Goal: Task Accomplishment & Management: Use online tool/utility

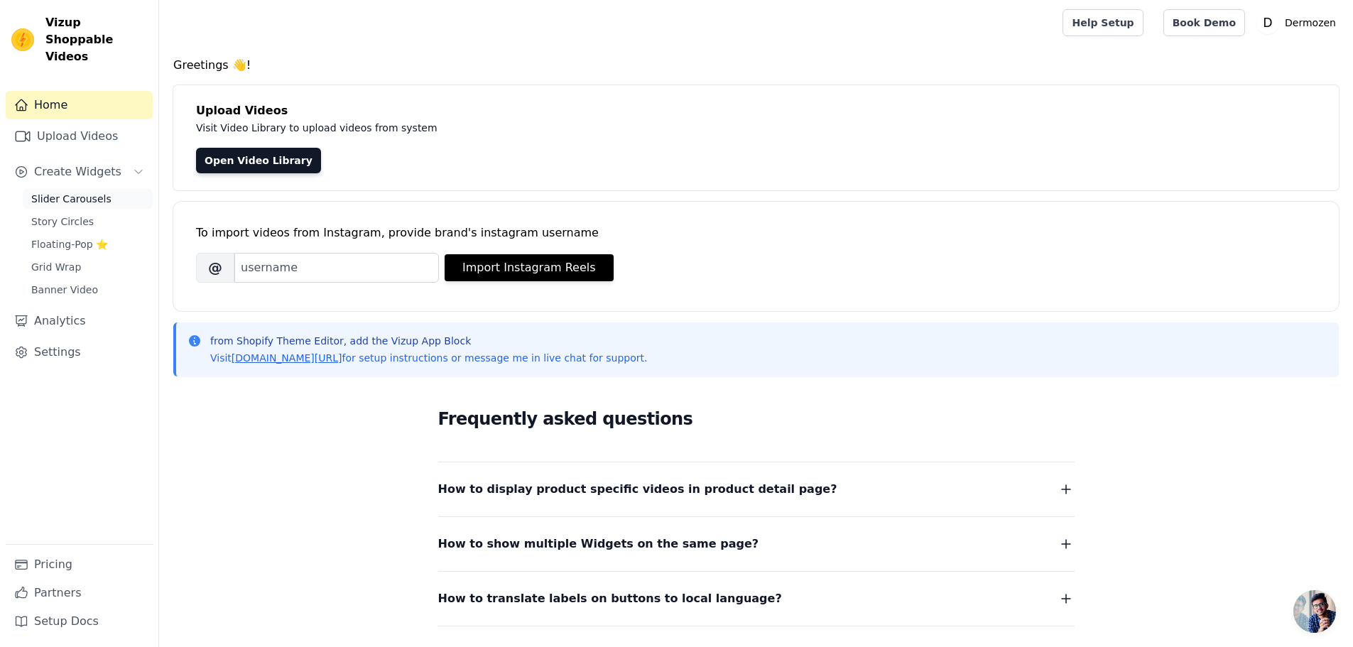
click at [67, 192] on span "Slider Carousels" at bounding box center [71, 199] width 80 height 14
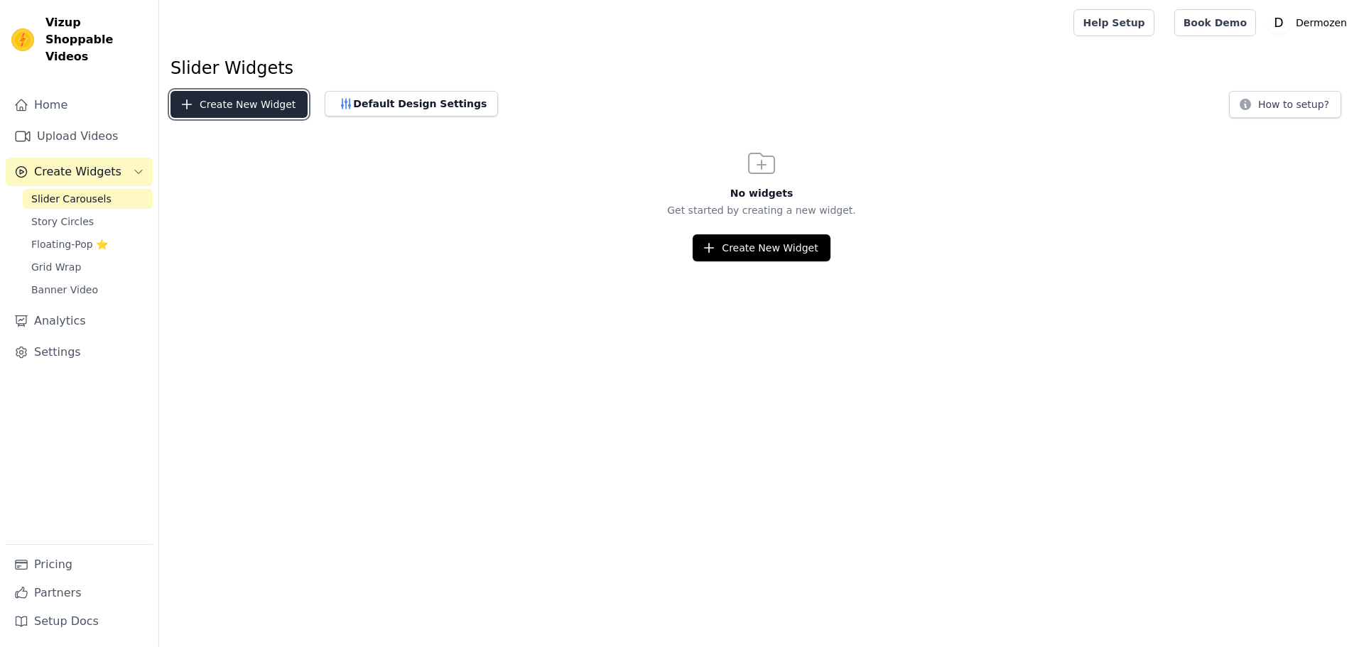
click at [247, 100] on button "Create New Widget" at bounding box center [238, 104] width 137 height 27
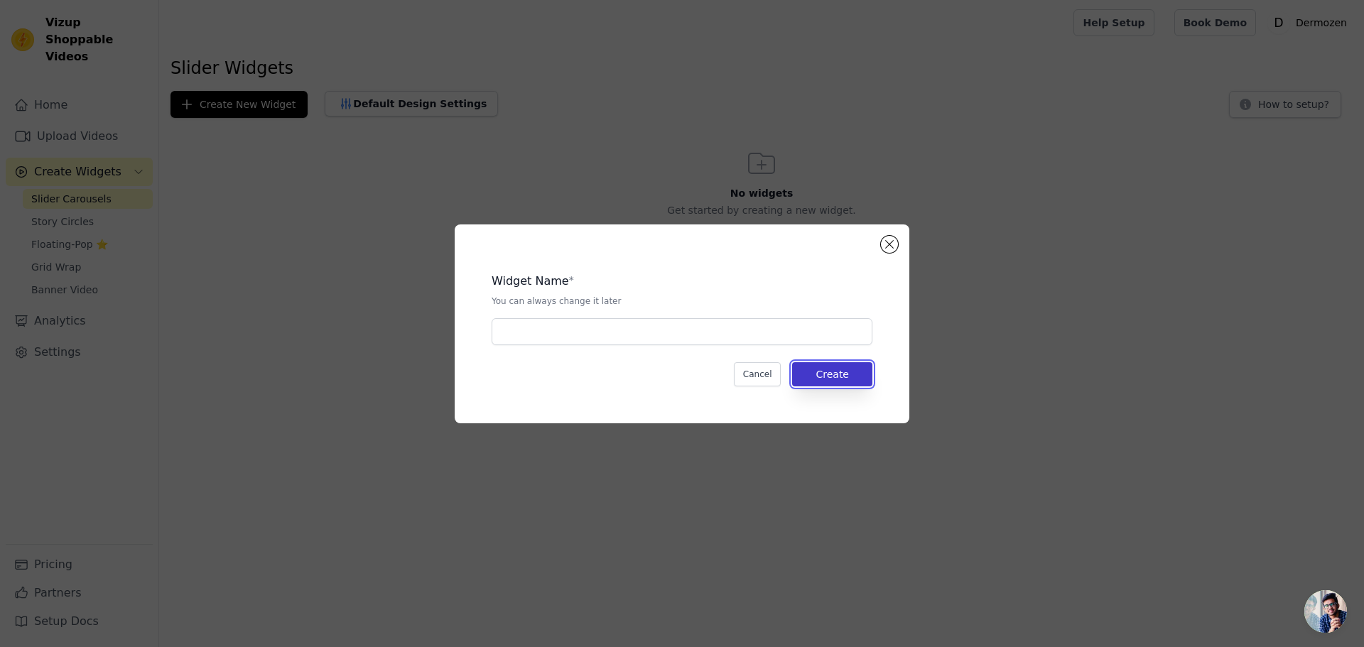
click at [833, 379] on button "Create" at bounding box center [832, 374] width 80 height 24
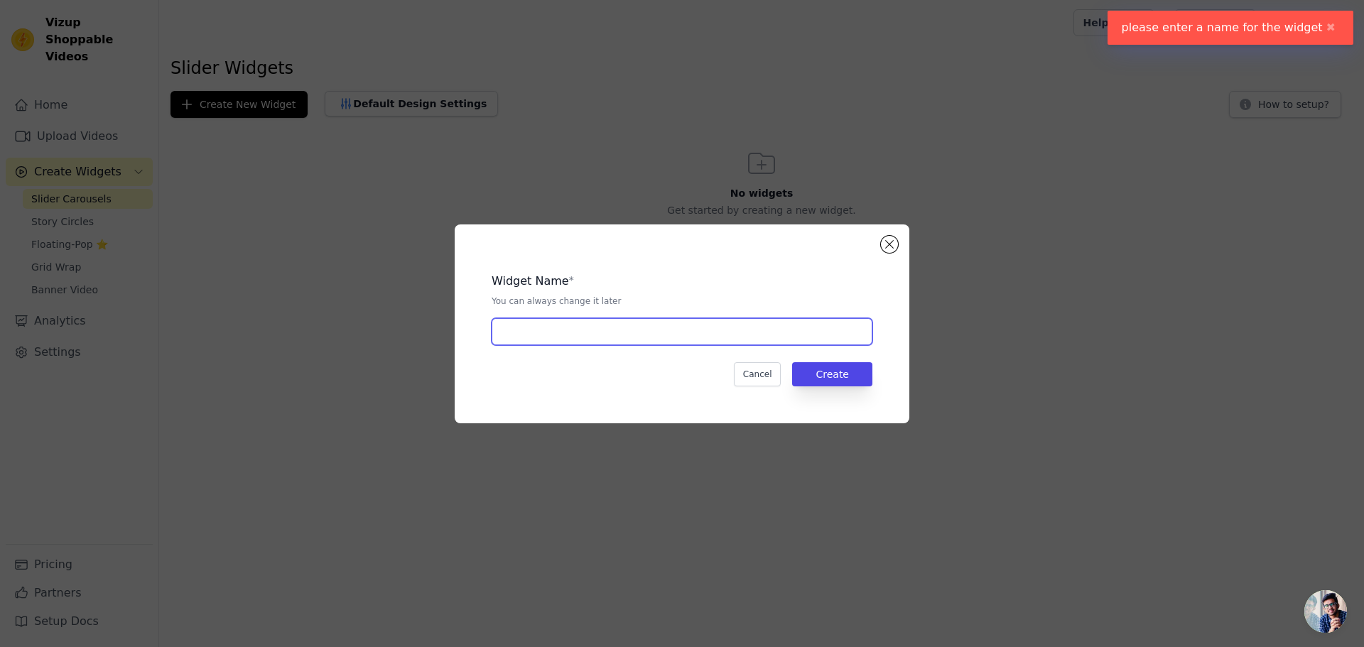
click at [541, 342] on input "text" at bounding box center [682, 331] width 381 height 27
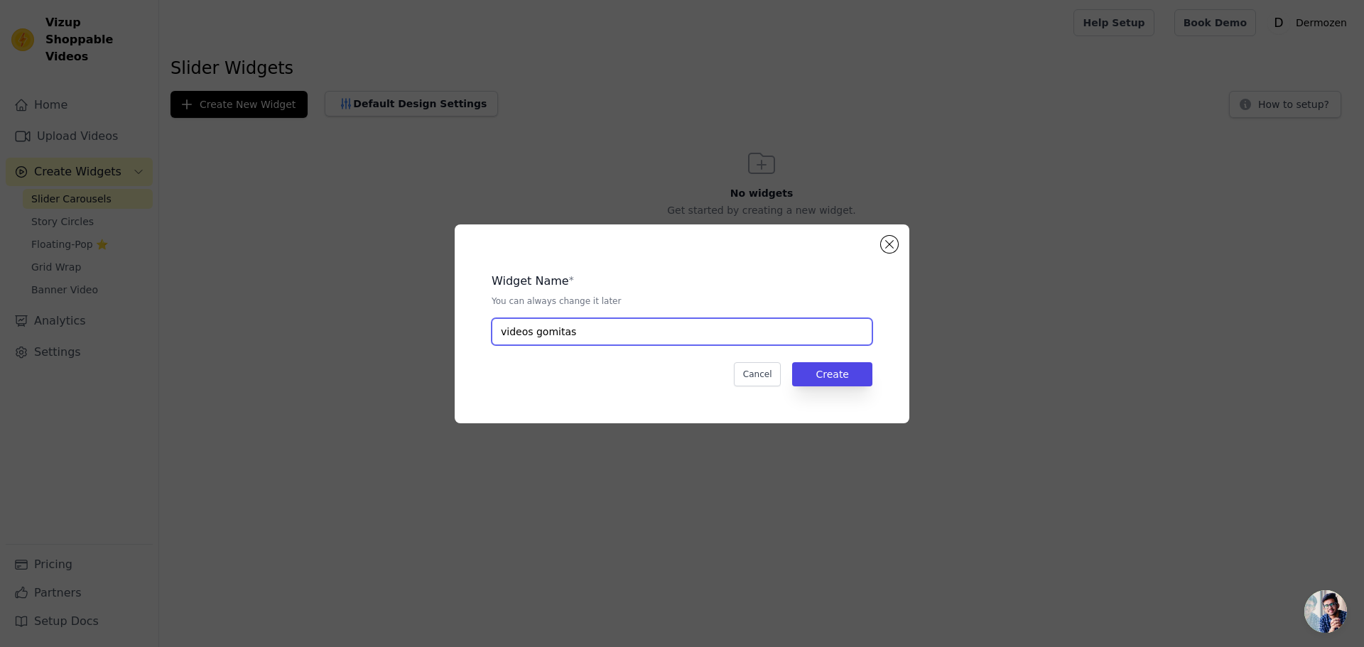
type input "videos gomitas"
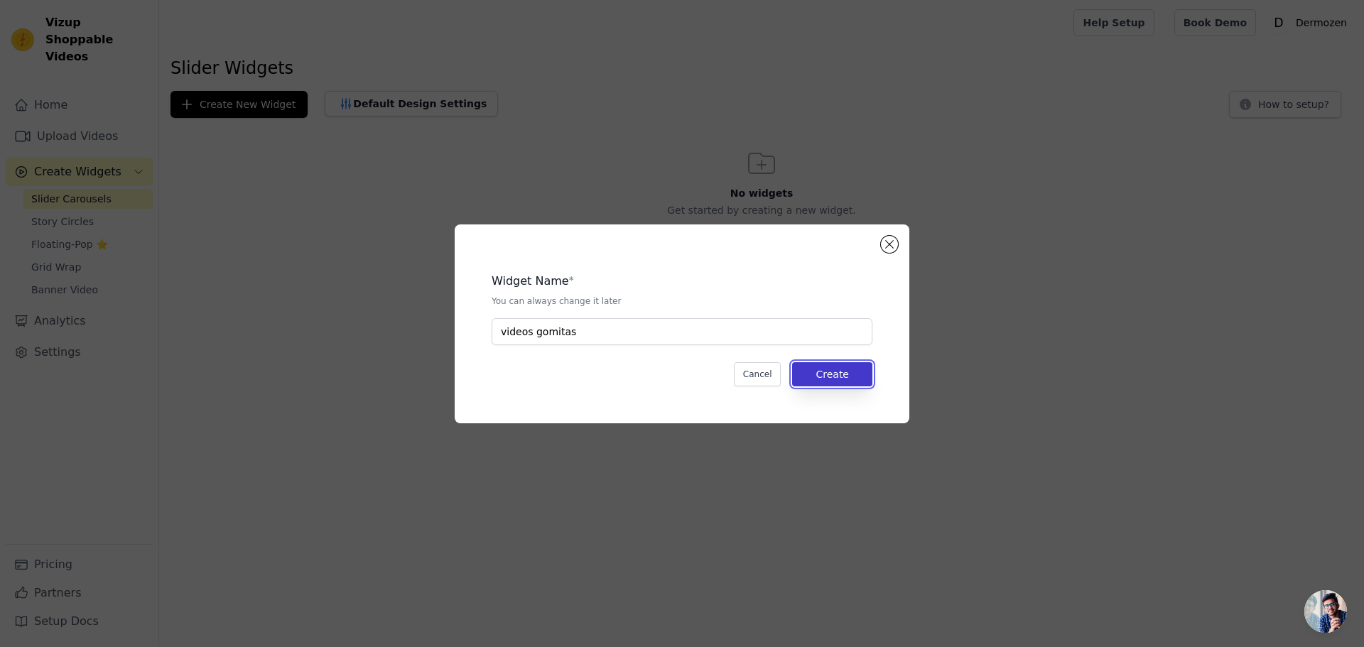
click at [837, 378] on button "Create" at bounding box center [832, 374] width 80 height 24
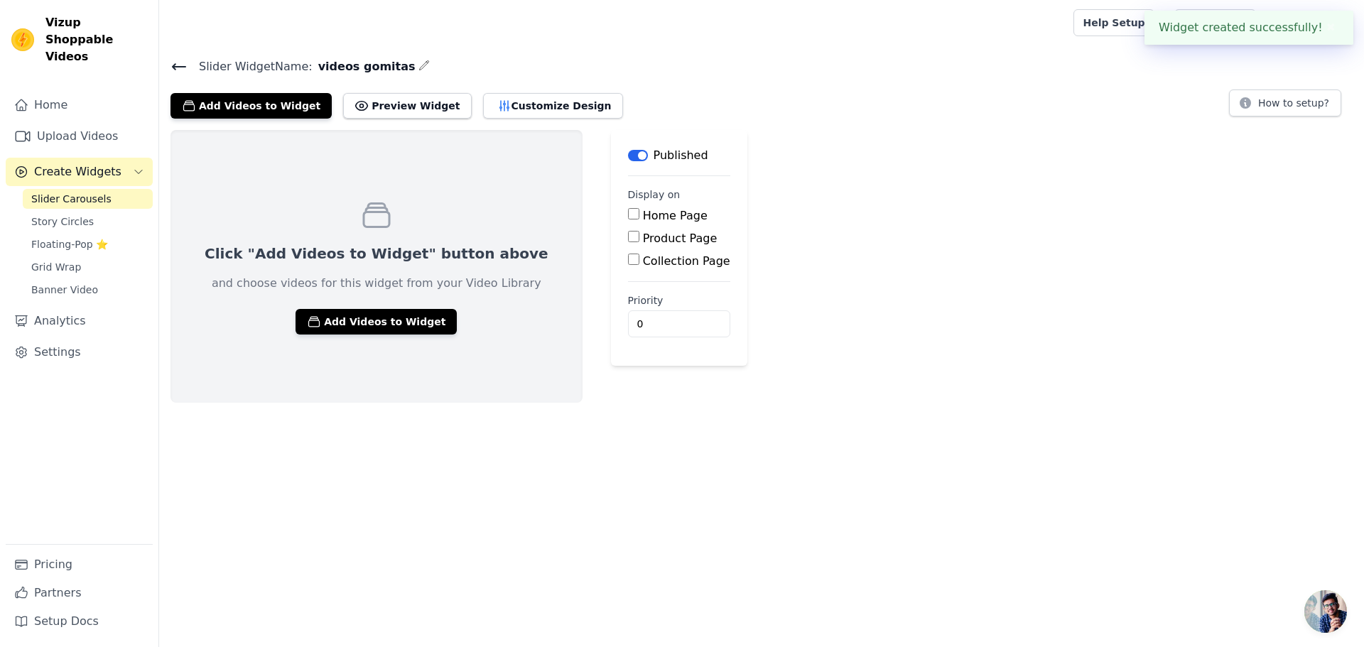
click at [643, 239] on label "Product Page" at bounding box center [680, 238] width 75 height 13
click at [628, 239] on input "Product Page" at bounding box center [633, 236] width 11 height 11
checkbox input "true"
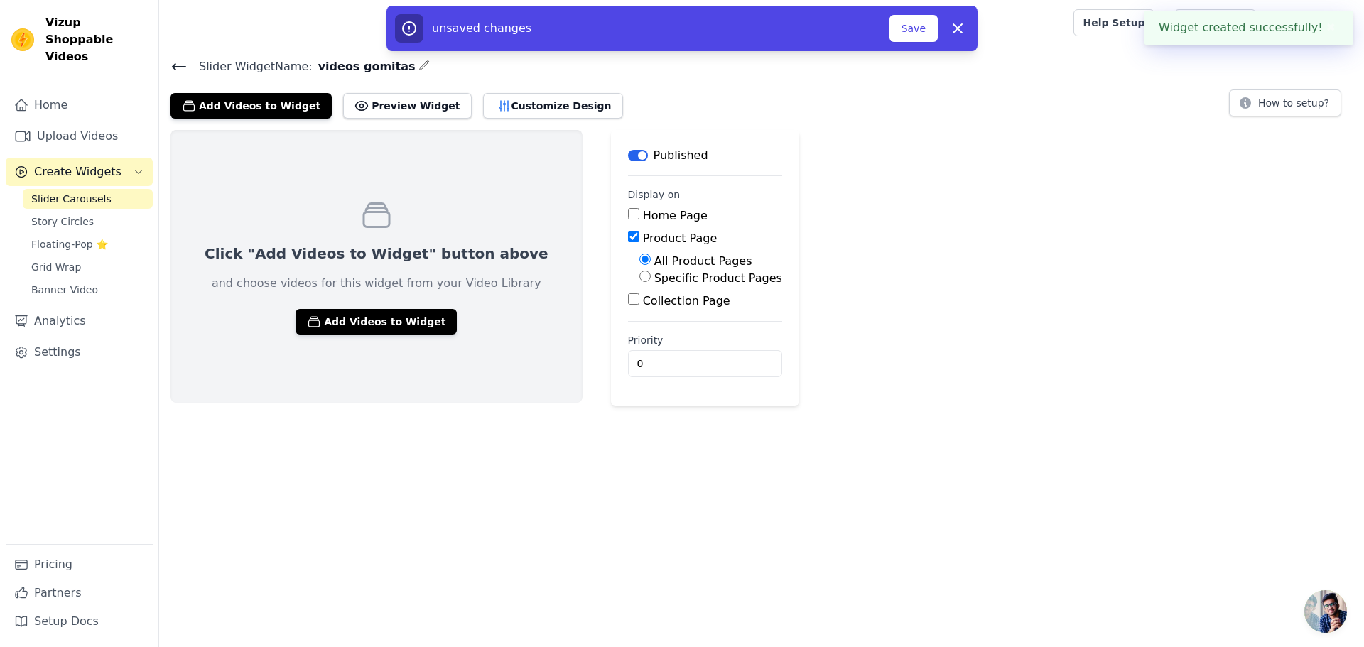
click at [654, 275] on label "Specific Product Pages" at bounding box center [718, 277] width 128 height 13
click at [639, 275] on input "Specific Product Pages" at bounding box center [644, 276] width 11 height 11
radio input "true"
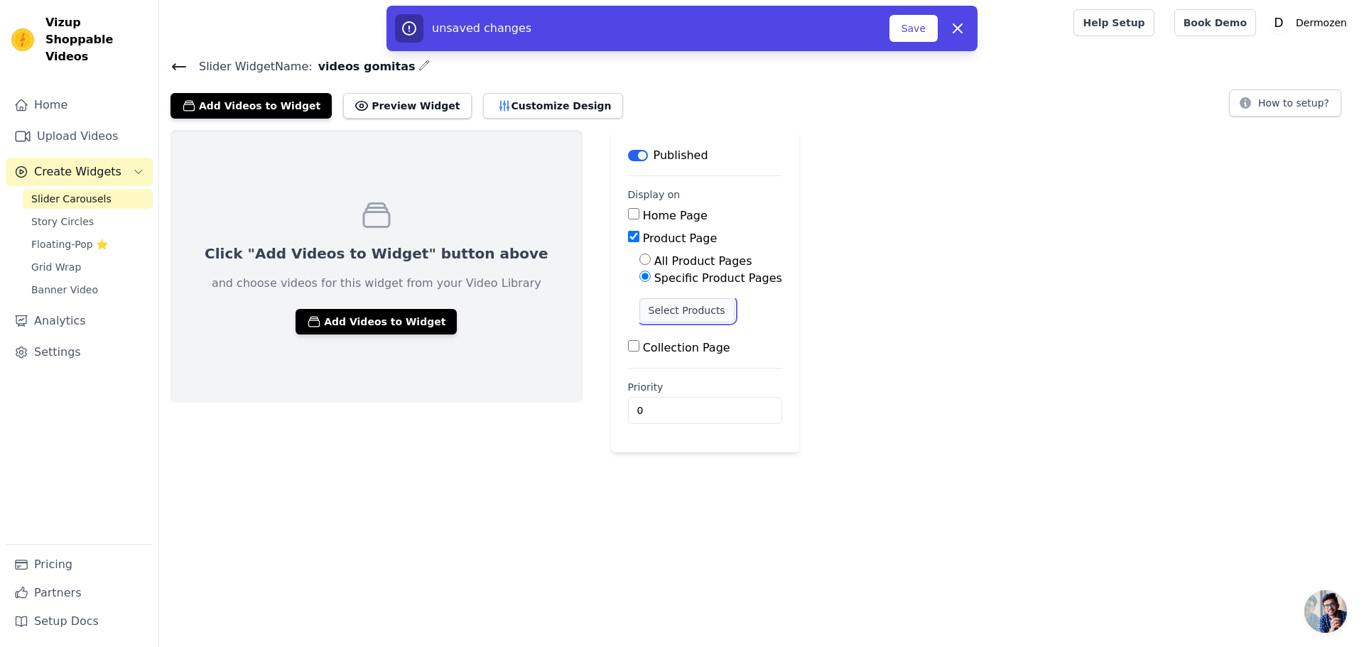
click at [639, 309] on button "Select Products" at bounding box center [686, 310] width 95 height 24
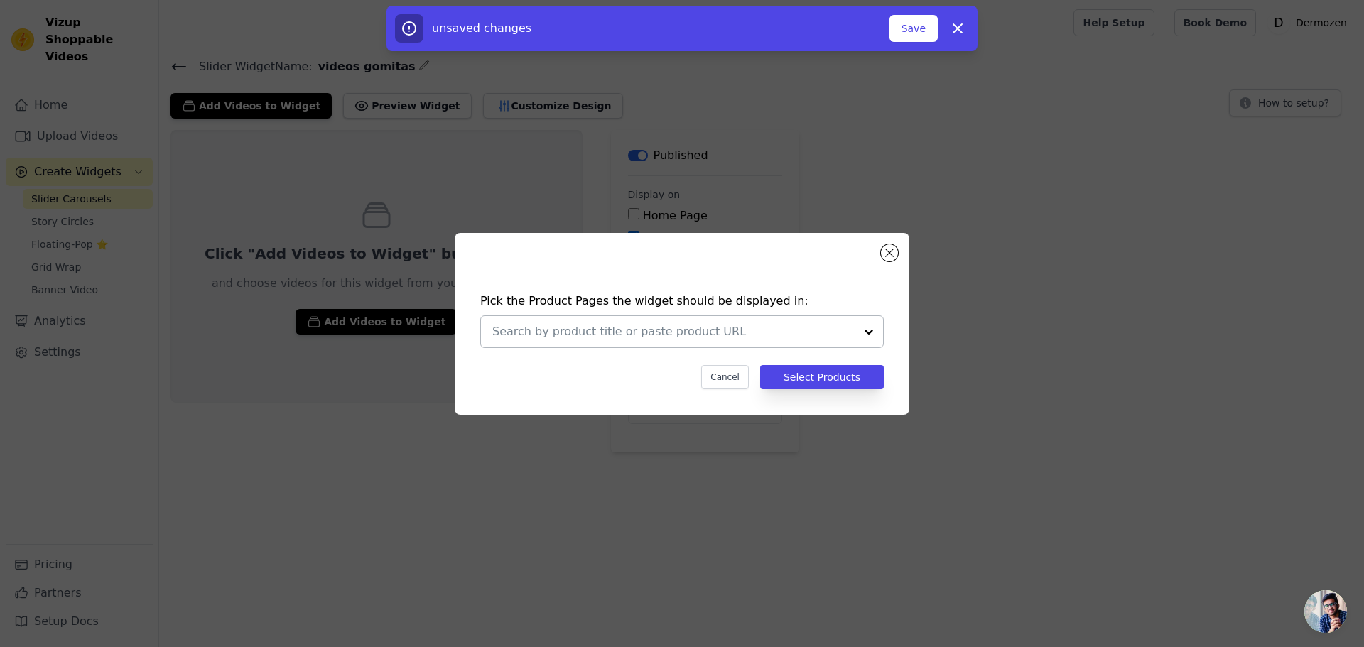
click at [868, 331] on div at bounding box center [869, 331] width 28 height 31
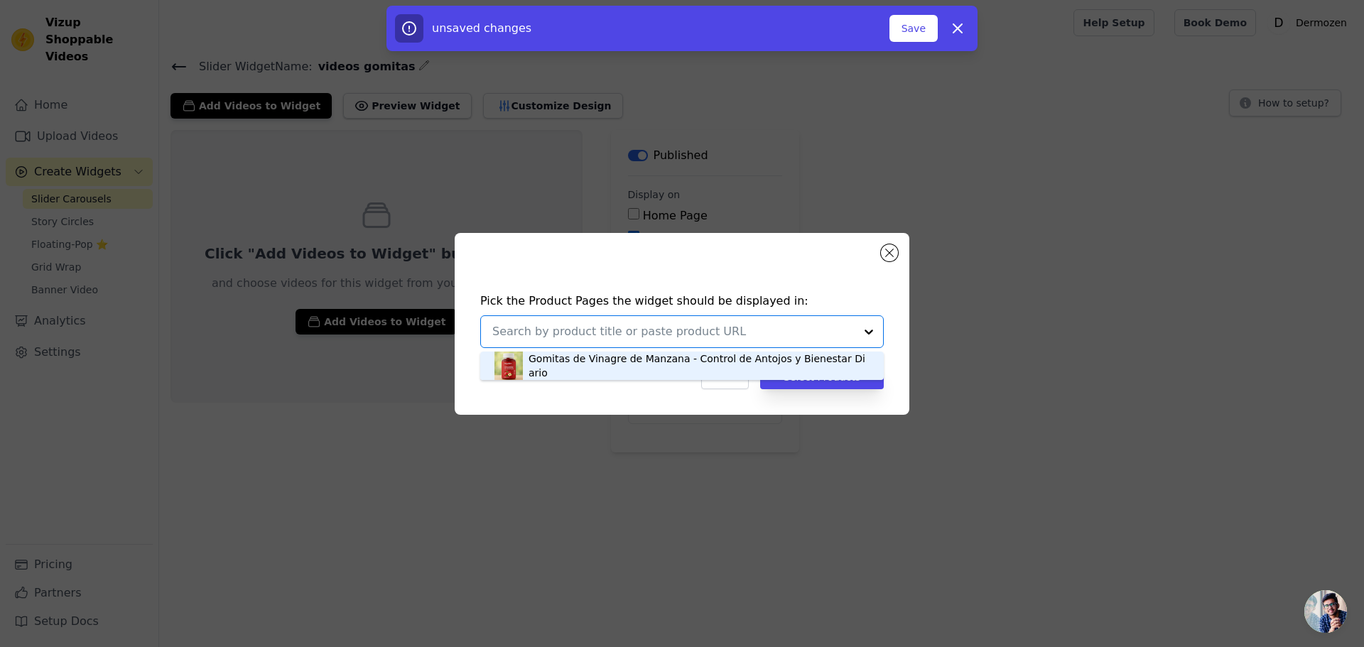
click at [610, 369] on div "Gomitas de Vinagre de Manzana - Control de Antojos y Bienestar Diario" at bounding box center [698, 366] width 341 height 28
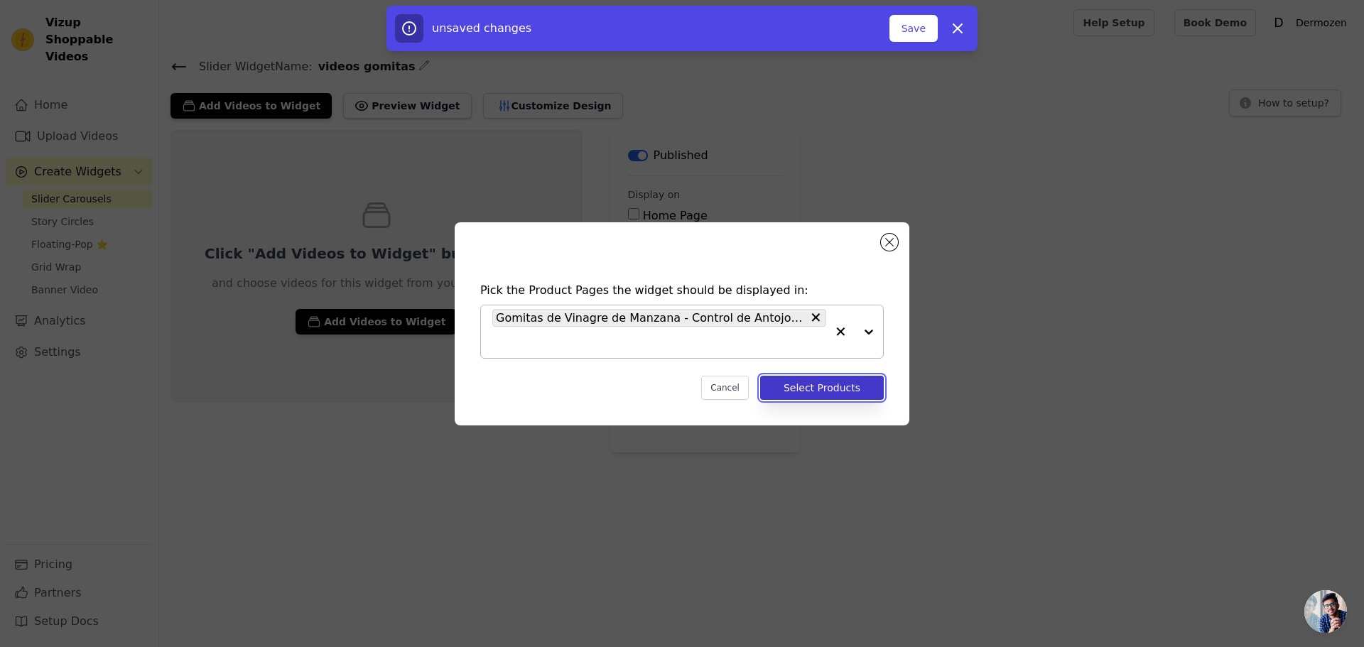
click at [841, 389] on button "Select Products" at bounding box center [822, 388] width 124 height 24
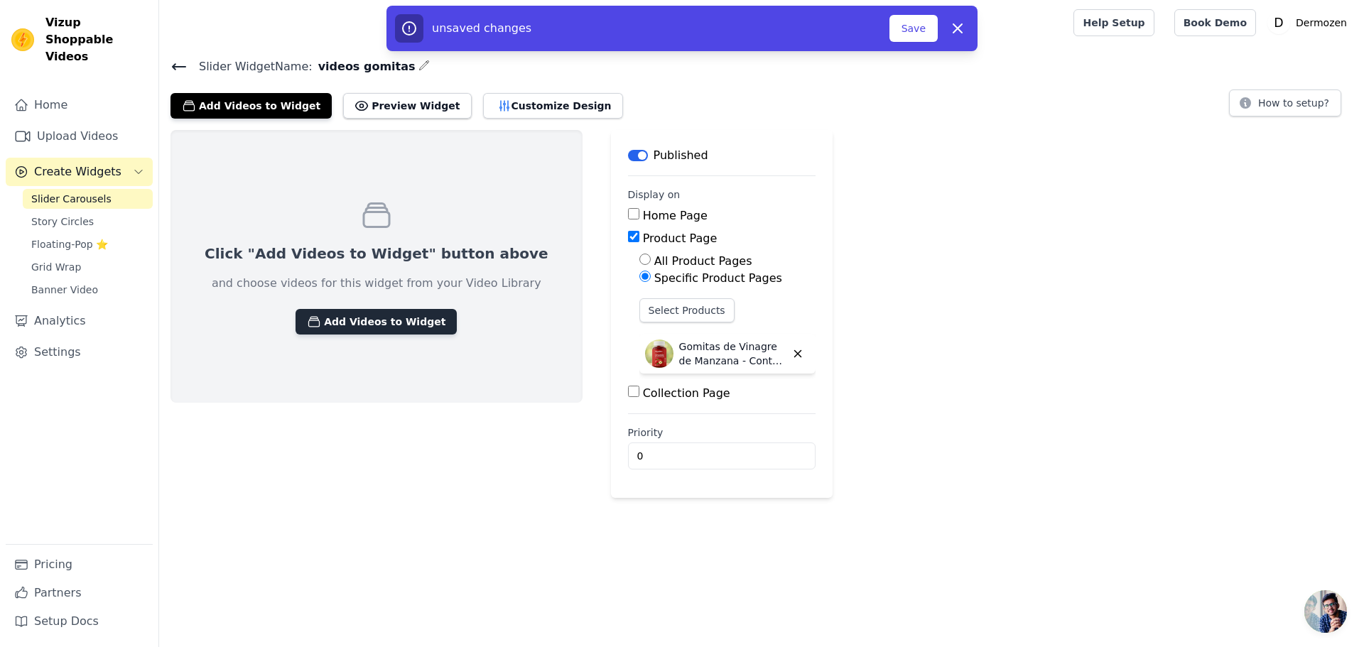
click at [364, 319] on button "Add Videos to Widget" at bounding box center [375, 322] width 161 height 26
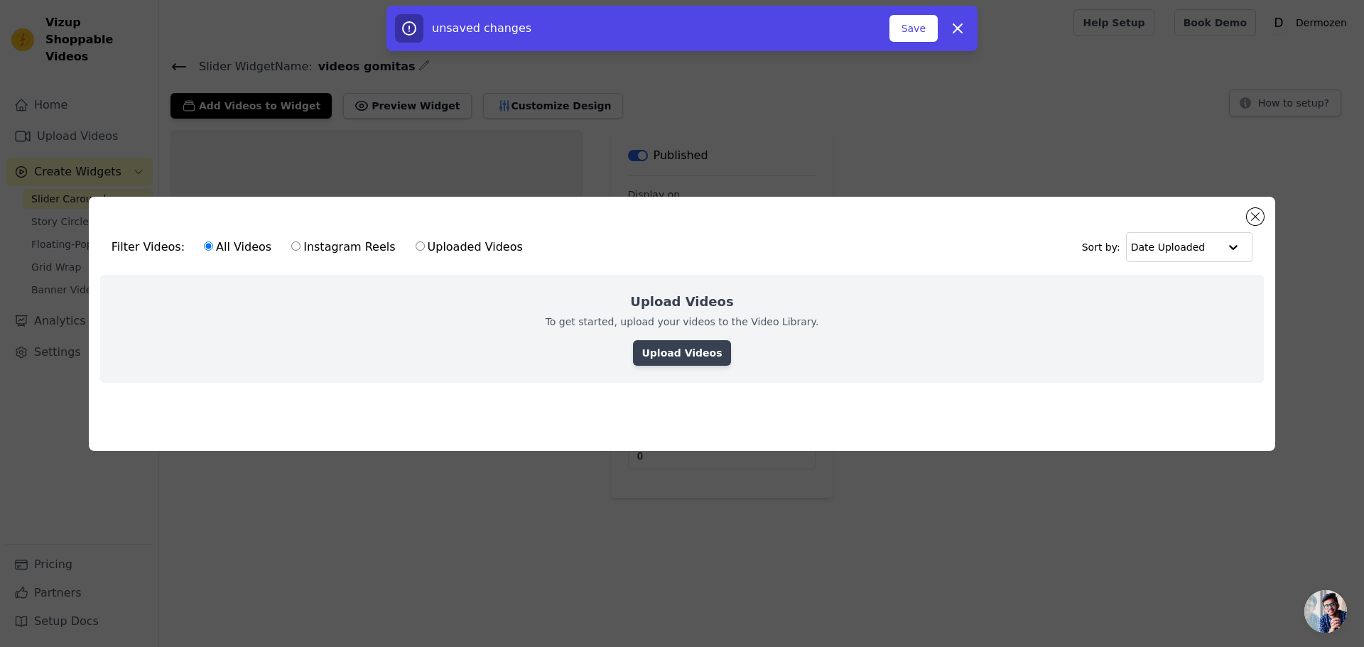
click at [674, 345] on link "Upload Videos" at bounding box center [681, 353] width 97 height 26
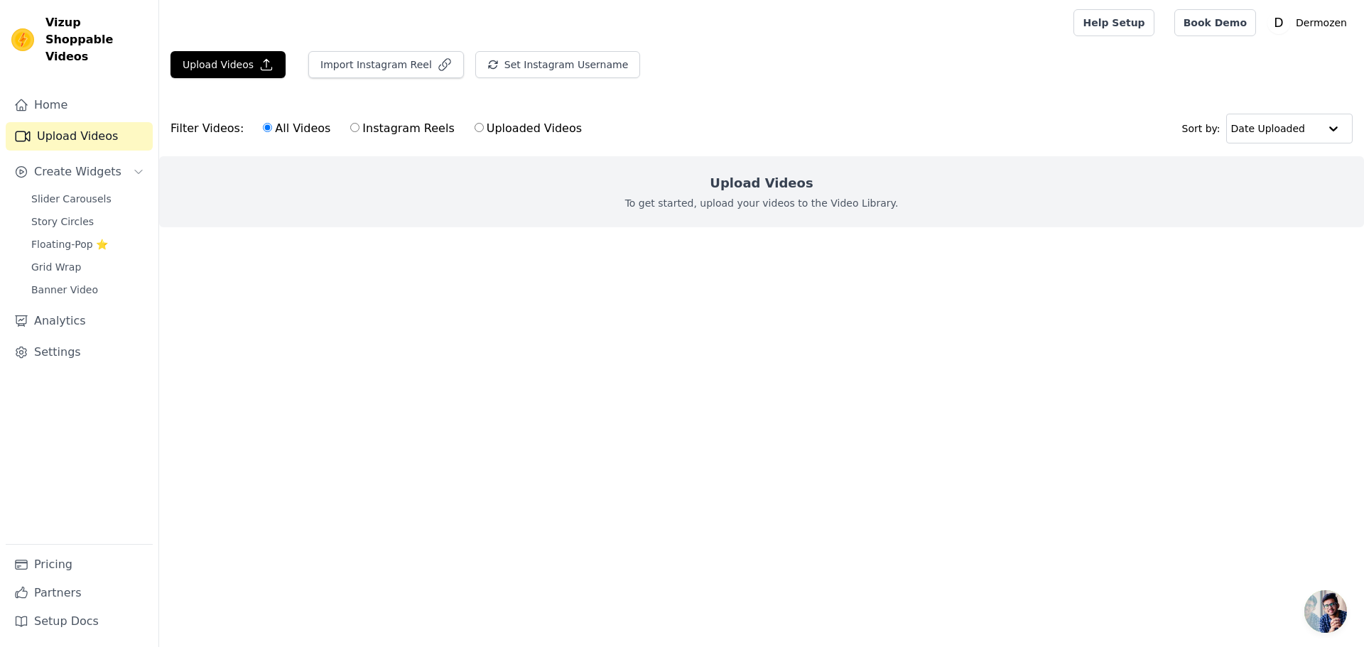
click at [759, 191] on h2 "Upload Videos" at bounding box center [761, 183] width 103 height 20
click at [224, 65] on button "Upload Videos" at bounding box center [227, 64] width 115 height 27
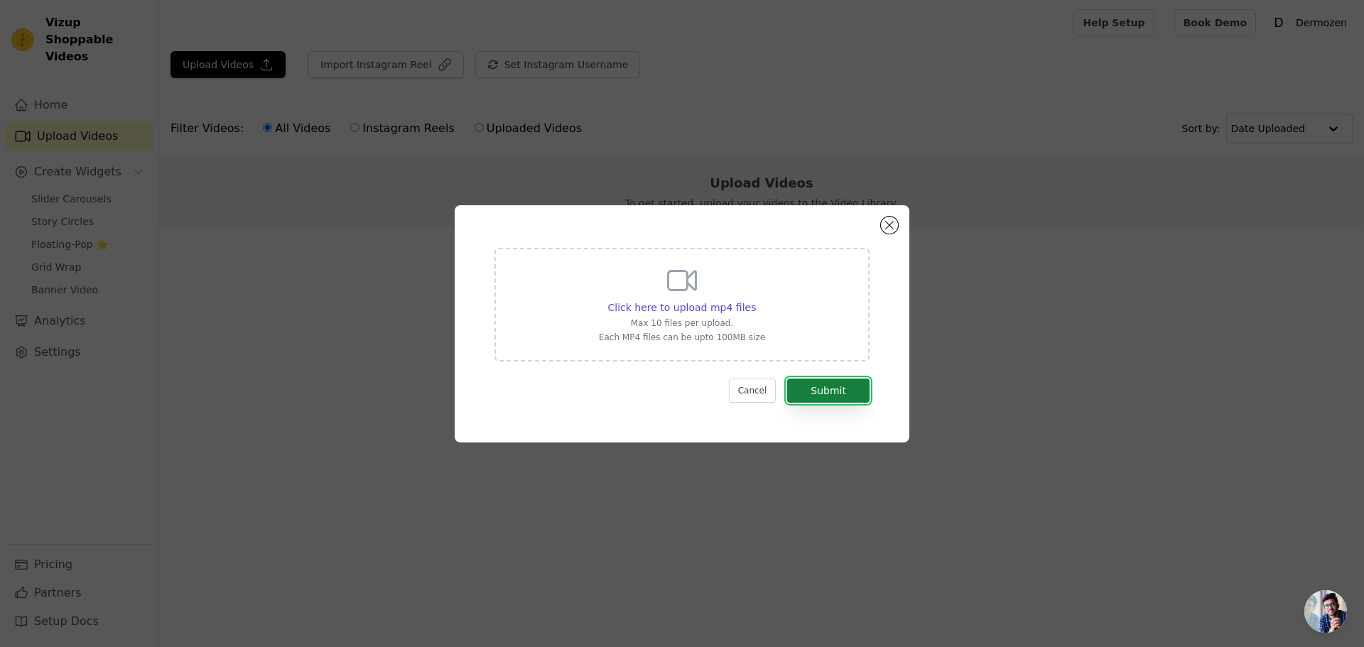
click at [835, 384] on button "Submit" at bounding box center [828, 391] width 82 height 24
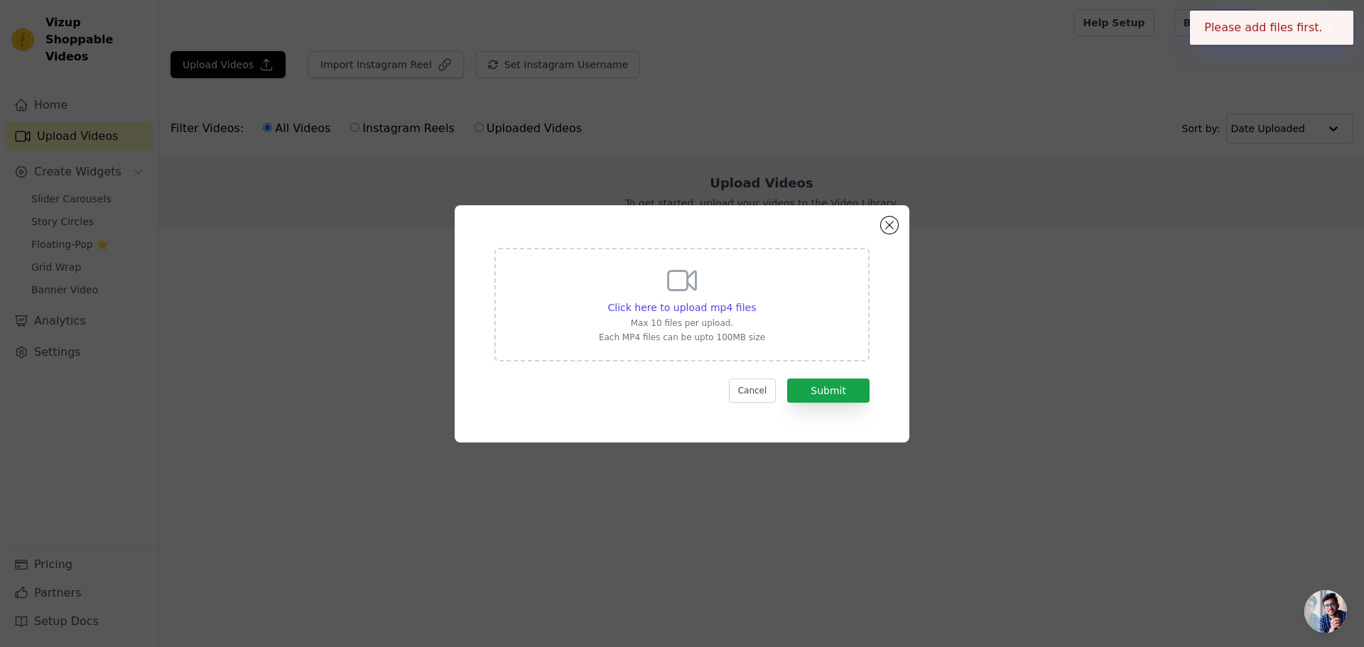
click at [669, 279] on icon at bounding box center [682, 280] width 28 height 19
click at [755, 300] on input "Click here to upload mp4 files Max 10 files per upload. Each MP4 files can be u…" at bounding box center [755, 300] width 1 height 1
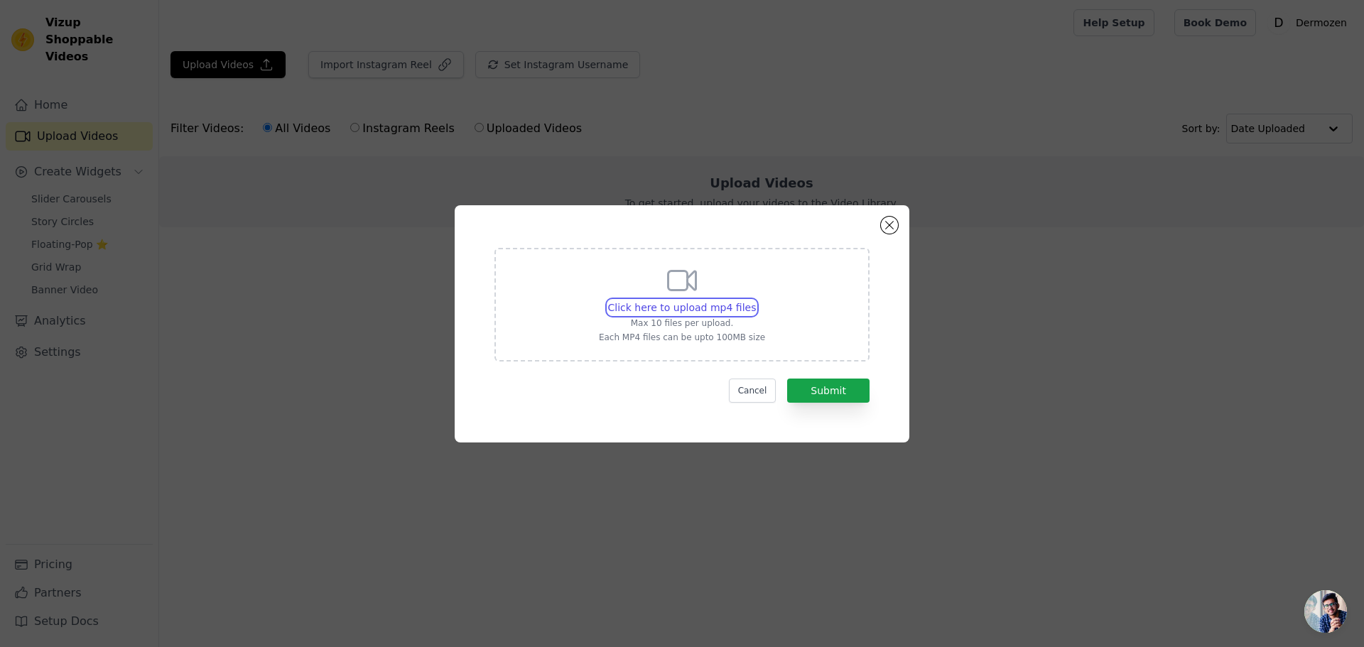
type input "C:\fakepath\carrusel .mp4"
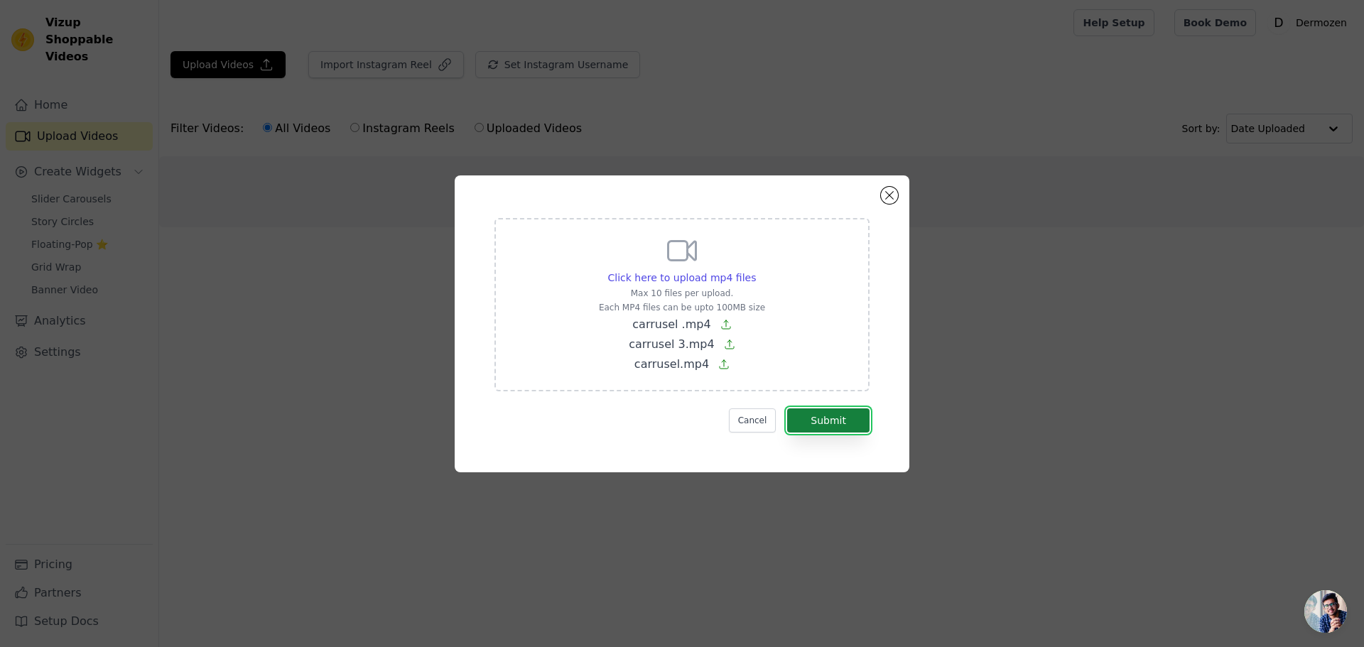
click at [833, 420] on button "Submit" at bounding box center [828, 420] width 82 height 24
click at [832, 416] on button "Submit" at bounding box center [828, 420] width 82 height 24
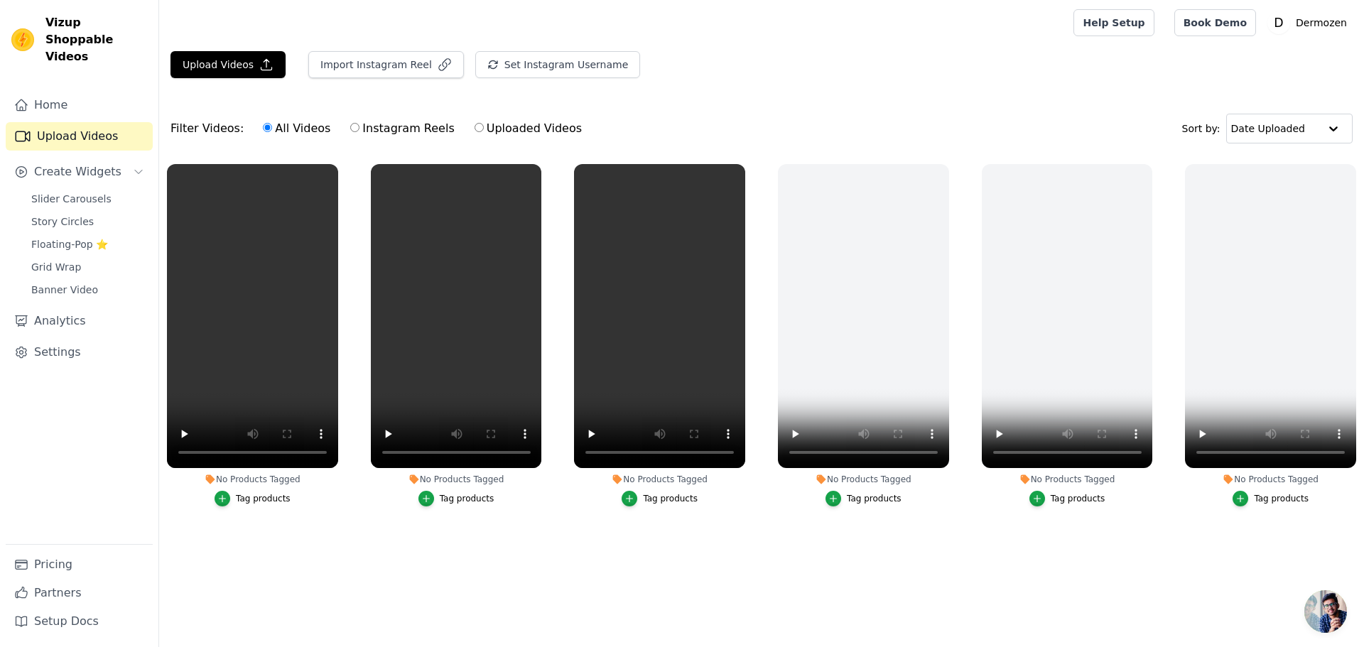
click at [492, 126] on label "Uploaded Videos" at bounding box center [528, 128] width 109 height 18
click at [484, 126] on input "Uploaded Videos" at bounding box center [479, 127] width 9 height 9
radio input "true"
click at [335, 168] on icon "button" at bounding box center [335, 167] width 6 height 6
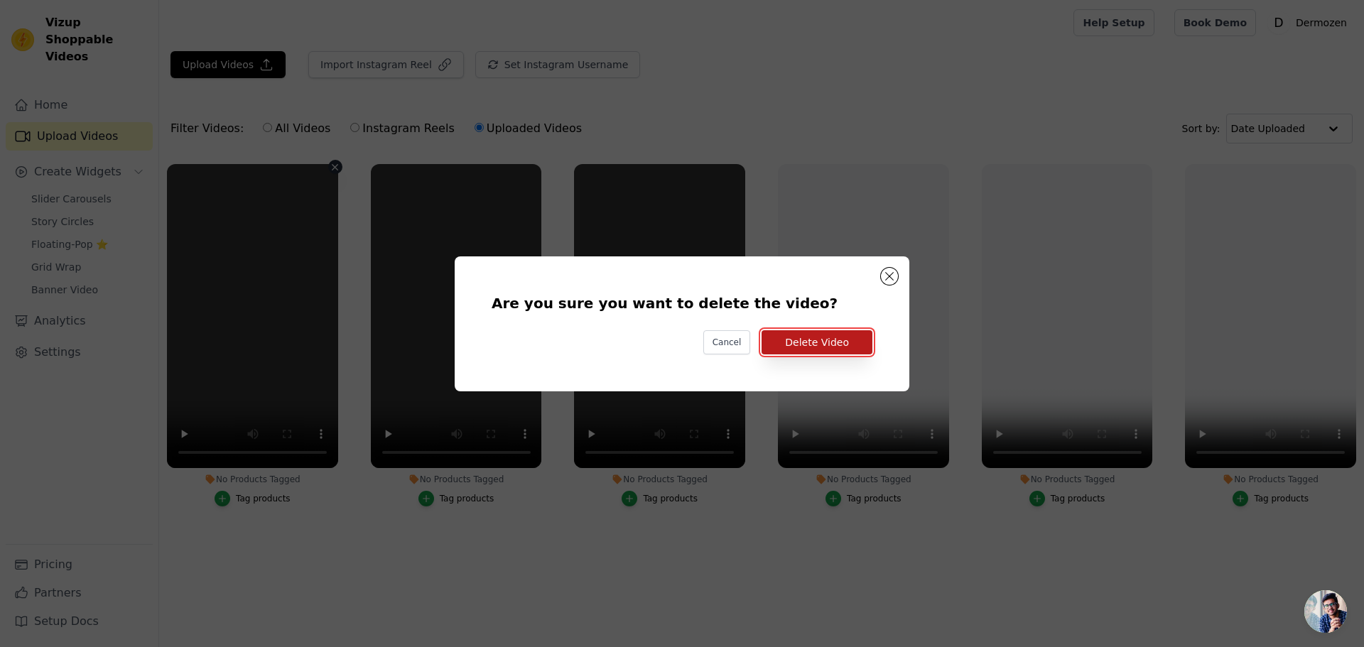
click at [807, 334] on button "Delete Video" at bounding box center [816, 342] width 111 height 24
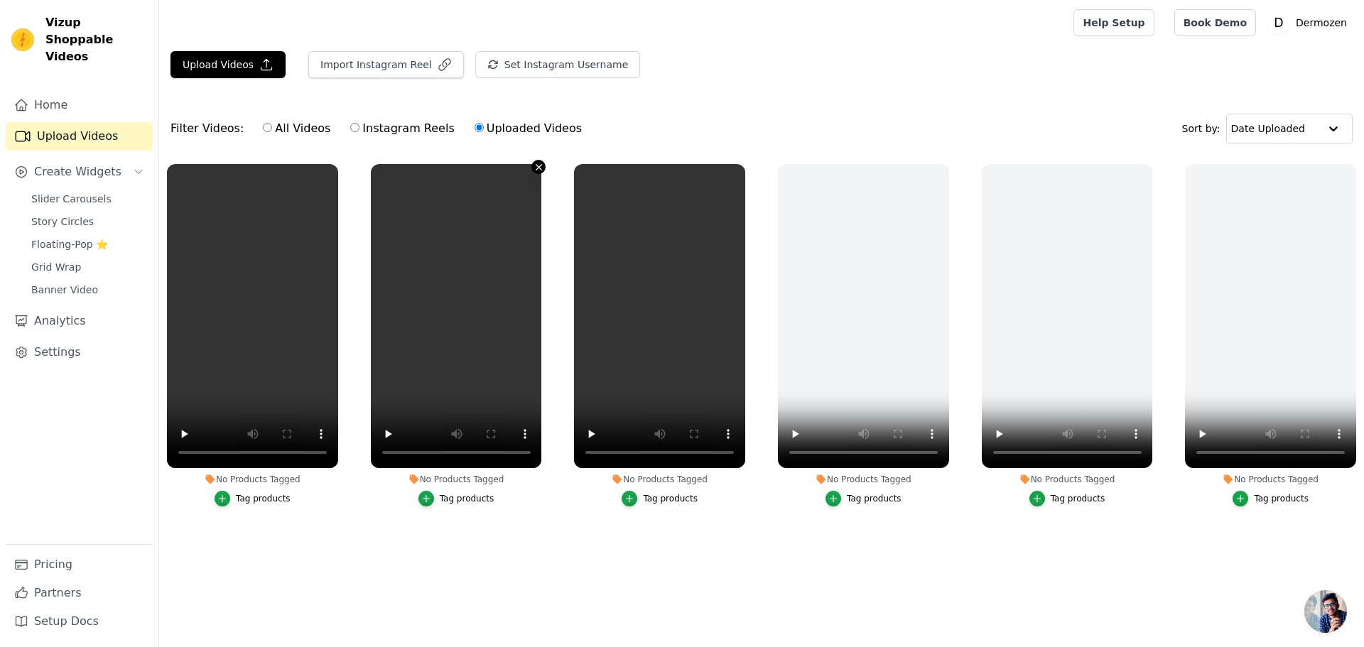
click at [536, 170] on icon "button" at bounding box center [538, 167] width 11 height 11
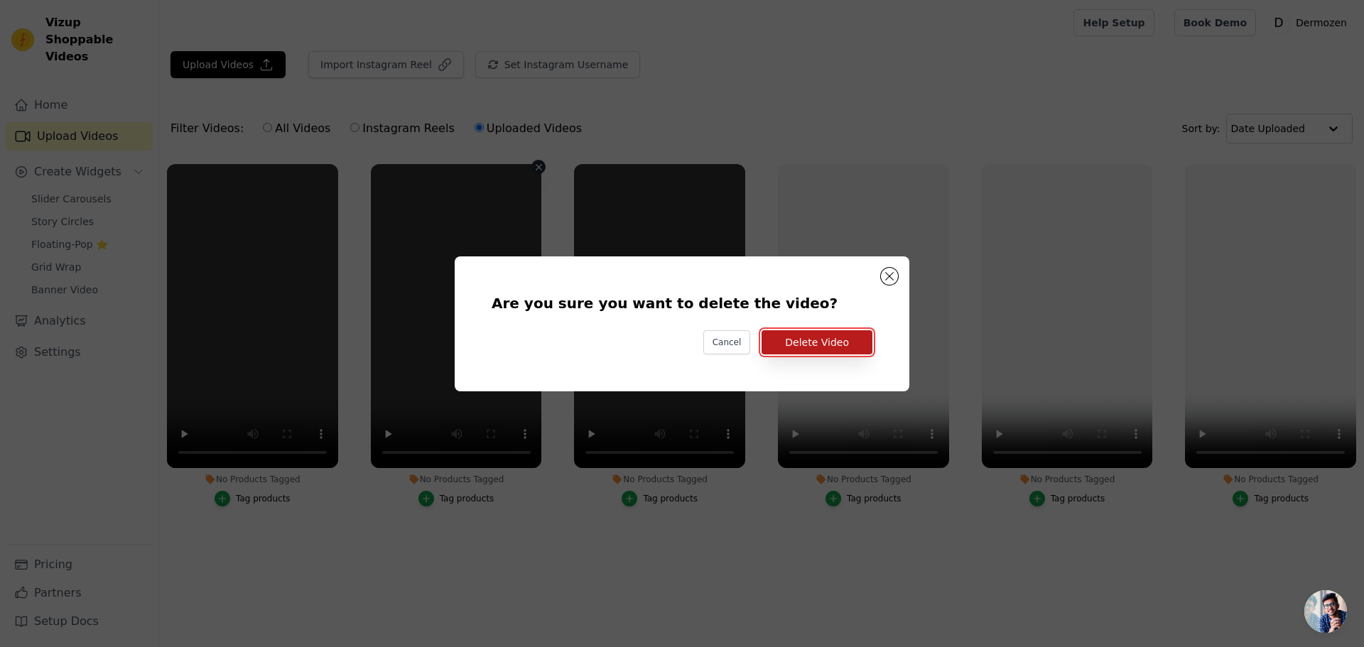
click at [811, 354] on button "Delete Video" at bounding box center [816, 342] width 111 height 24
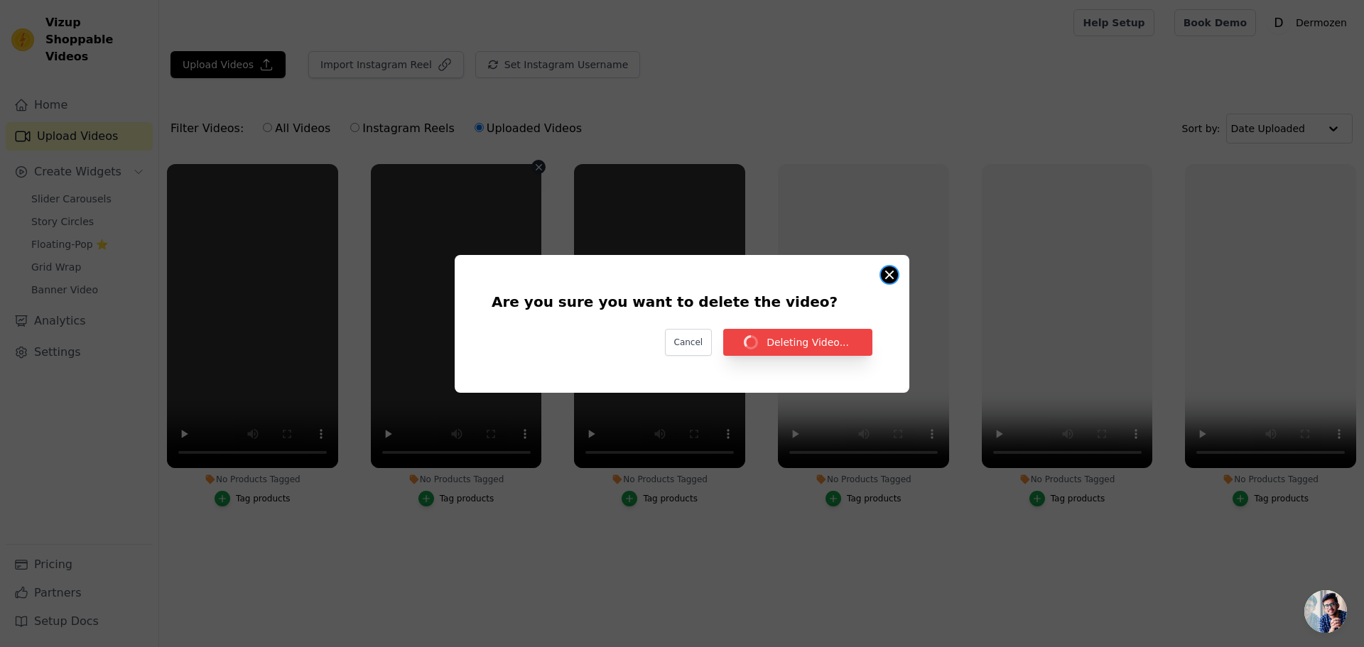
click at [889, 276] on button "Are you sure you want to delete the video? Cancel Deleting Video... No Products…" at bounding box center [889, 274] width 17 height 17
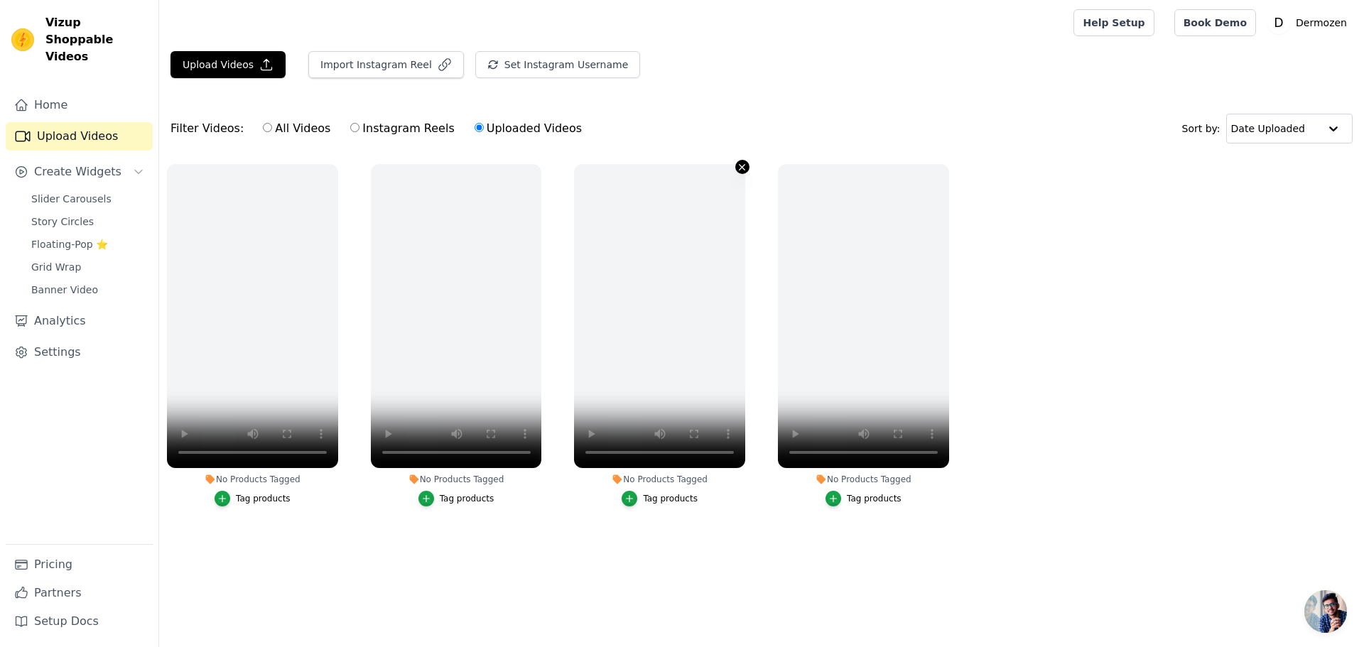
click at [738, 170] on icon "button" at bounding box center [742, 167] width 11 height 11
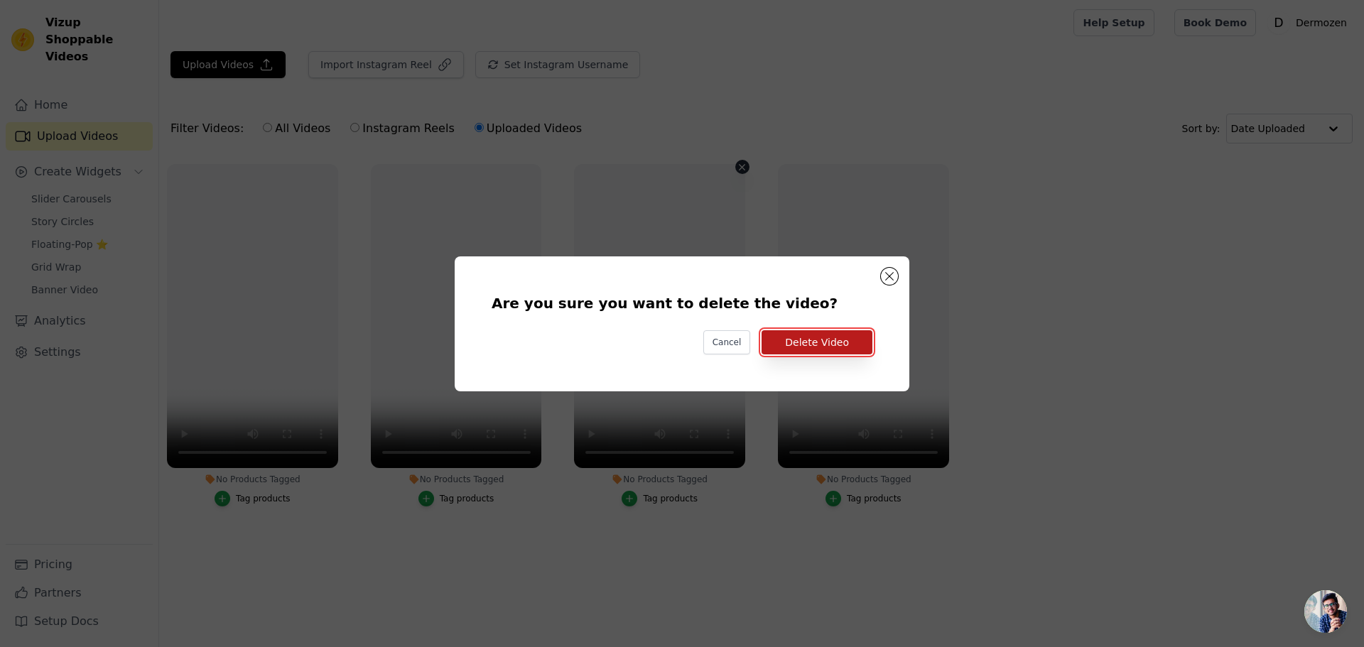
click at [813, 337] on button "Delete Video" at bounding box center [816, 342] width 111 height 24
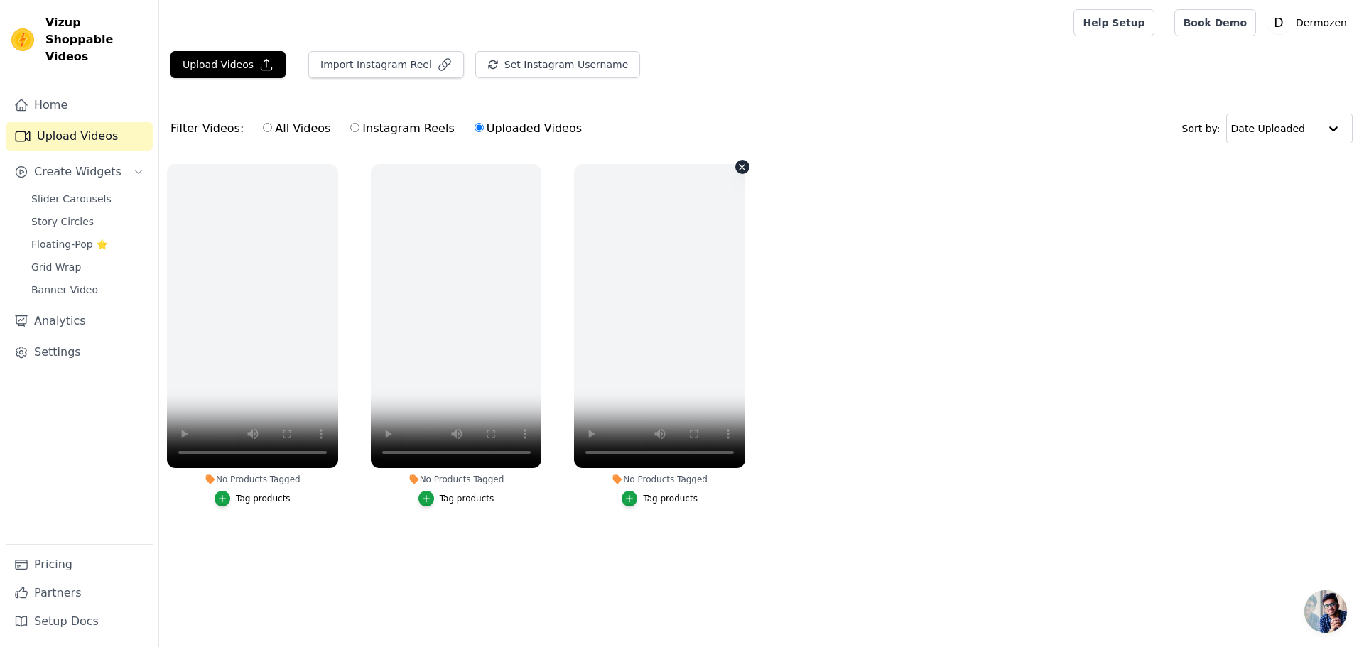
click at [741, 169] on icon "button" at bounding box center [742, 167] width 11 height 11
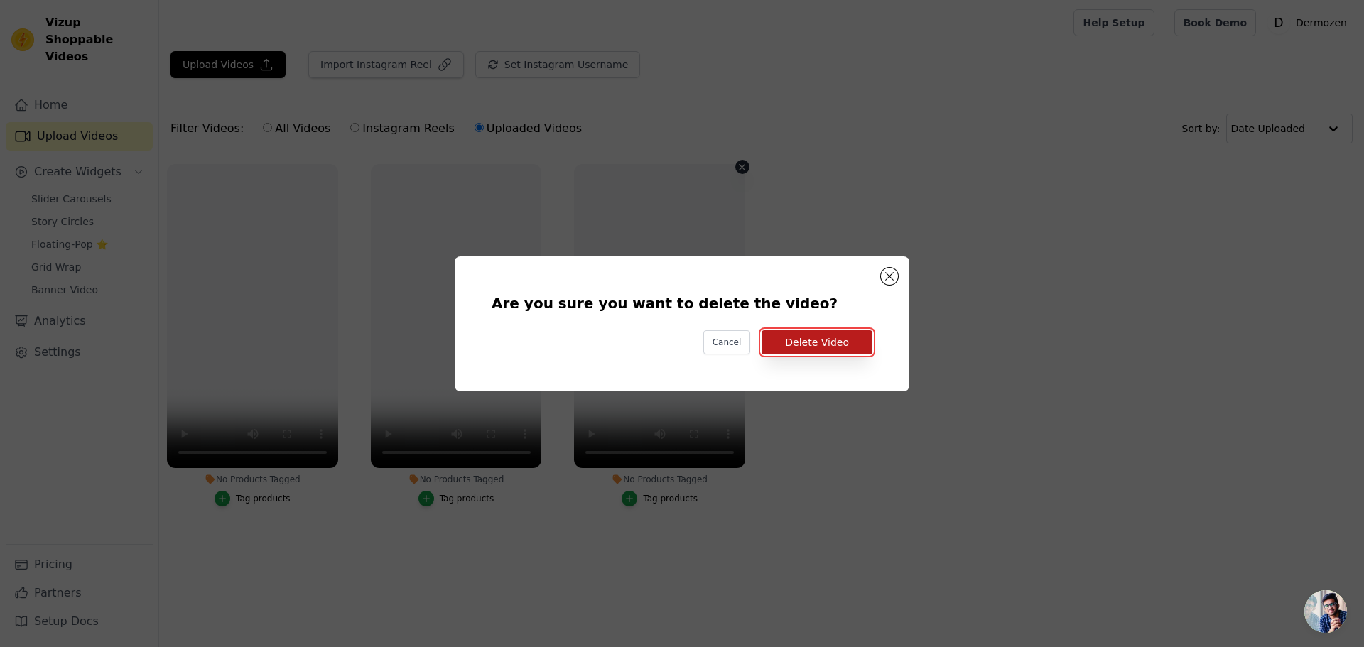
click at [803, 353] on button "Delete Video" at bounding box center [816, 342] width 111 height 24
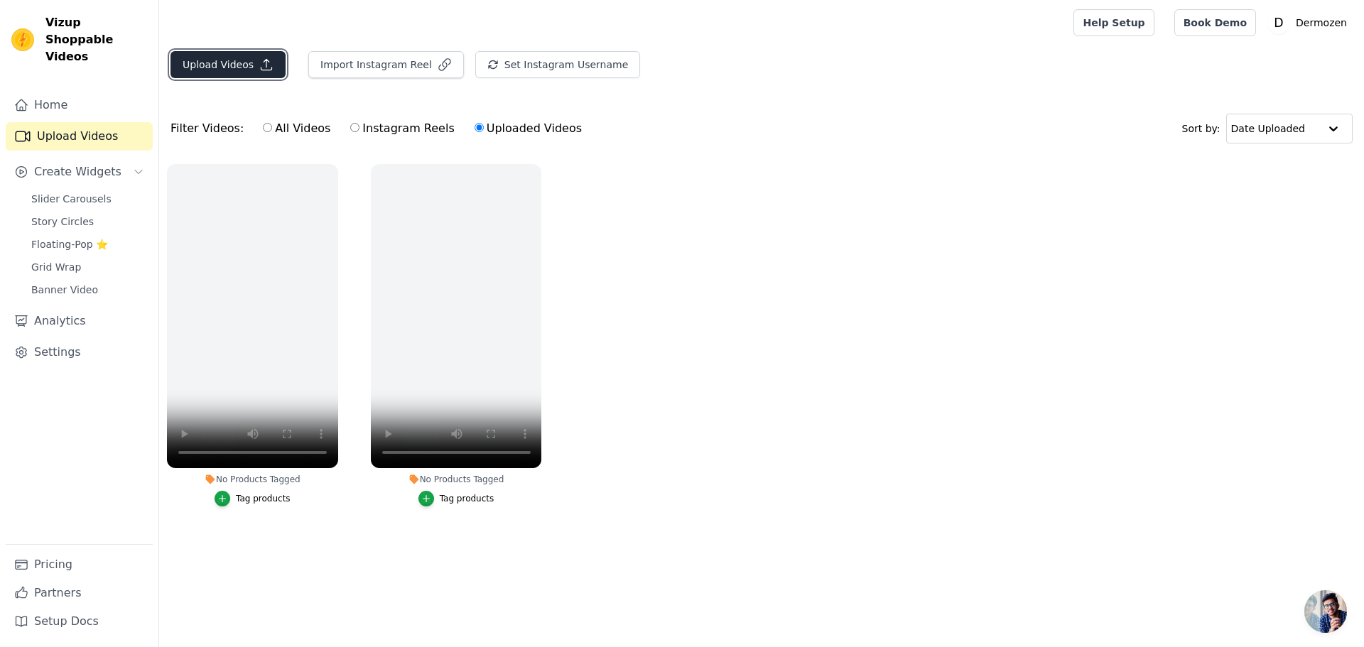
click at [245, 63] on button "Upload Videos" at bounding box center [227, 64] width 115 height 27
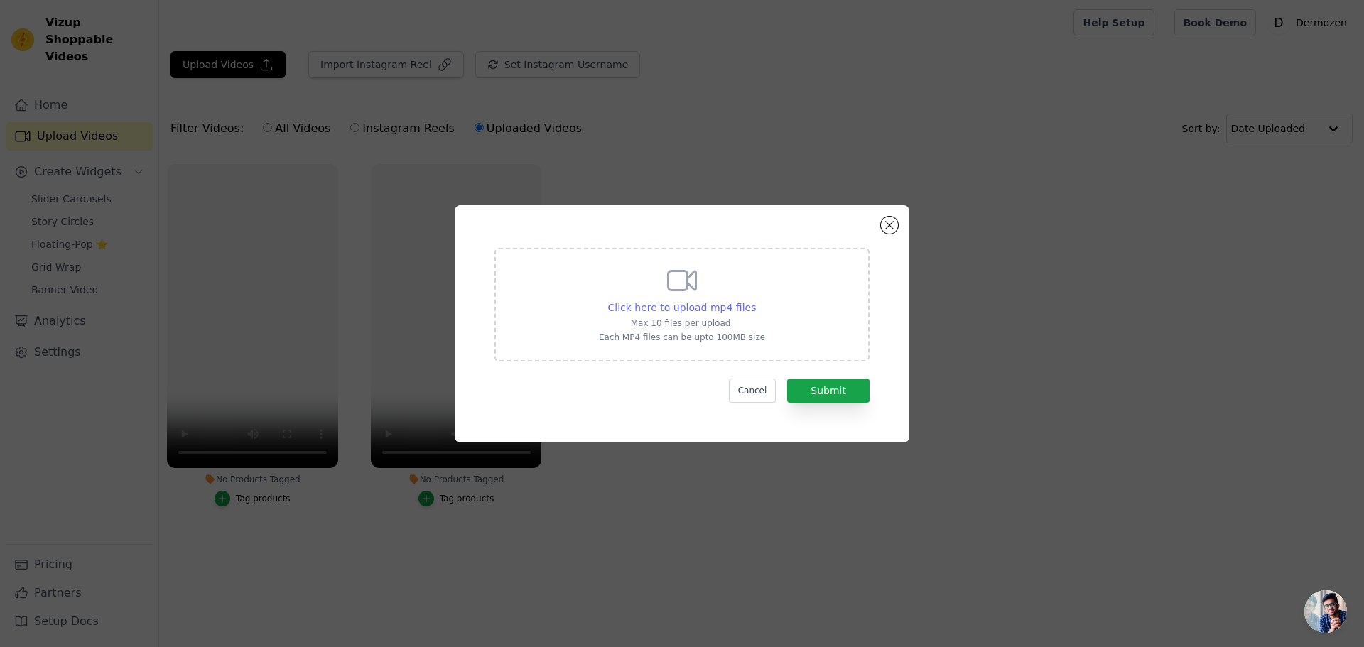
click at [664, 305] on span "Click here to upload mp4 files" at bounding box center [682, 307] width 148 height 11
click at [755, 300] on input "Click here to upload mp4 files Max 10 files per upload. Each MP4 files can be u…" at bounding box center [755, 300] width 1 height 1
type input "C:\fakepath\carrusel.mp4"
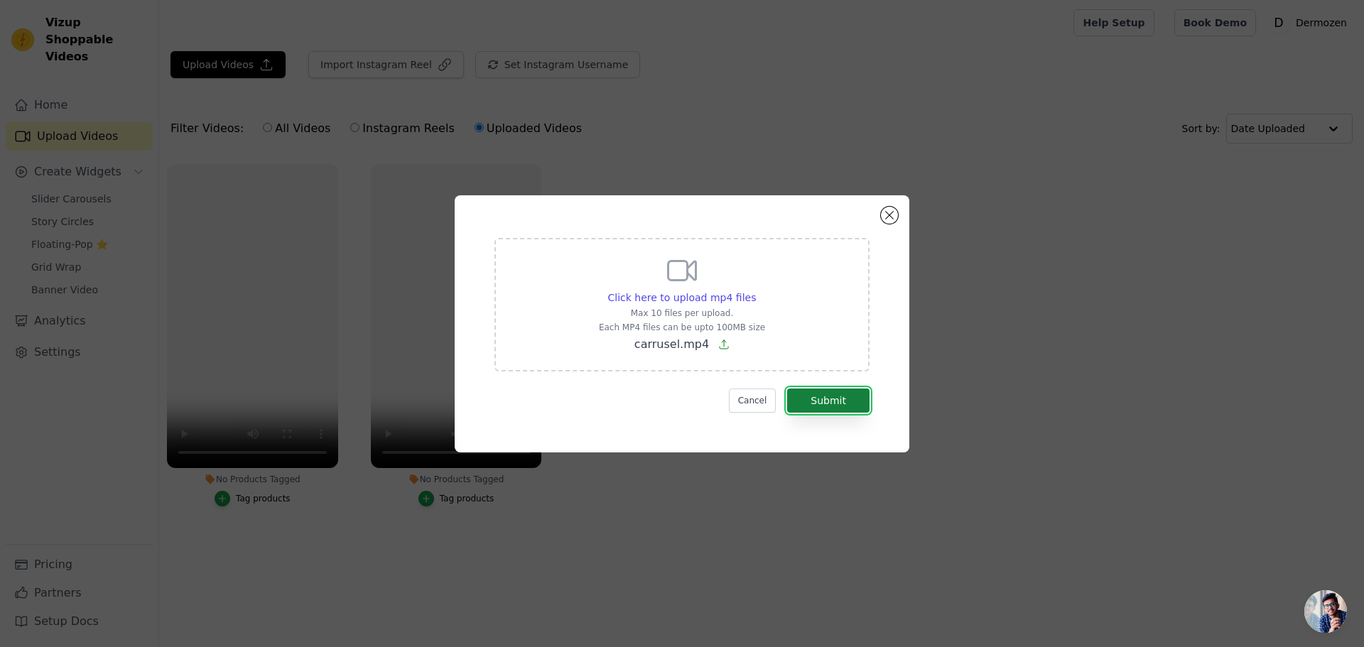
click at [823, 396] on button "Submit" at bounding box center [828, 401] width 82 height 24
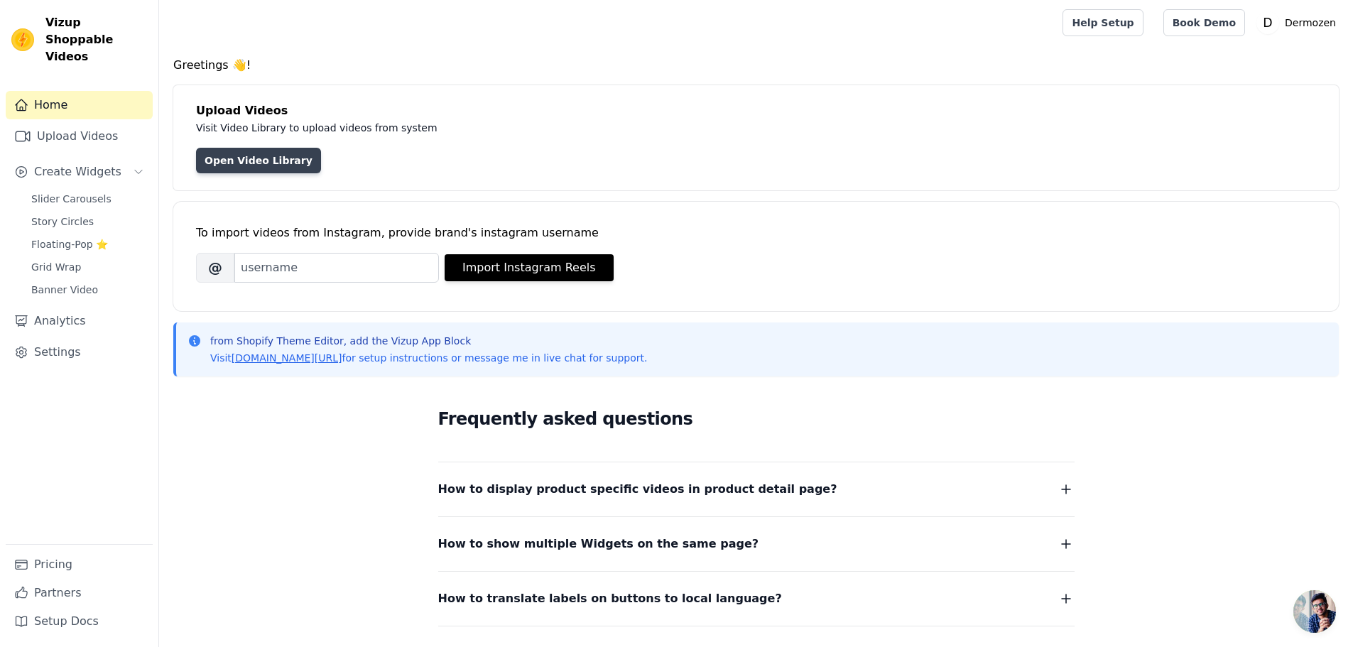
click at [261, 162] on link "Open Video Library" at bounding box center [258, 161] width 125 height 26
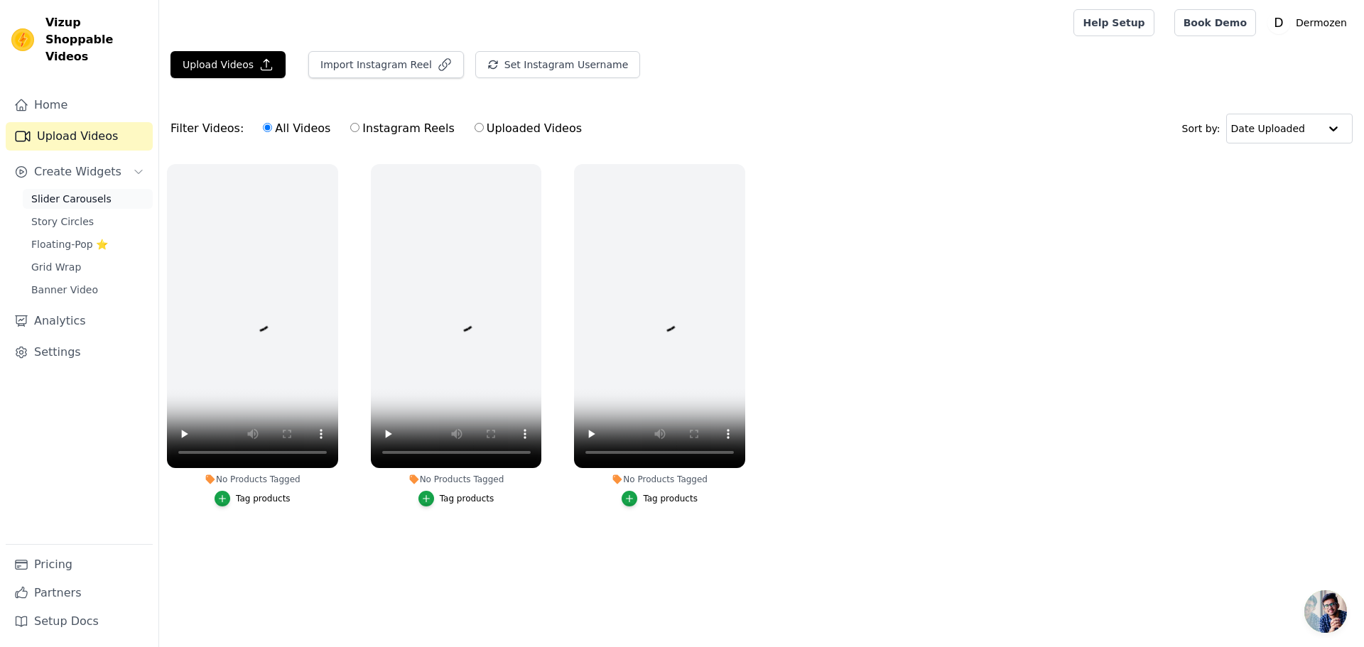
click at [65, 192] on span "Slider Carousels" at bounding box center [71, 199] width 80 height 14
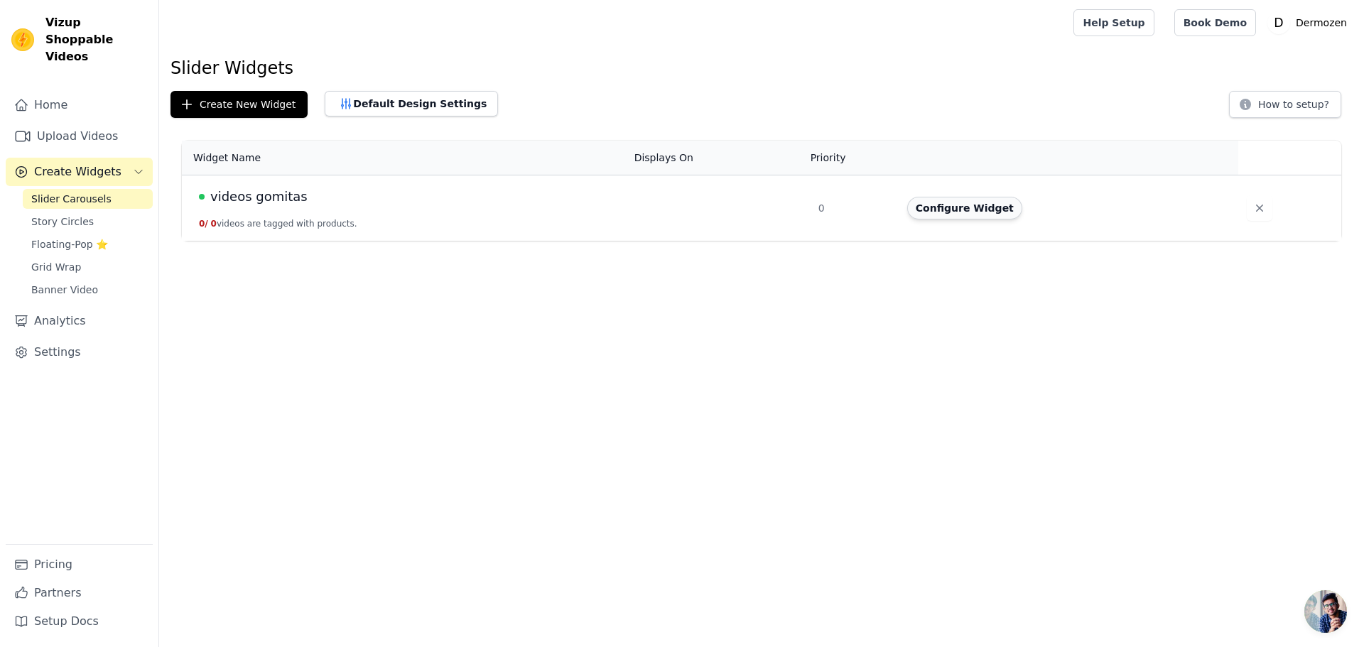
click at [953, 210] on button "Configure Widget" at bounding box center [964, 208] width 115 height 23
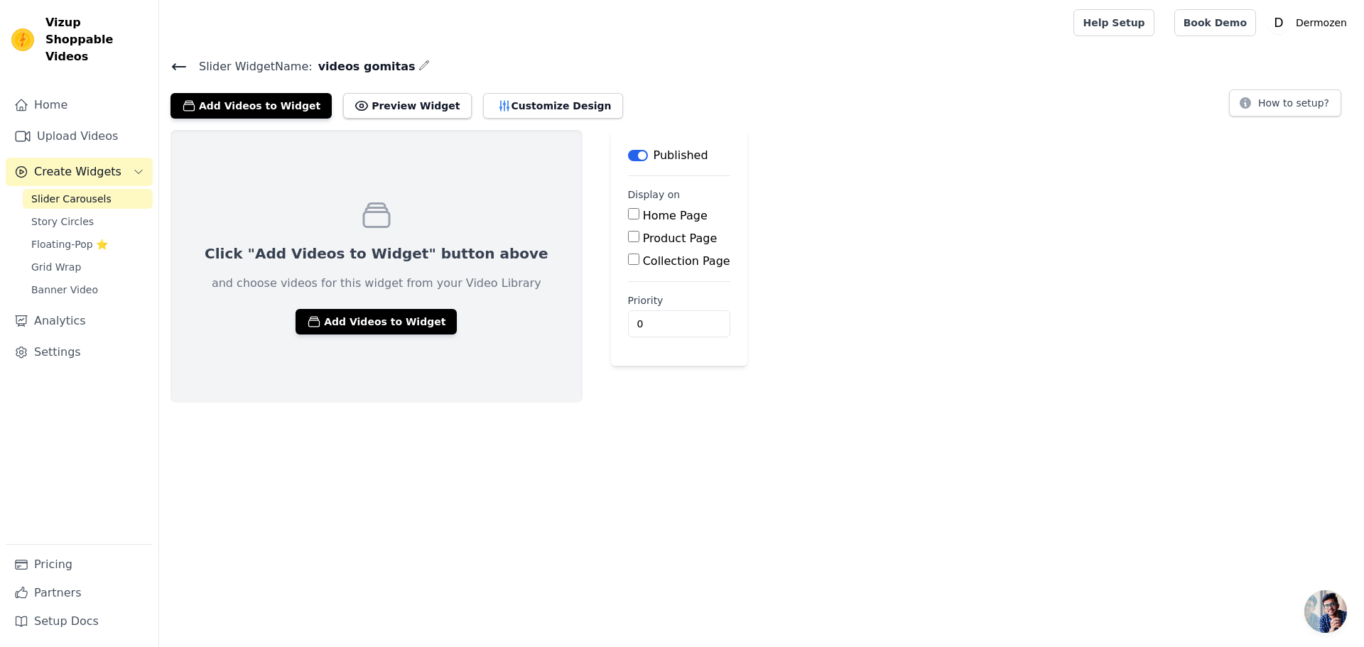
click at [643, 237] on label "Product Page" at bounding box center [680, 238] width 75 height 13
click at [628, 237] on input "Product Page" at bounding box center [633, 236] width 11 height 11
checkbox input "true"
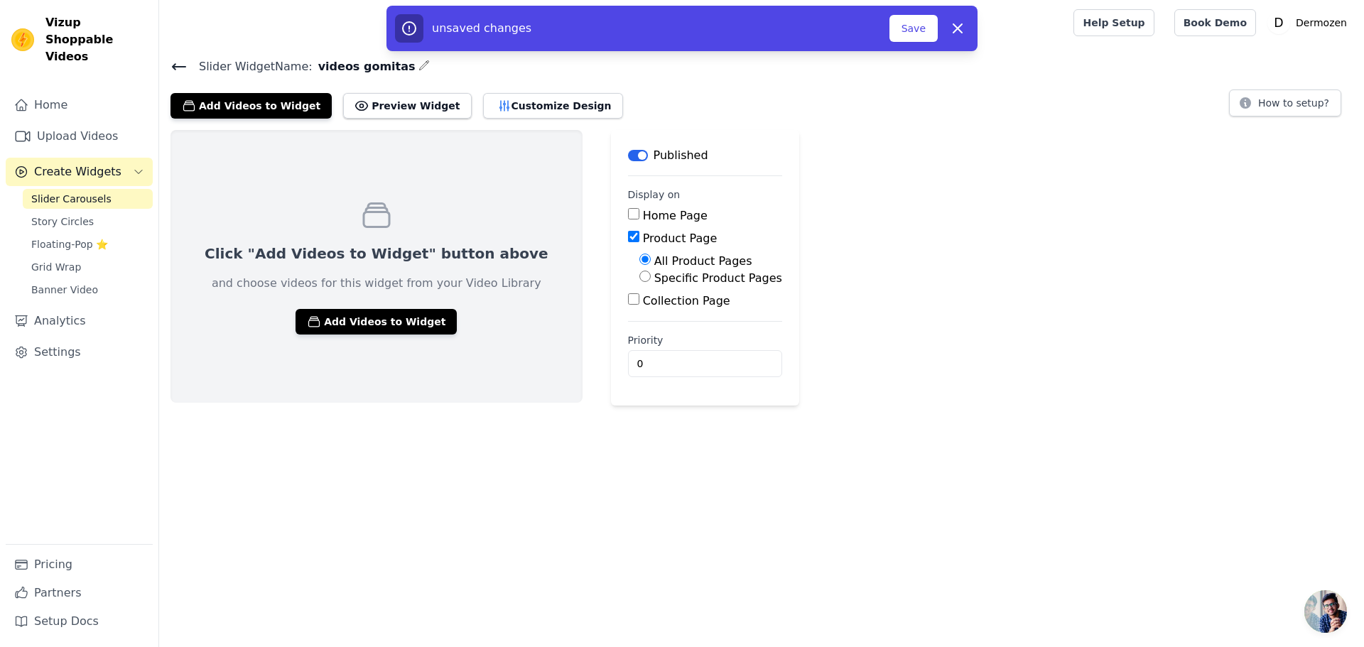
click at [654, 278] on label "Specific Product Pages" at bounding box center [718, 277] width 128 height 13
click at [639, 278] on input "Specific Product Pages" at bounding box center [644, 276] width 11 height 11
radio input "true"
click at [644, 310] on button "Select Products" at bounding box center [686, 310] width 95 height 24
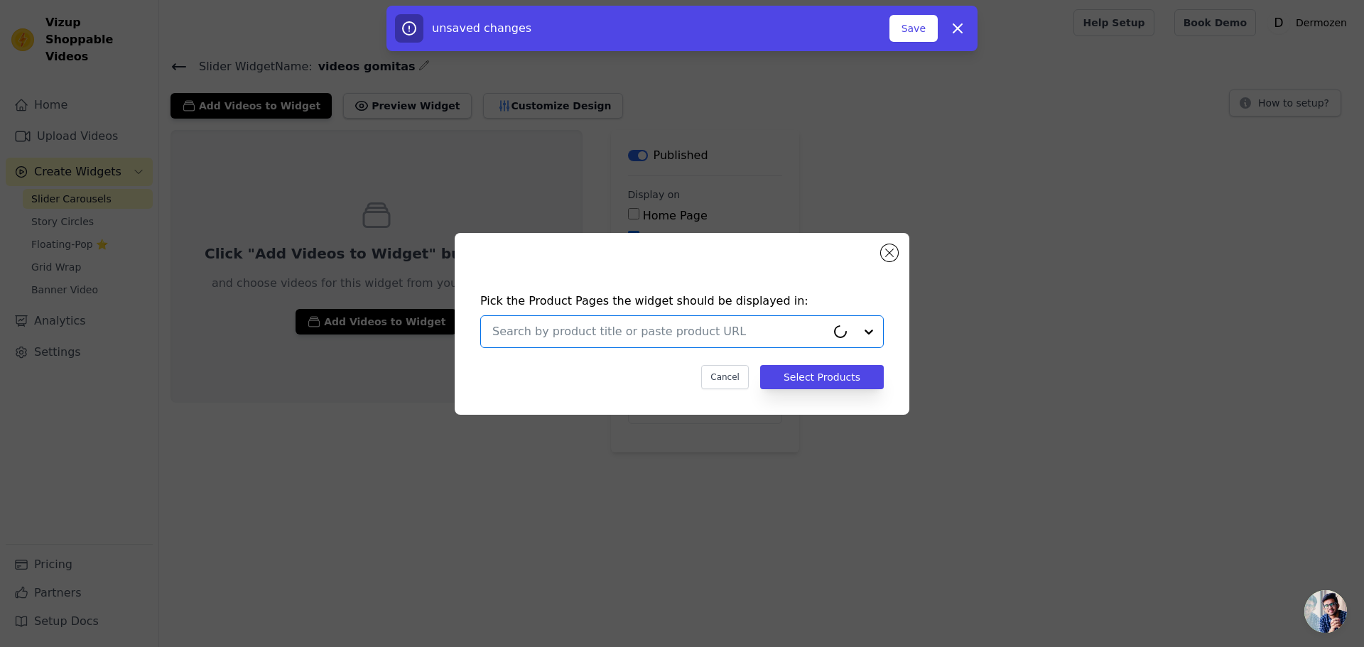
click at [796, 335] on input "text" at bounding box center [659, 331] width 334 height 17
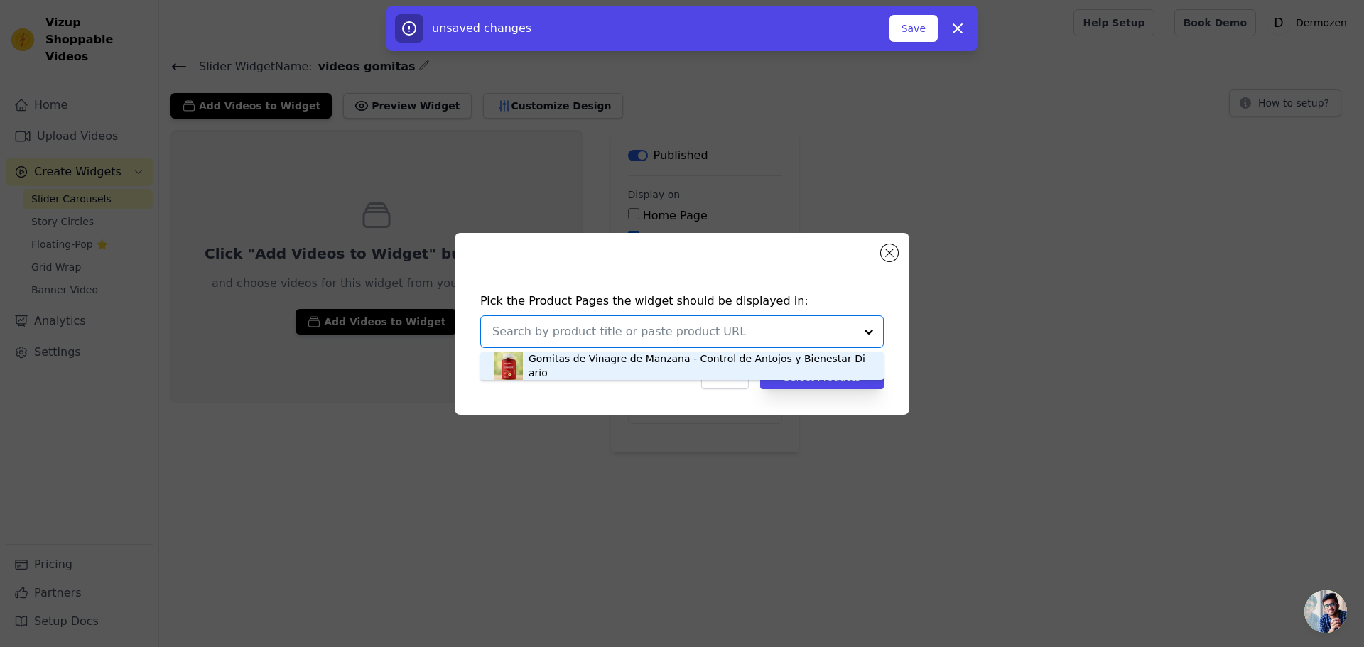
click at [662, 369] on div "Gomitas de Vinagre de Manzana - Control de Antojos y Bienestar Diario" at bounding box center [698, 366] width 341 height 28
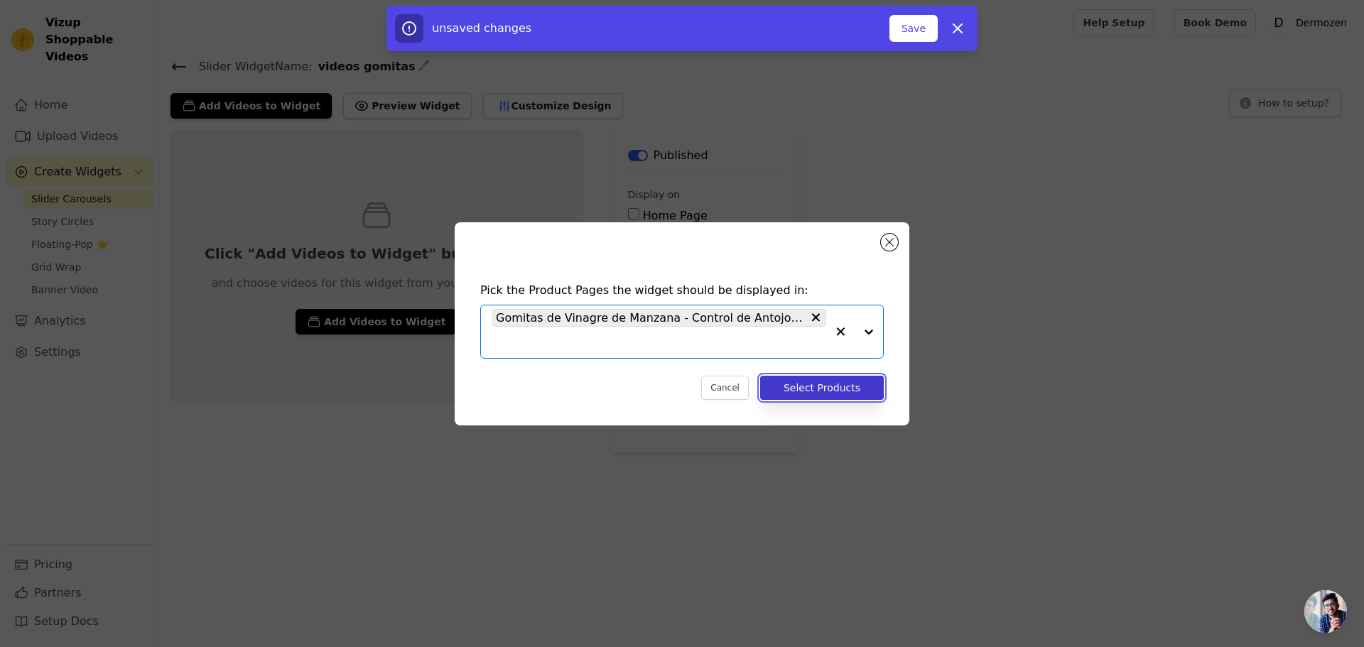
click at [831, 385] on button "Select Products" at bounding box center [822, 388] width 124 height 24
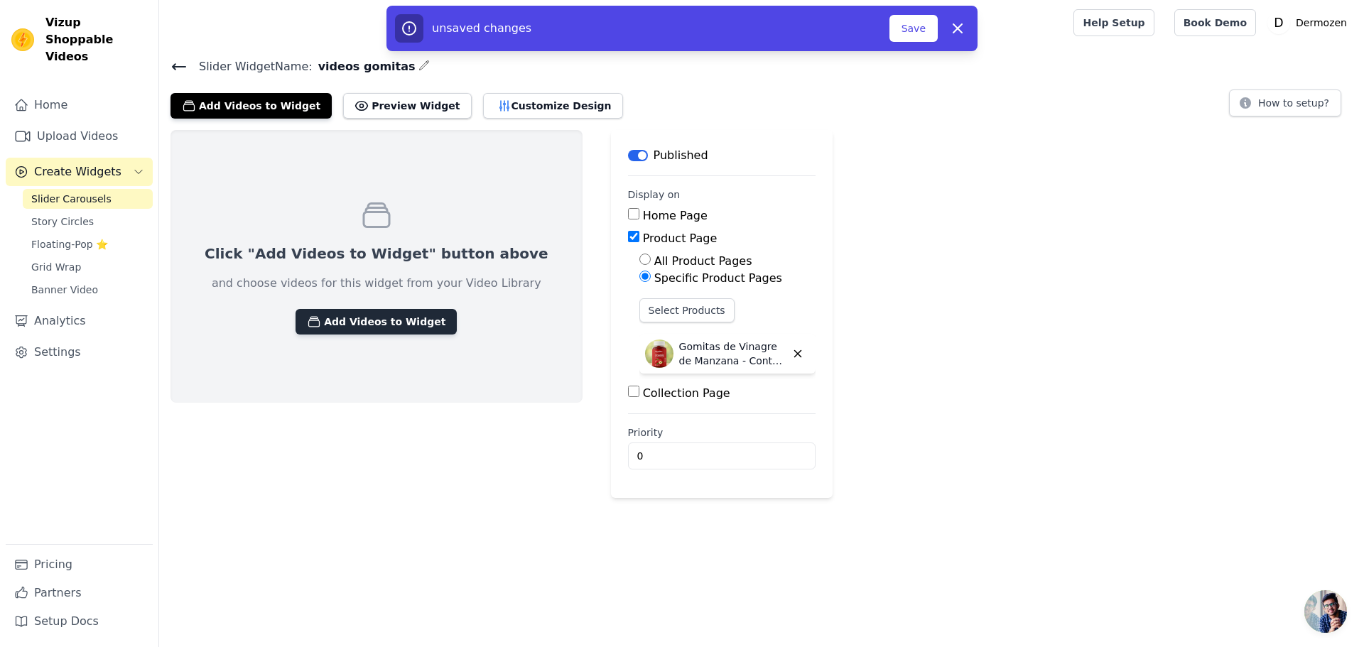
click at [367, 320] on button "Add Videos to Widget" at bounding box center [375, 322] width 161 height 26
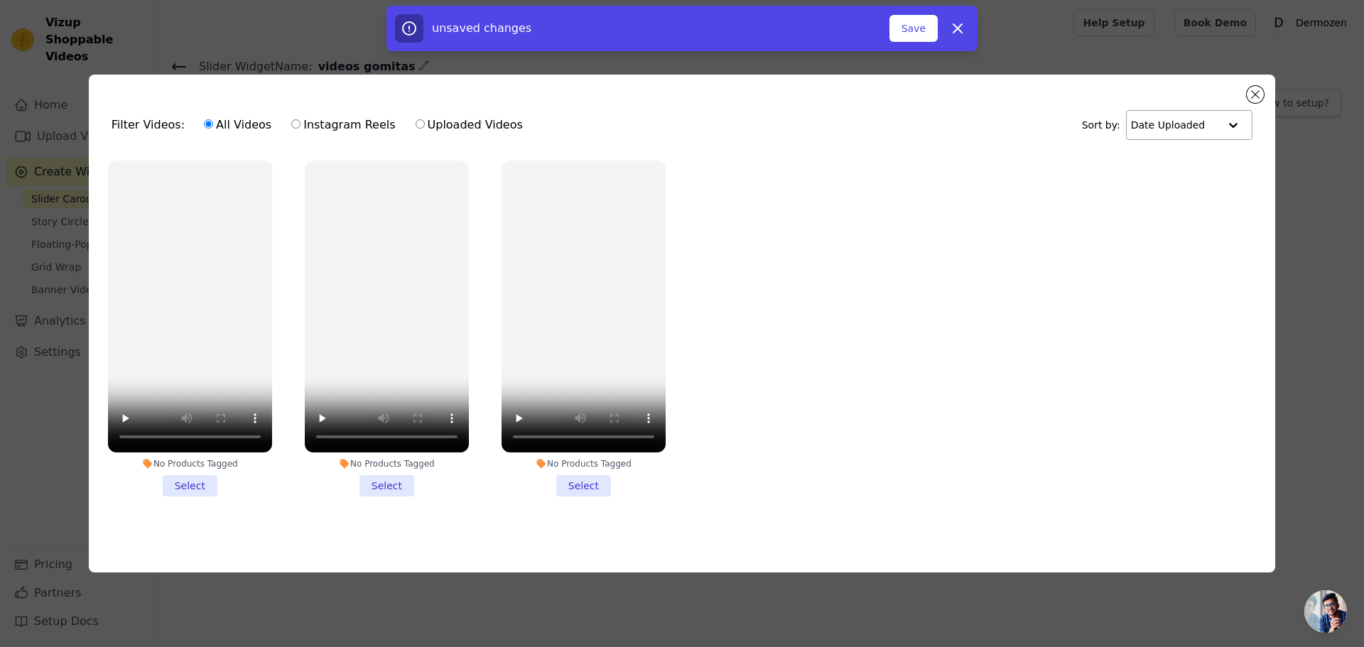
click at [1212, 120] on input "text" at bounding box center [1175, 125] width 88 height 28
click at [1220, 125] on div at bounding box center [1232, 125] width 28 height 28
click at [196, 475] on li "No Products Tagged Select" at bounding box center [190, 329] width 164 height 336
click at [0, 0] on input "No Products Tagged Select" at bounding box center [0, 0] width 0 height 0
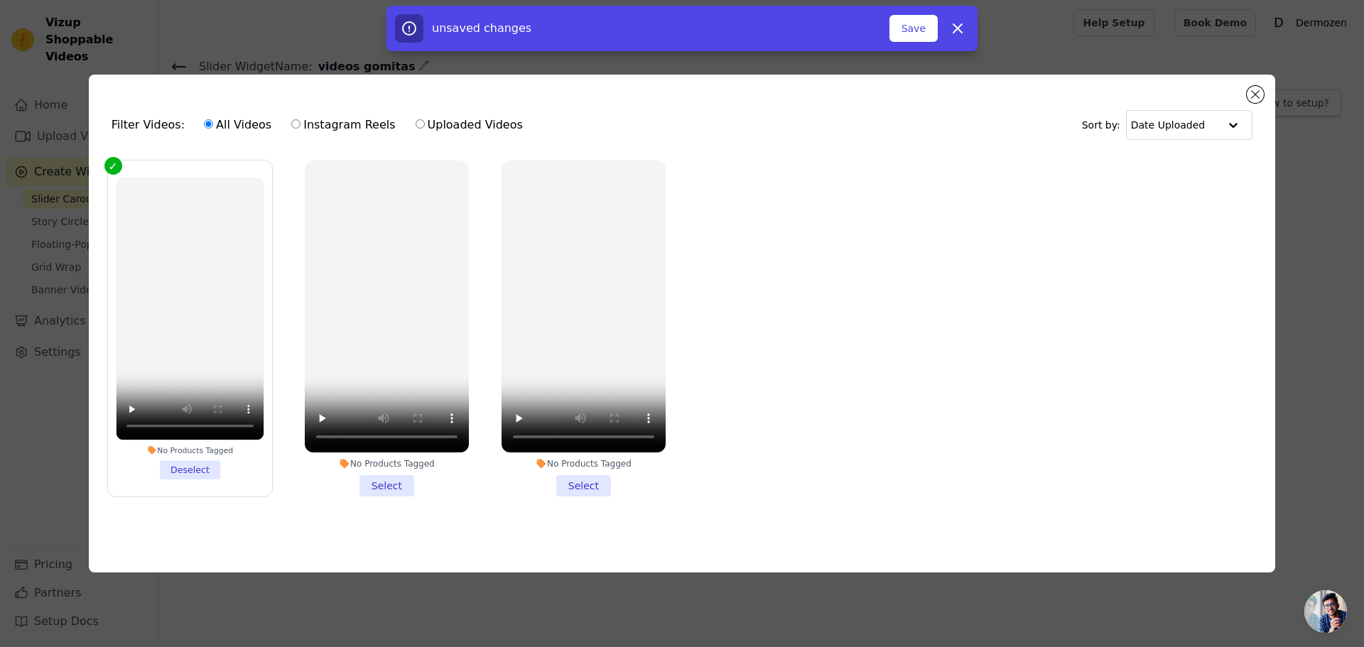
drag, startPoint x: 367, startPoint y: 487, endPoint x: 441, endPoint y: 488, distance: 74.6
click at [368, 487] on li "No Products Tagged Select" at bounding box center [387, 329] width 164 height 336
click at [0, 0] on input "No Products Tagged Select" at bounding box center [0, 0] width 0 height 0
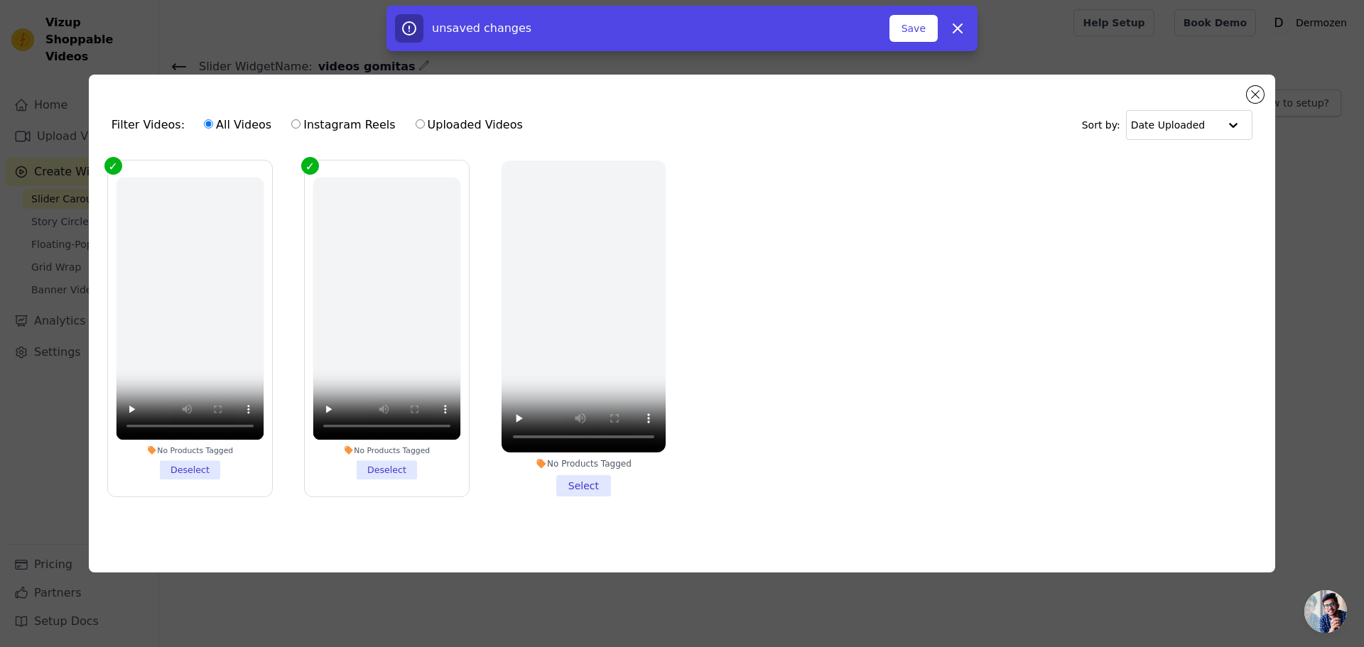
click at [563, 478] on li "No Products Tagged Select" at bounding box center [583, 329] width 164 height 336
click at [0, 0] on input "No Products Tagged Select" at bounding box center [0, 0] width 0 height 0
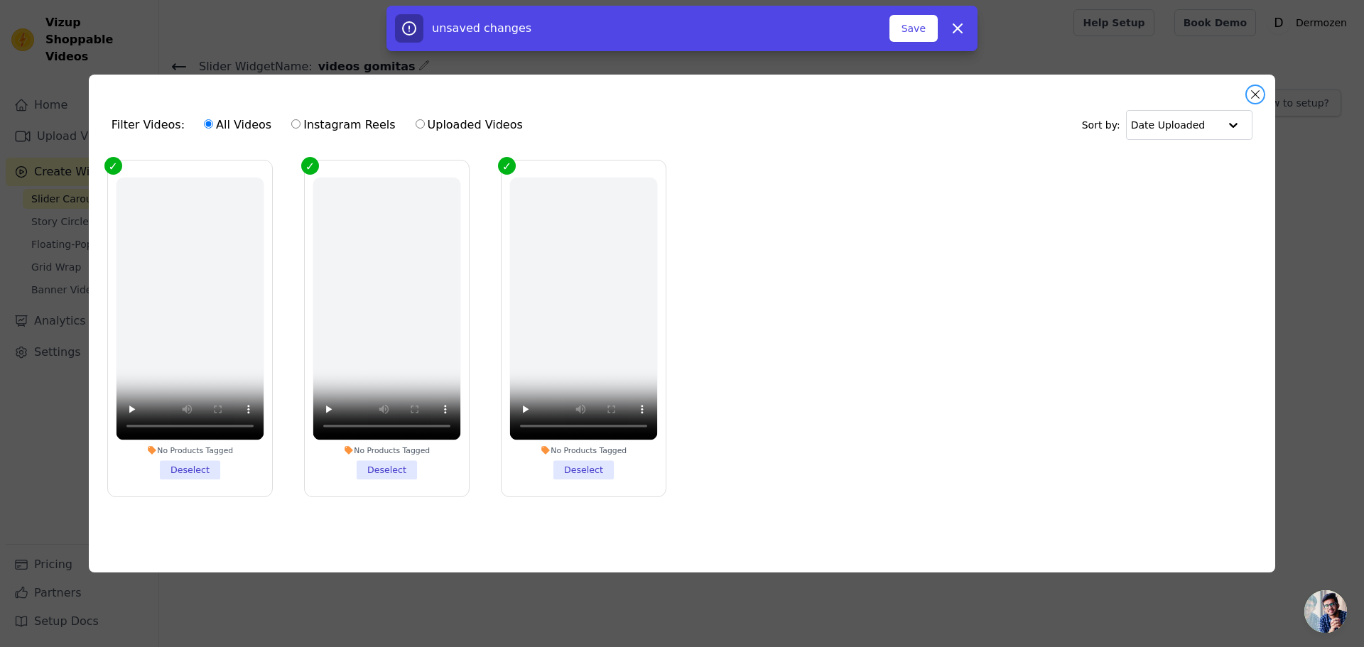
drag, startPoint x: 1254, startPoint y: 93, endPoint x: 1244, endPoint y: 94, distance: 10.7
click at [1255, 93] on button "Close modal" at bounding box center [1255, 94] width 17 height 17
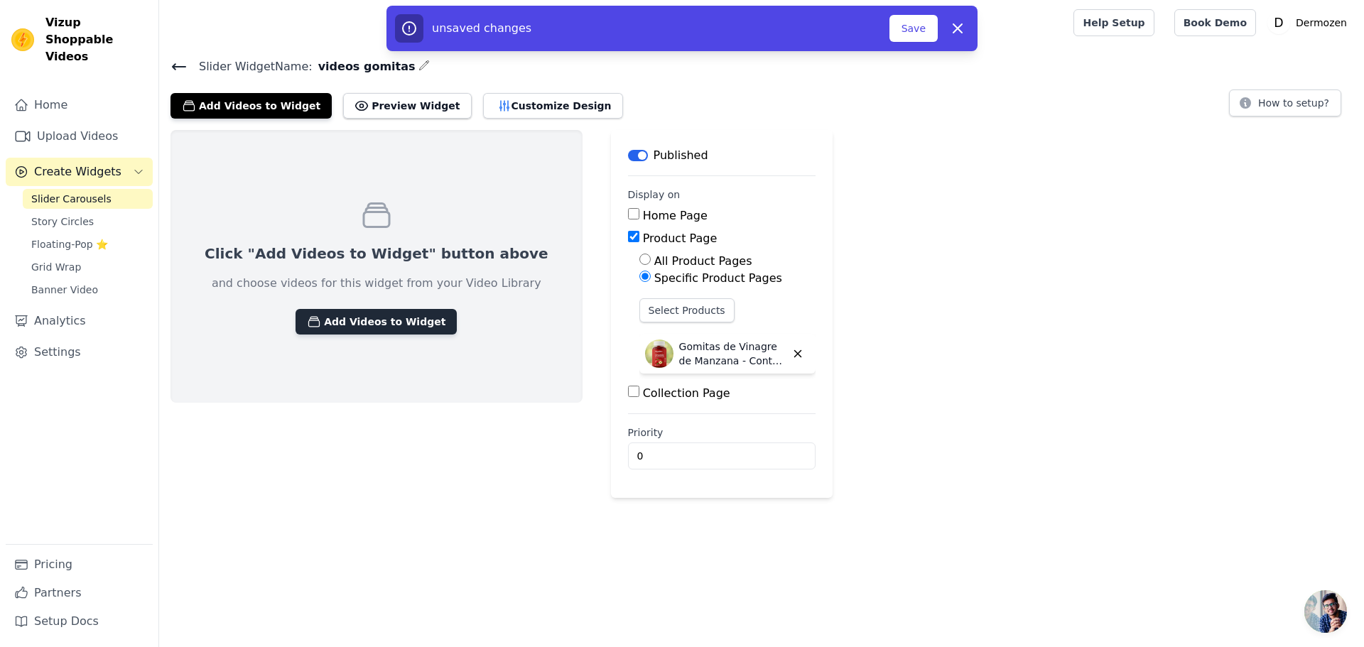
click at [373, 324] on button "Add Videos to Widget" at bounding box center [375, 322] width 161 height 26
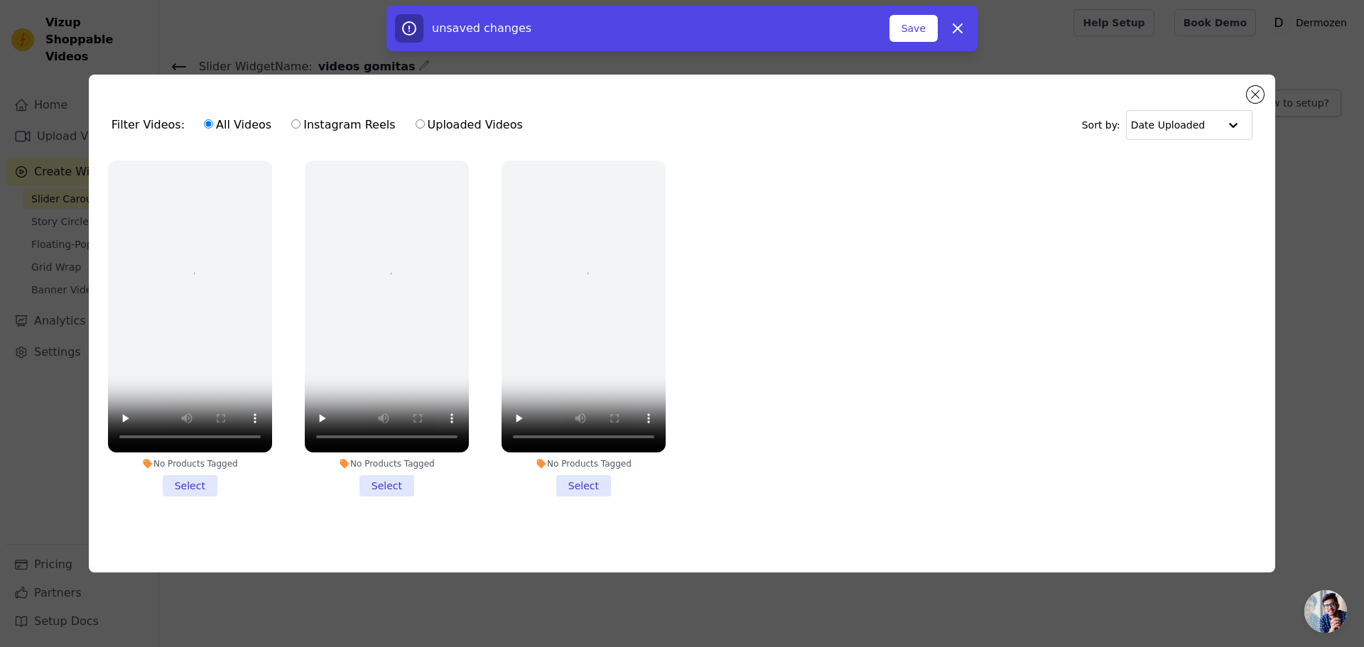
click at [181, 470] on li "No Products Tagged Select" at bounding box center [190, 329] width 164 height 336
click at [0, 0] on input "No Products Tagged Select" at bounding box center [0, 0] width 0 height 0
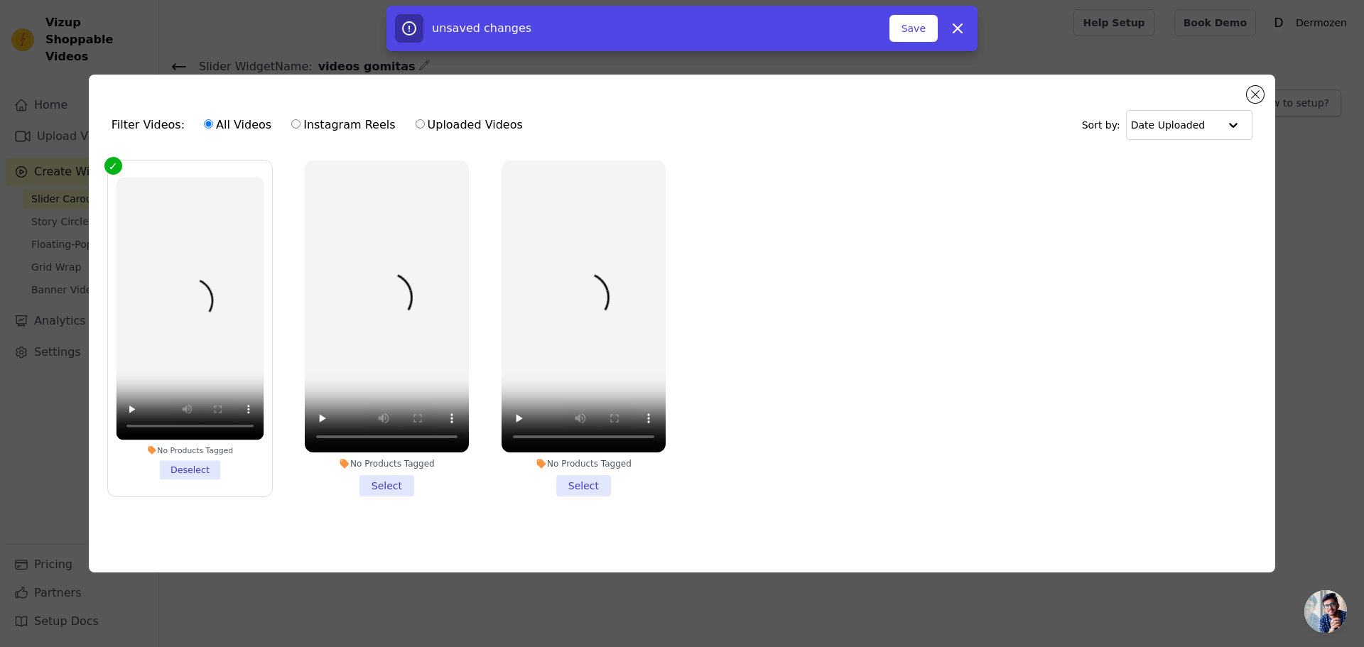
click at [393, 484] on li "No Products Tagged Select" at bounding box center [387, 329] width 164 height 336
click at [0, 0] on input "No Products Tagged Select" at bounding box center [0, 0] width 0 height 0
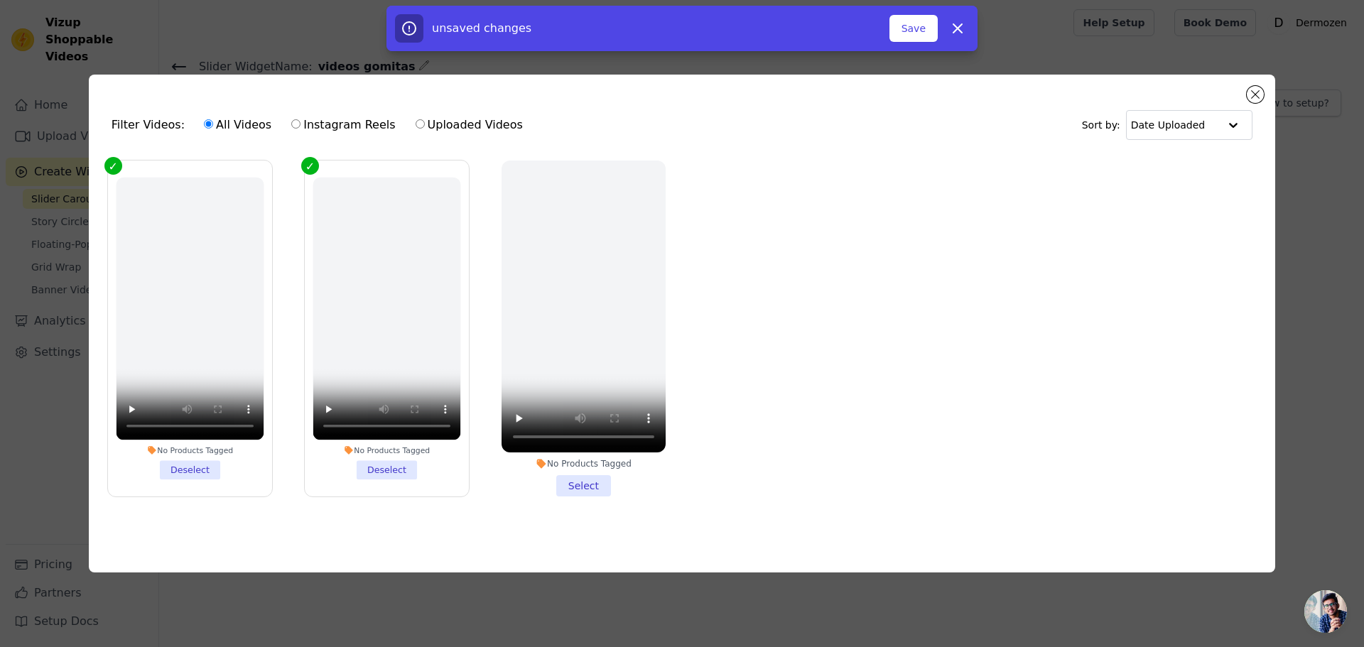
click at [600, 490] on li "No Products Tagged Select" at bounding box center [583, 329] width 164 height 336
click at [0, 0] on input "No Products Tagged Select" at bounding box center [0, 0] width 0 height 0
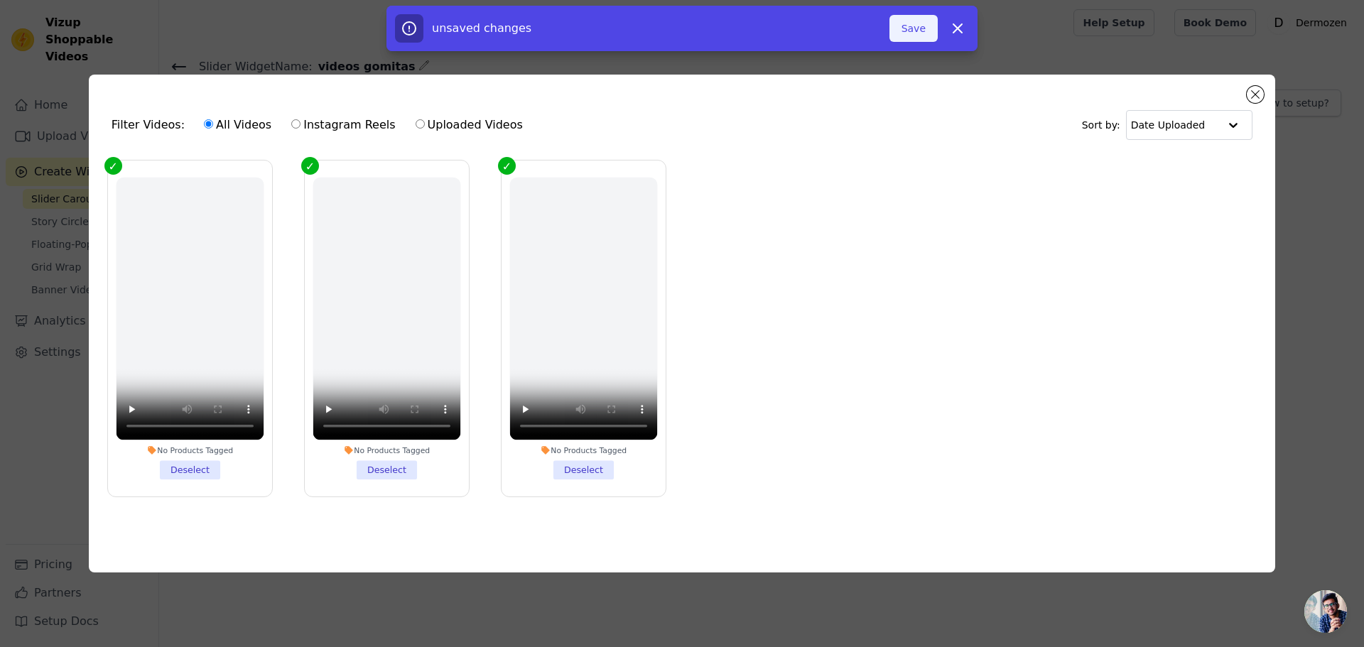
click at [912, 19] on button "Save" at bounding box center [913, 28] width 48 height 27
click at [904, 28] on button "Save" at bounding box center [913, 28] width 48 height 27
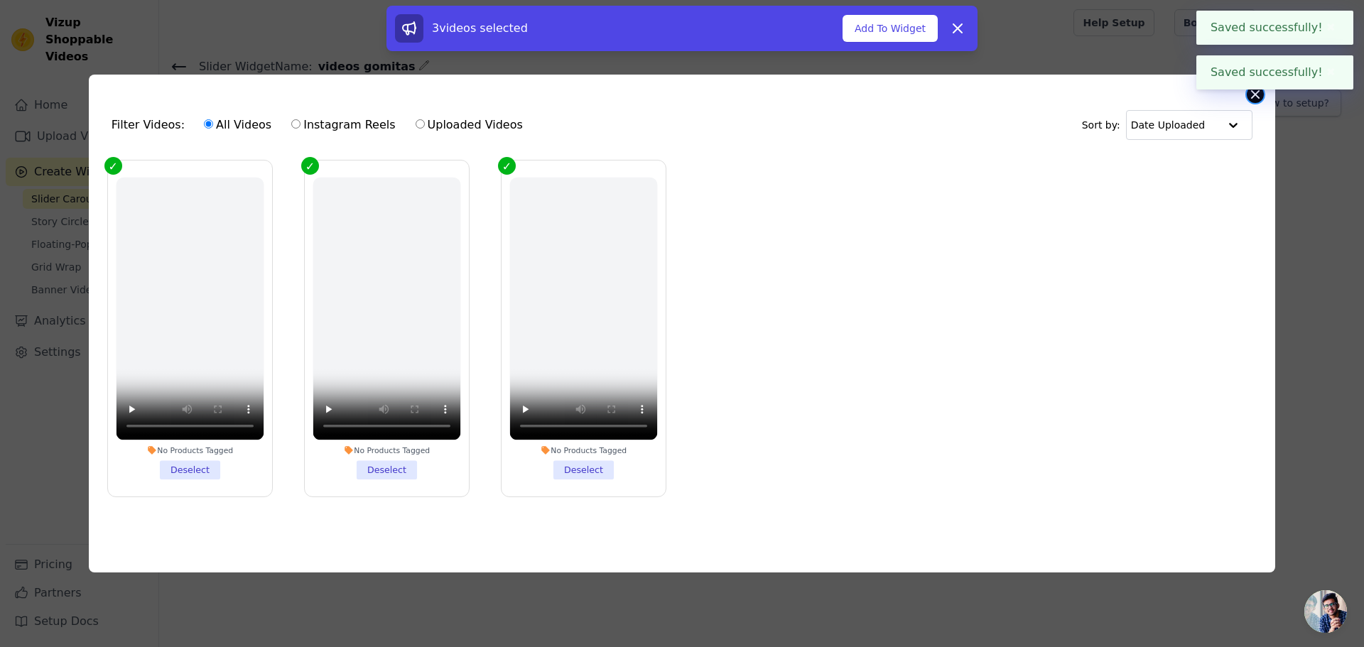
click at [1254, 95] on button "Close modal" at bounding box center [1255, 94] width 17 height 17
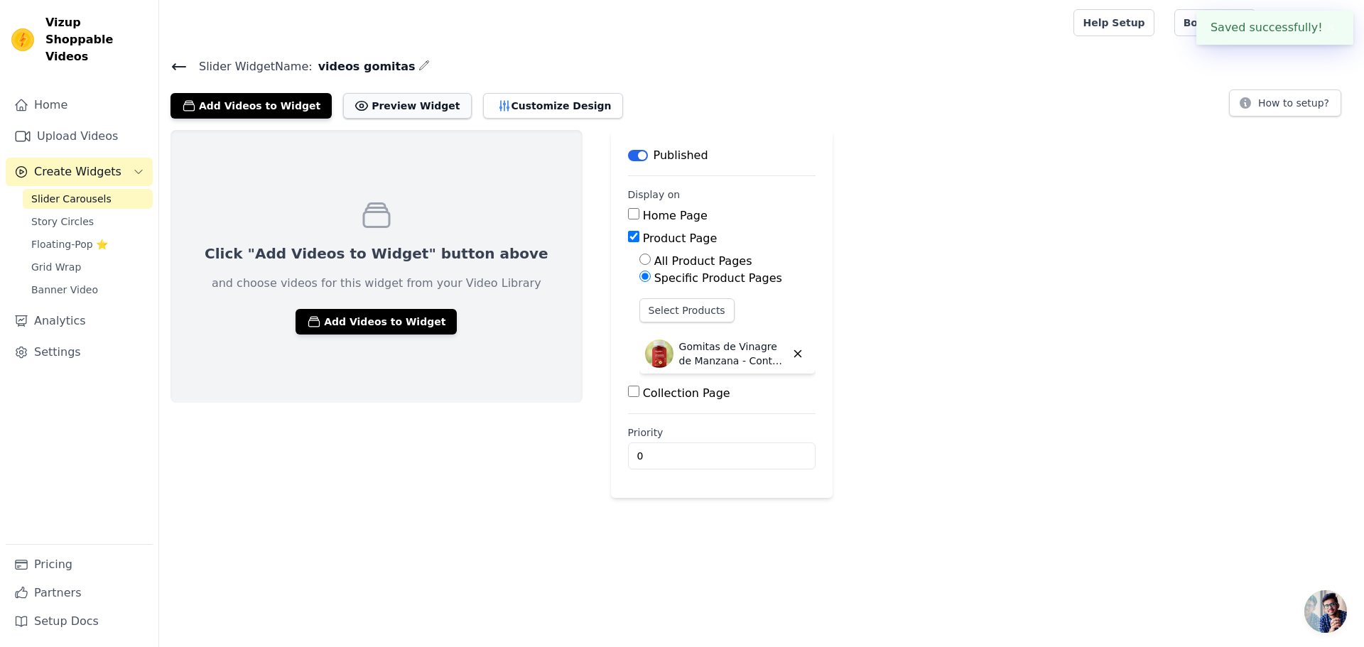
click at [410, 101] on button "Preview Widget" at bounding box center [407, 106] width 128 height 26
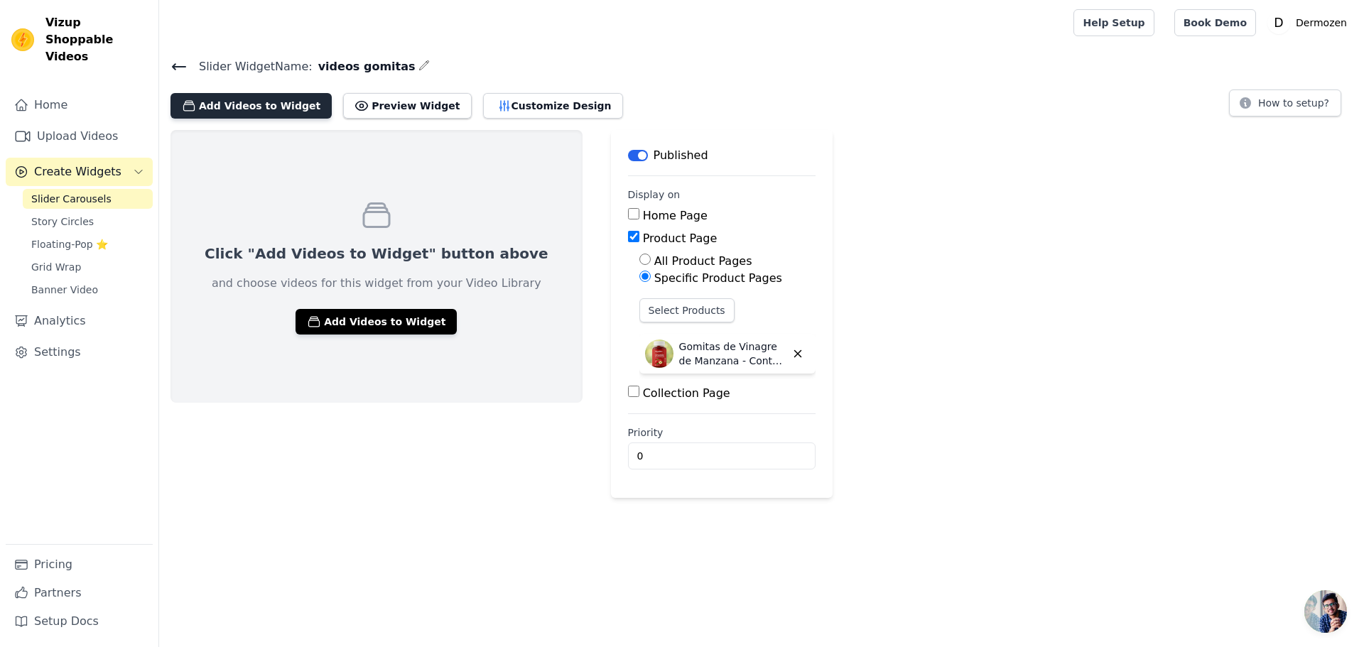
click at [224, 107] on button "Add Videos to Widget" at bounding box center [250, 106] width 161 height 26
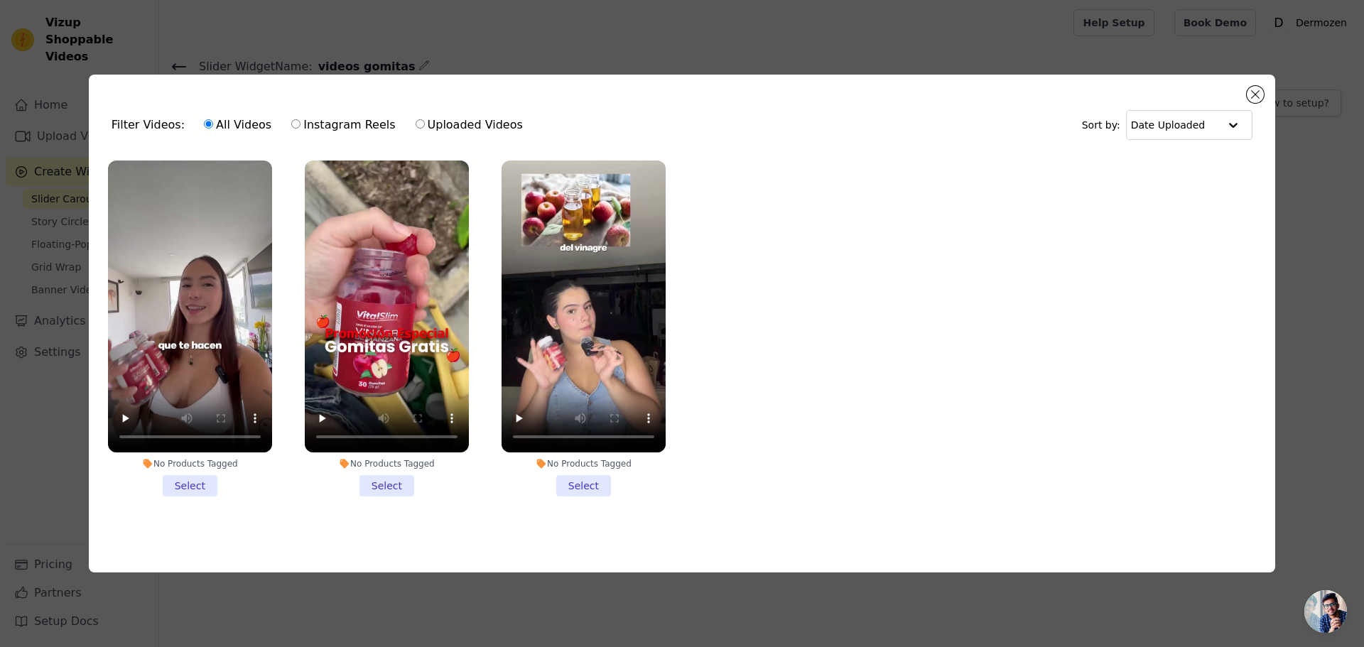
click at [433, 119] on label "Uploaded Videos" at bounding box center [469, 125] width 109 height 18
click at [425, 119] on input "Uploaded Videos" at bounding box center [420, 123] width 9 height 9
radio input "true"
click at [190, 482] on li "No Products Tagged Select" at bounding box center [190, 329] width 164 height 336
click at [0, 0] on input "No Products Tagged Select" at bounding box center [0, 0] width 0 height 0
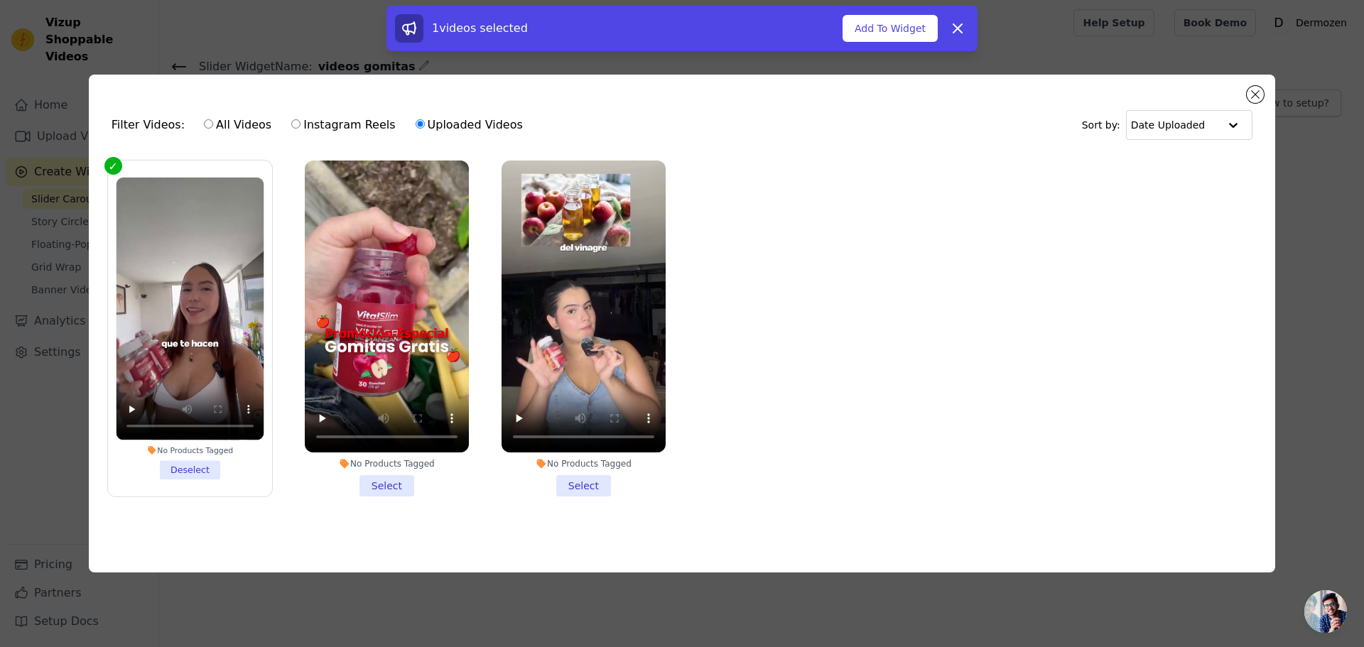
click at [396, 487] on li "No Products Tagged Select" at bounding box center [387, 329] width 164 height 336
click at [0, 0] on input "No Products Tagged Select" at bounding box center [0, 0] width 0 height 0
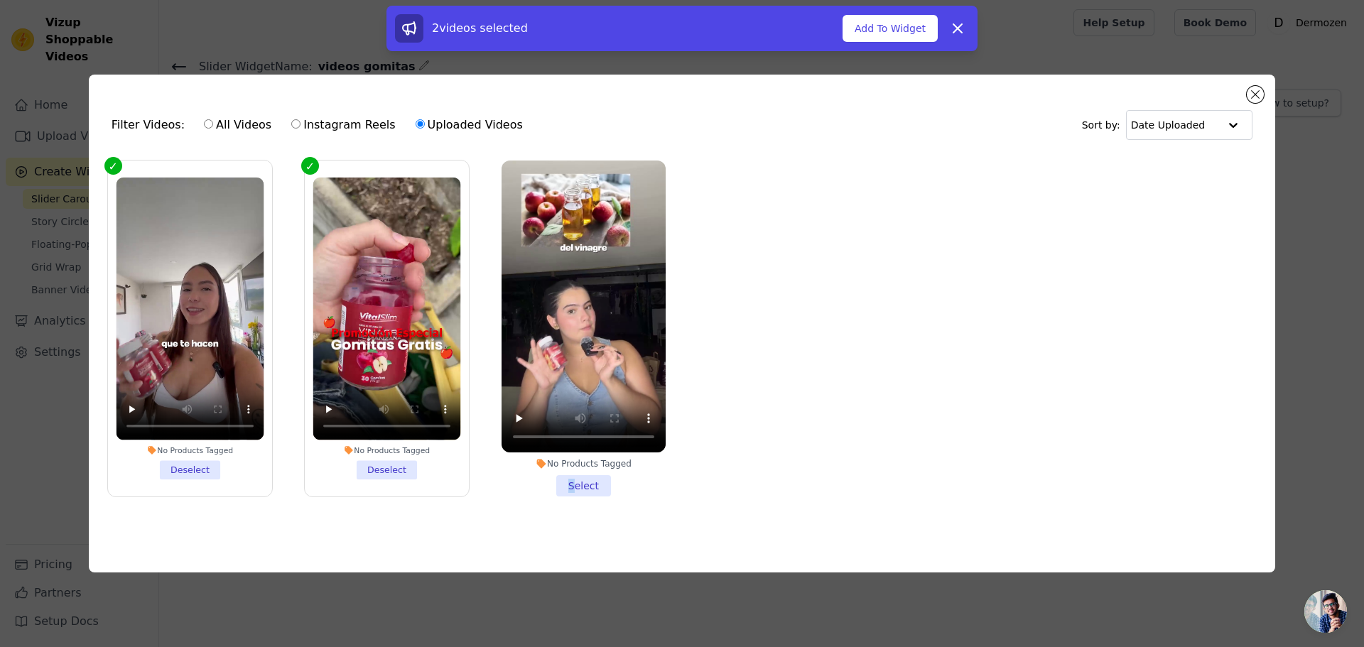
click at [578, 485] on li "No Products Tagged Select" at bounding box center [583, 329] width 164 height 336
click at [589, 482] on li "No Products Tagged Select" at bounding box center [583, 329] width 164 height 336
click at [0, 0] on input "No Products Tagged Select" at bounding box center [0, 0] width 0 height 0
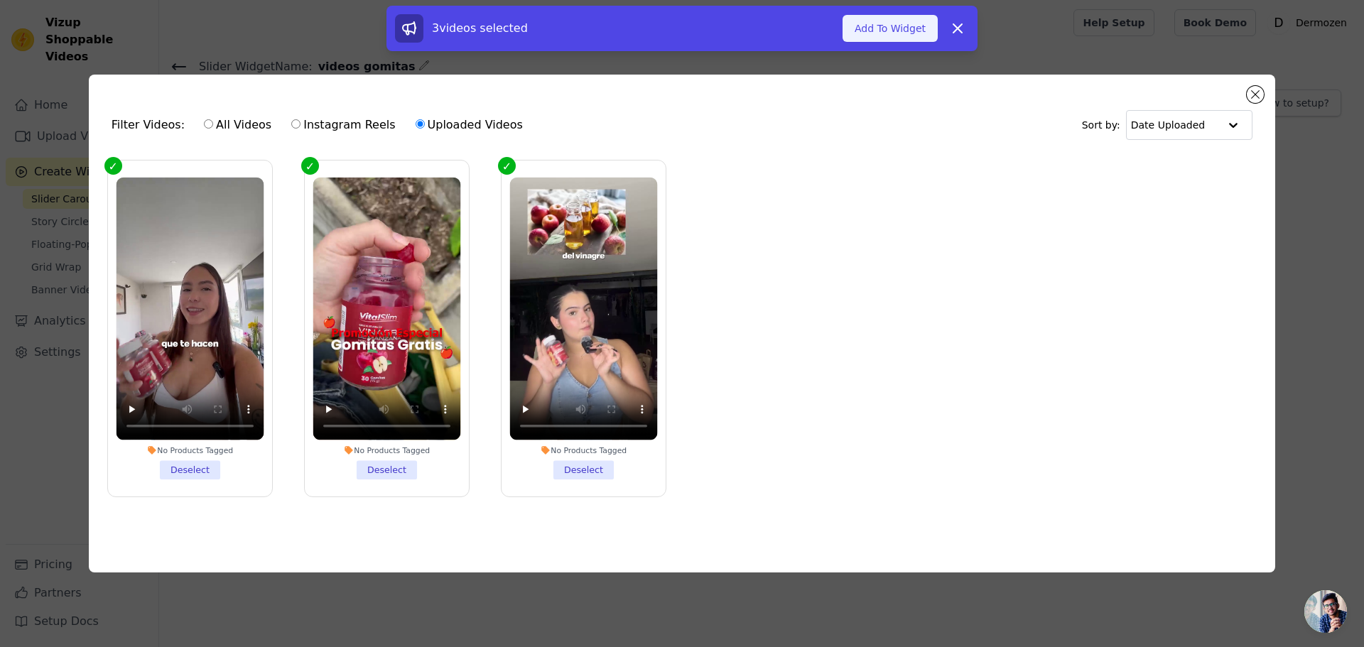
click at [887, 30] on button "Add To Widget" at bounding box center [889, 28] width 95 height 27
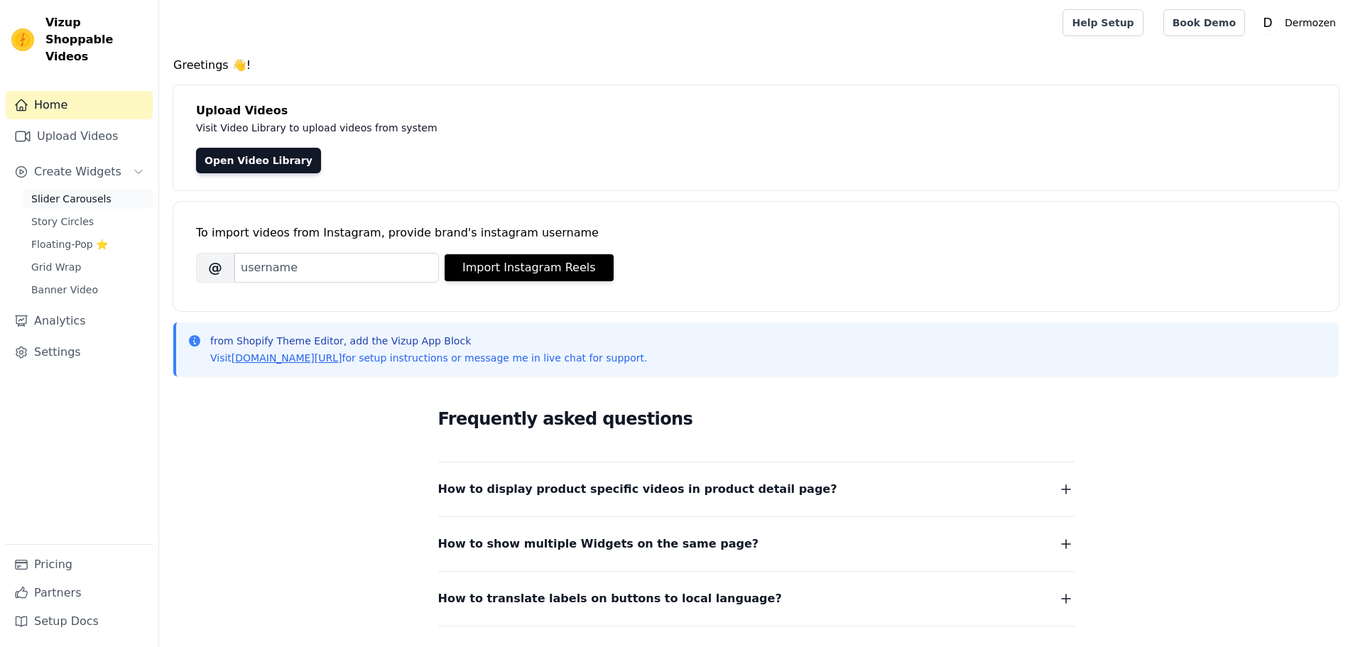
click at [51, 192] on span "Slider Carousels" at bounding box center [71, 199] width 80 height 14
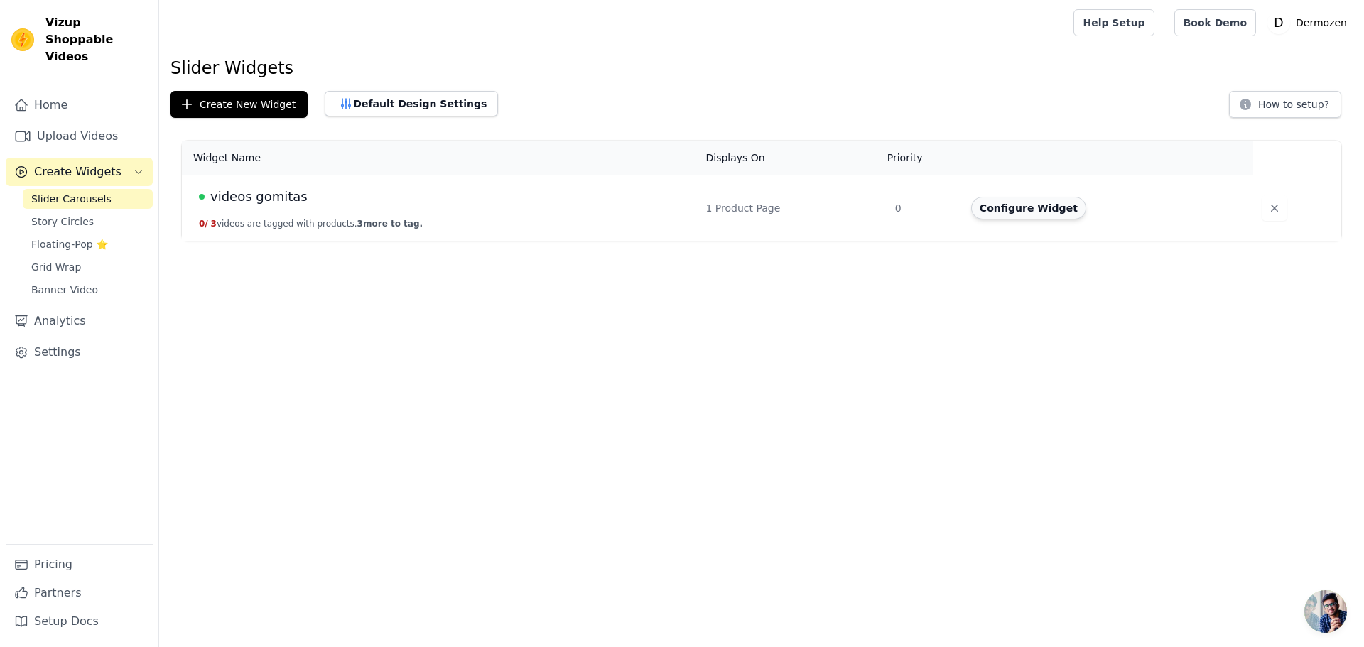
click at [1041, 211] on button "Configure Widget" at bounding box center [1028, 208] width 115 height 23
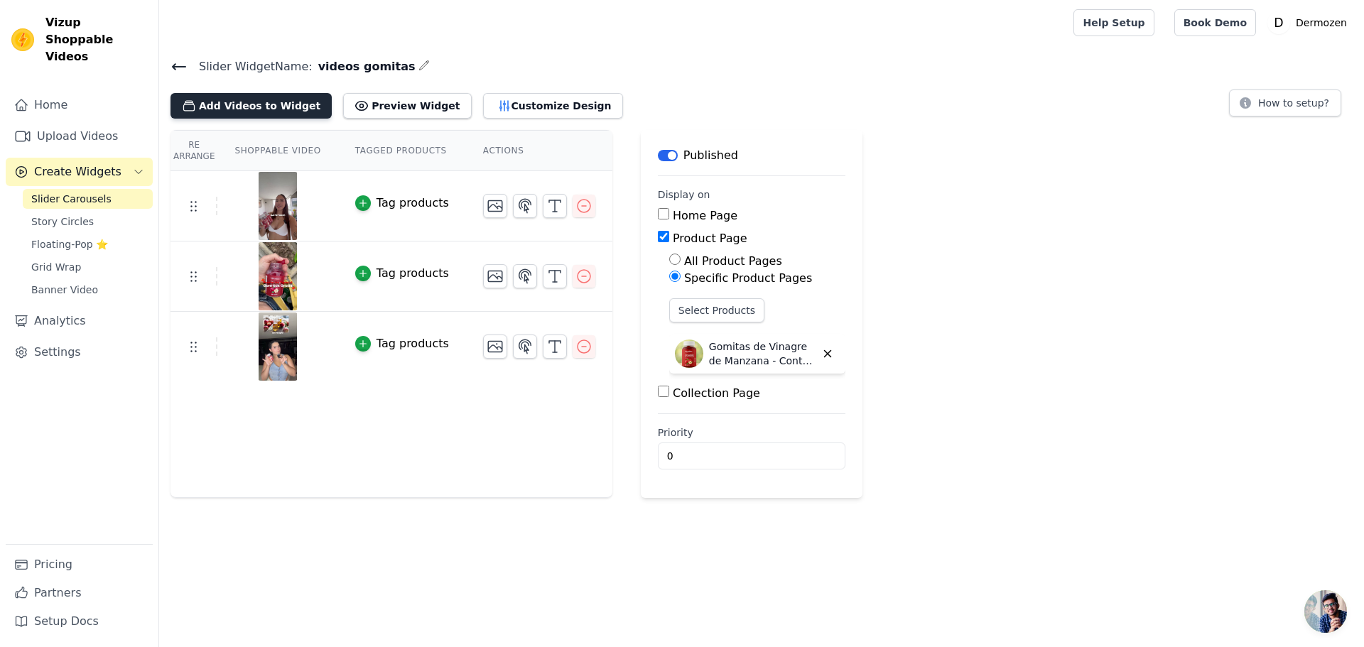
click at [251, 107] on button "Add Videos to Widget" at bounding box center [250, 106] width 161 height 26
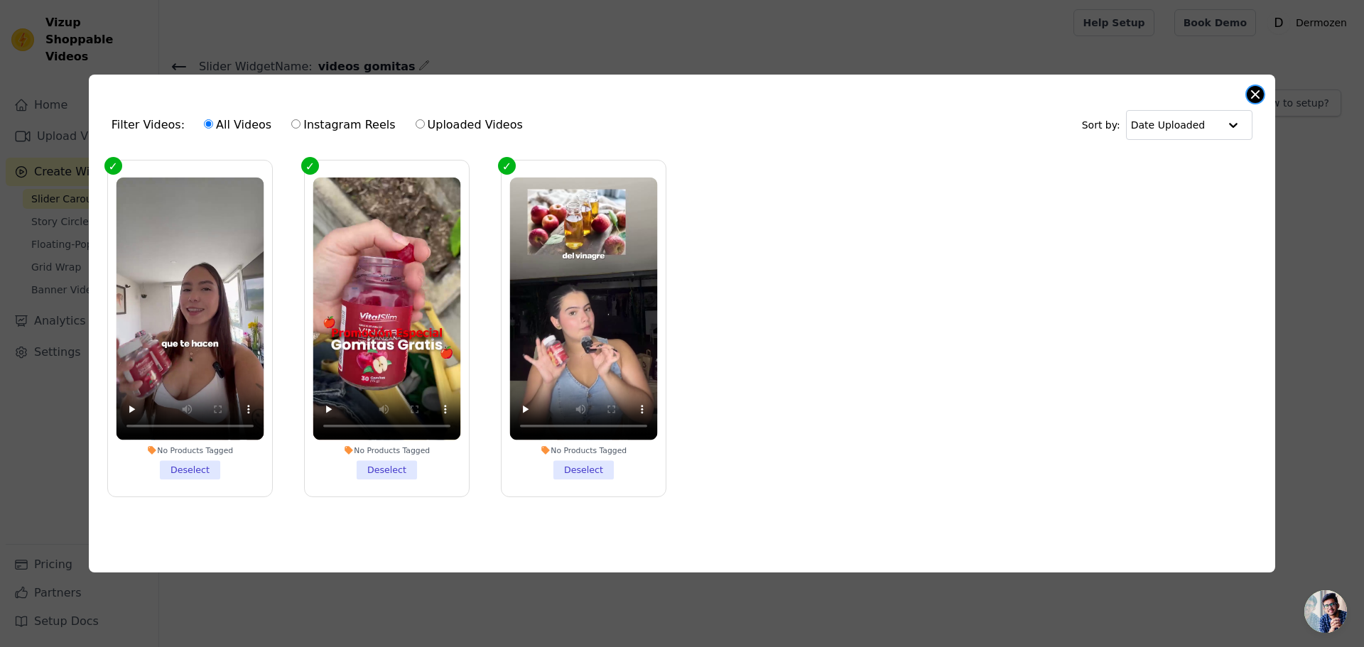
click at [1256, 90] on button "Close modal" at bounding box center [1255, 94] width 17 height 17
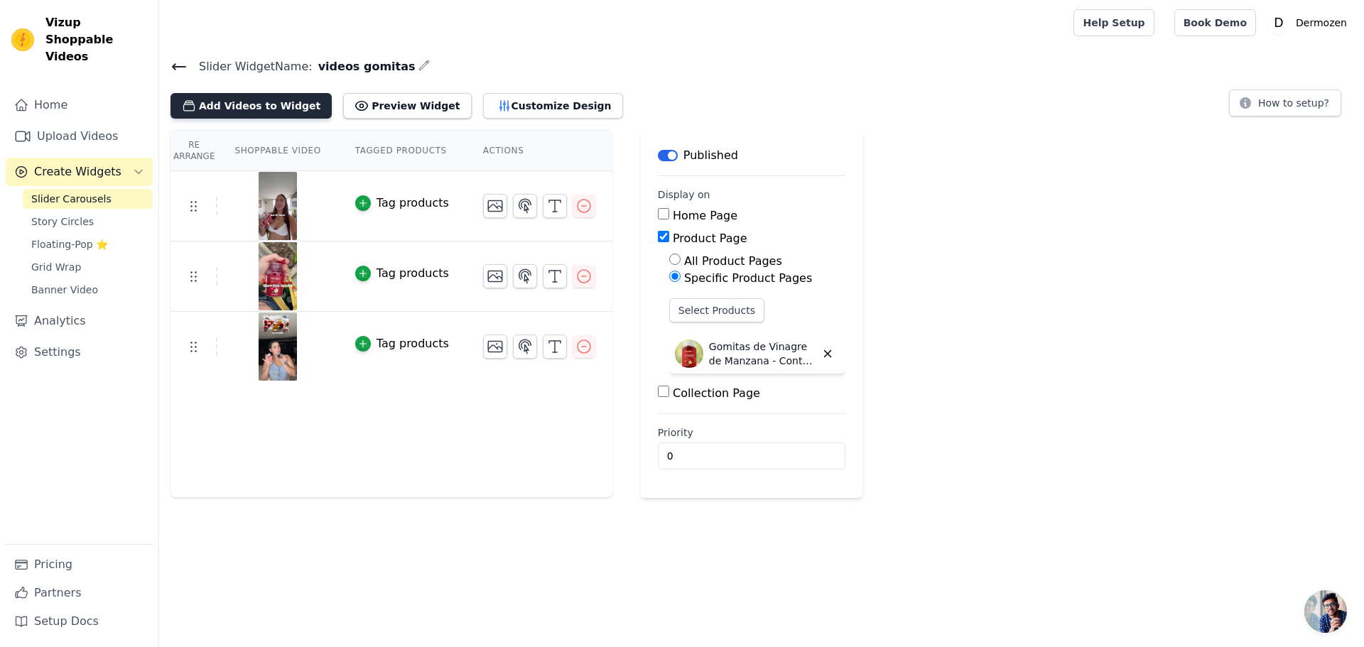
click at [212, 104] on button "Add Videos to Widget" at bounding box center [250, 106] width 161 height 26
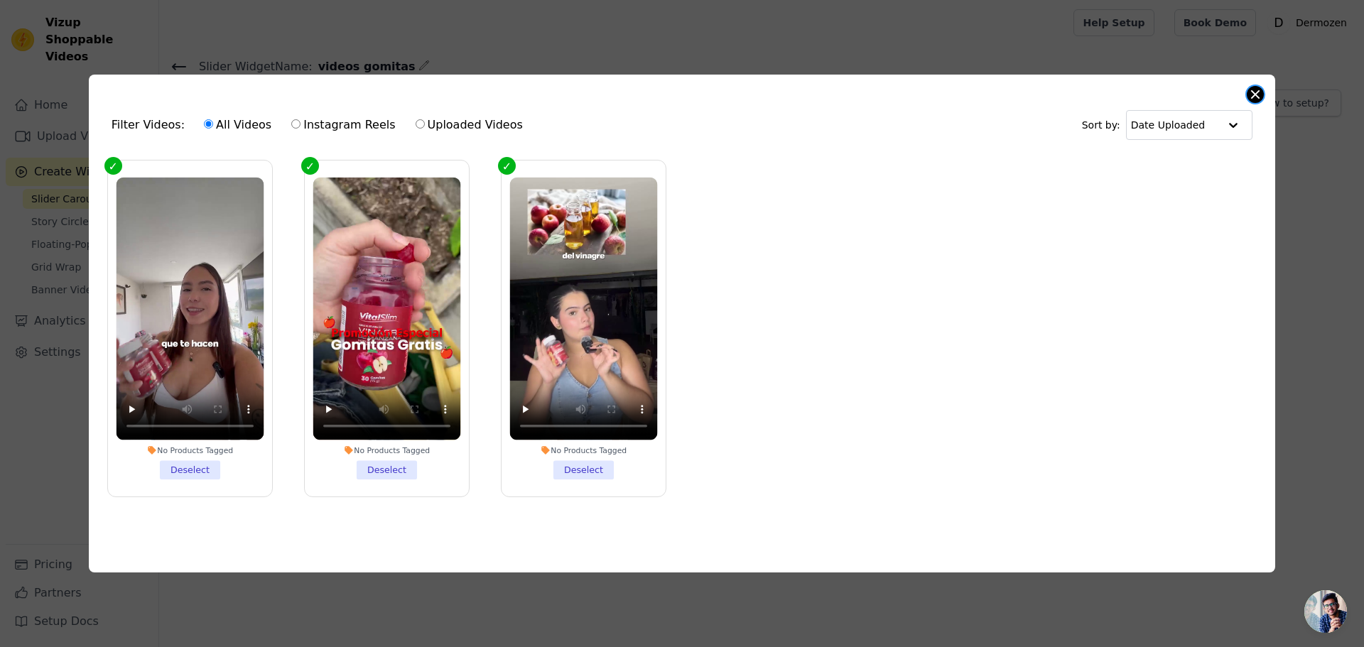
click at [1250, 90] on button "Close modal" at bounding box center [1255, 94] width 17 height 17
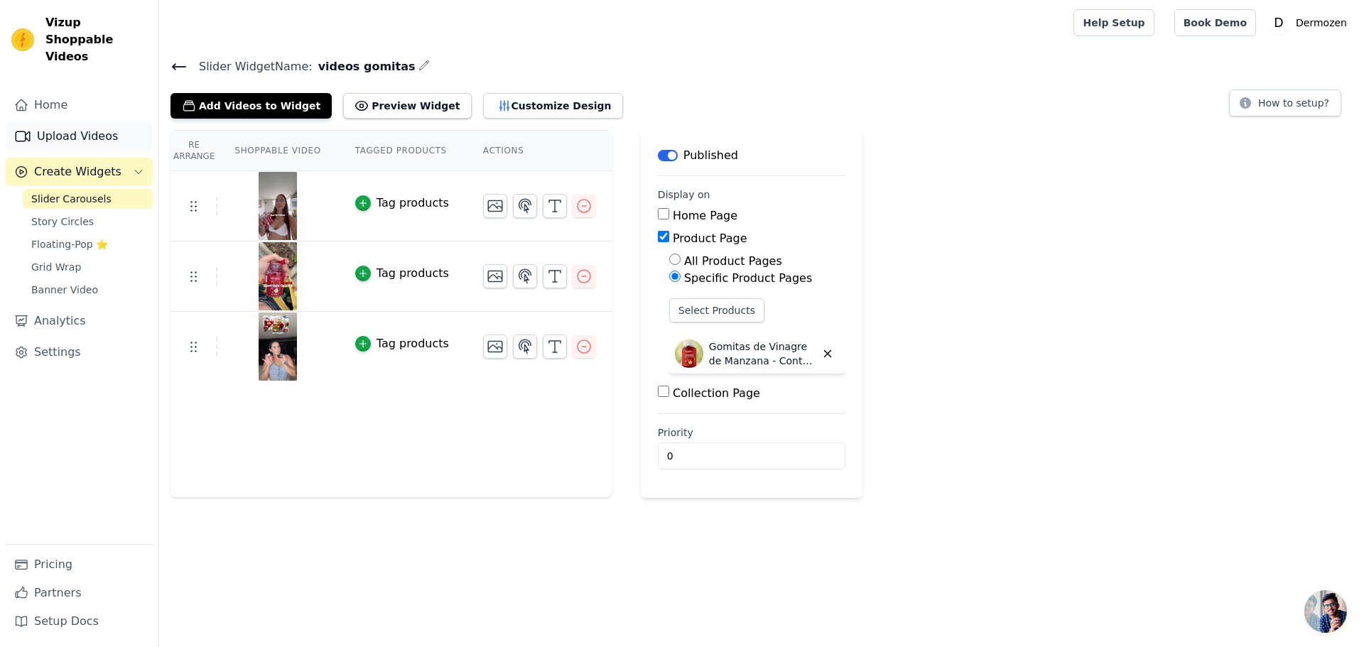
click at [65, 122] on link "Upload Videos" at bounding box center [79, 136] width 147 height 28
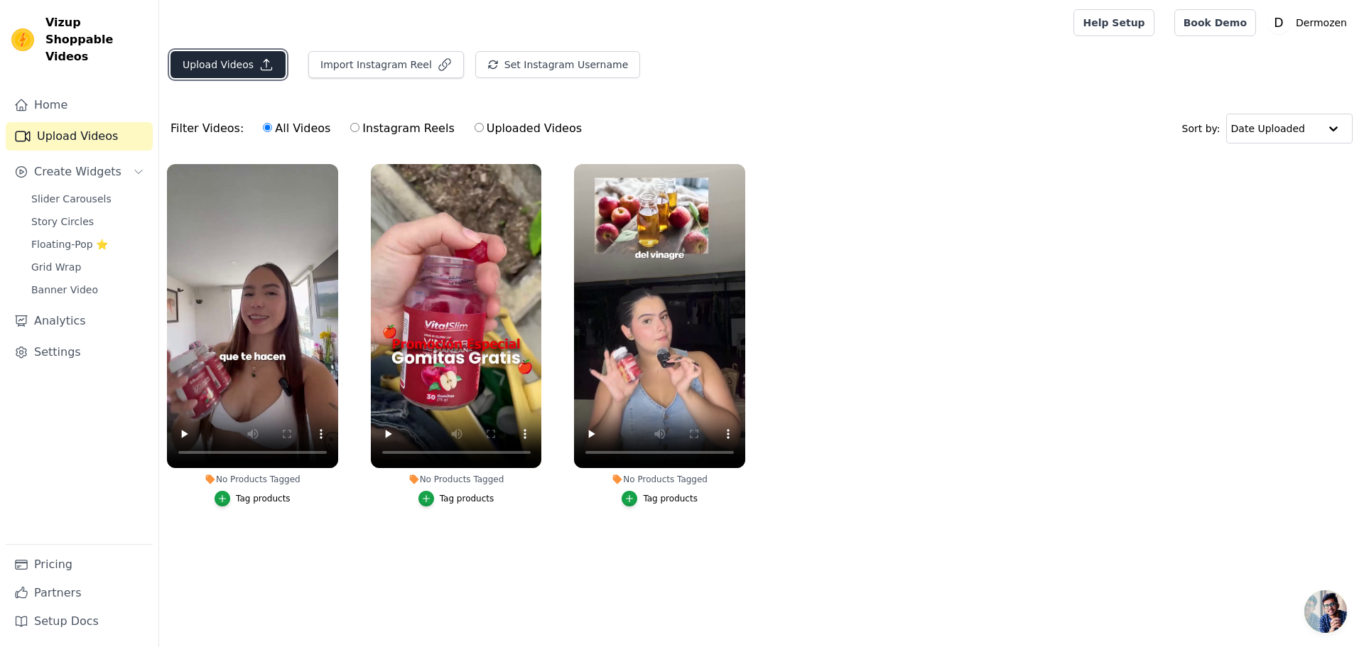
click at [236, 67] on button "Upload Videos" at bounding box center [227, 64] width 115 height 27
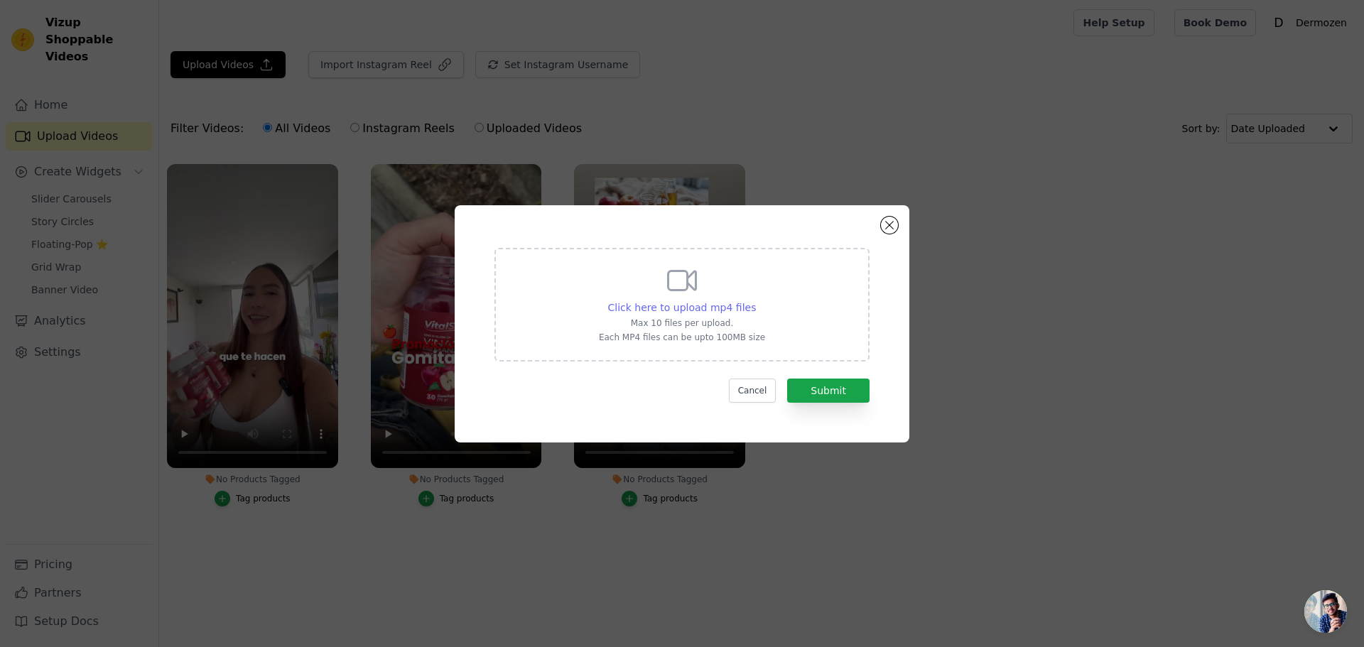
click at [683, 302] on span "Click here to upload mp4 files" at bounding box center [682, 307] width 148 height 11
click at [755, 300] on input "Click here to upload mp4 files Max 10 files per upload. Each MP4 files can be u…" at bounding box center [755, 300] width 1 height 1
type input "C:\fakepath\carrusel 1.mp4"
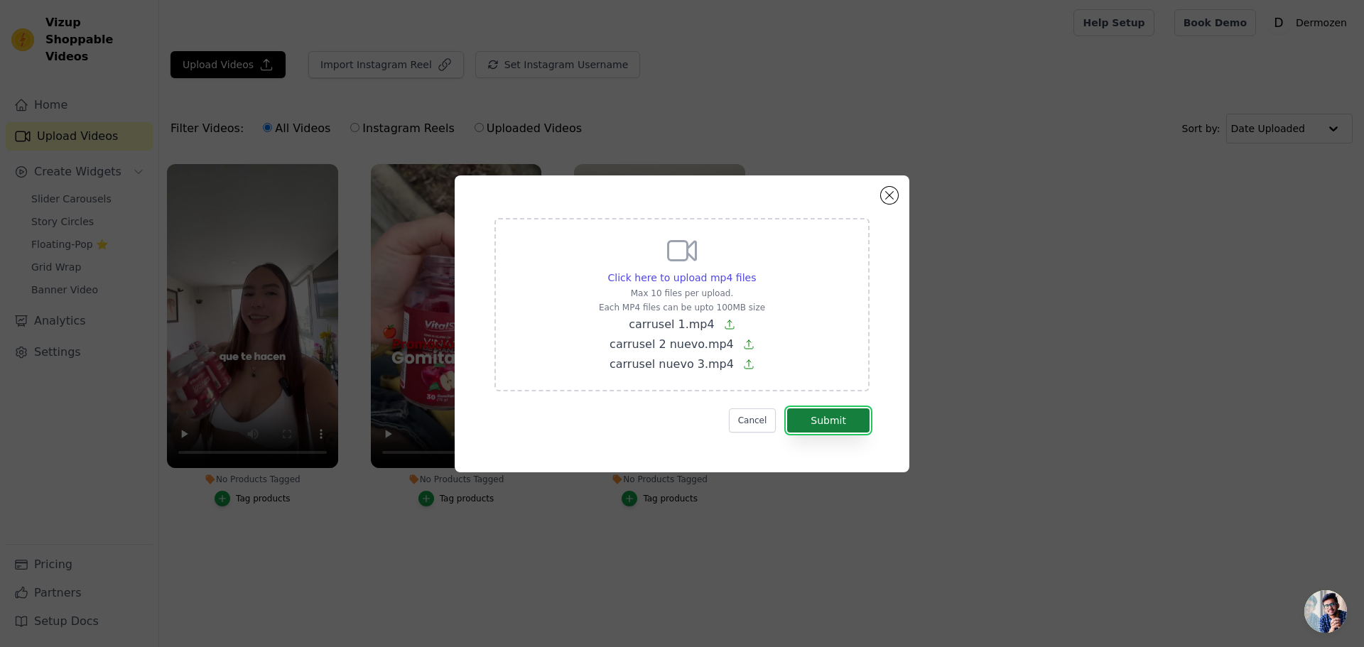
click at [823, 419] on button "Submit" at bounding box center [828, 420] width 82 height 24
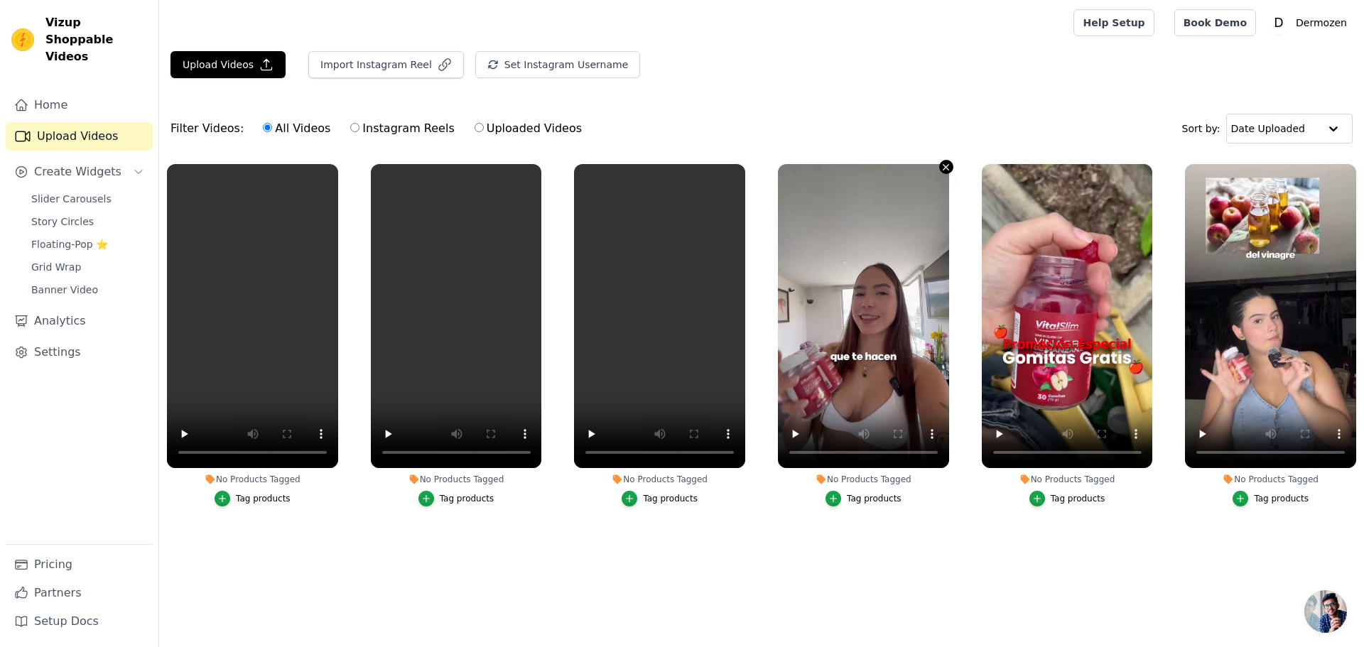
click at [946, 167] on icon "button" at bounding box center [946, 167] width 6 height 6
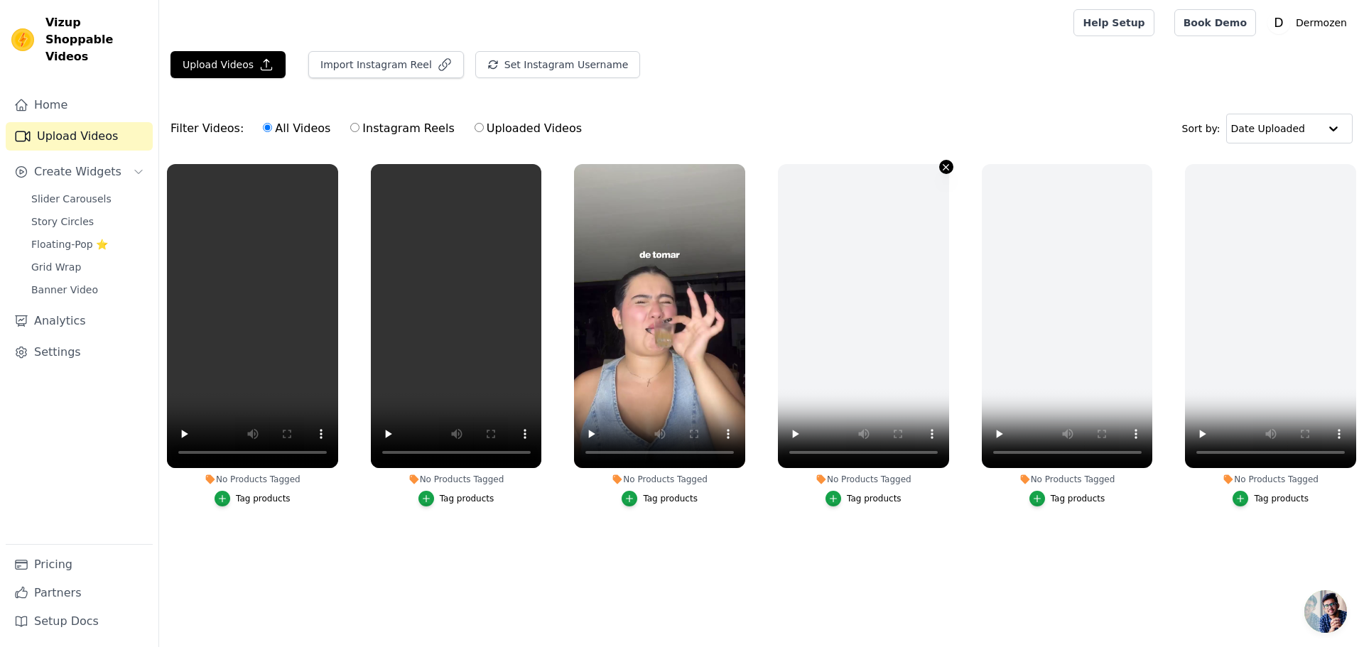
click at [946, 162] on icon "button" at bounding box center [945, 167] width 11 height 11
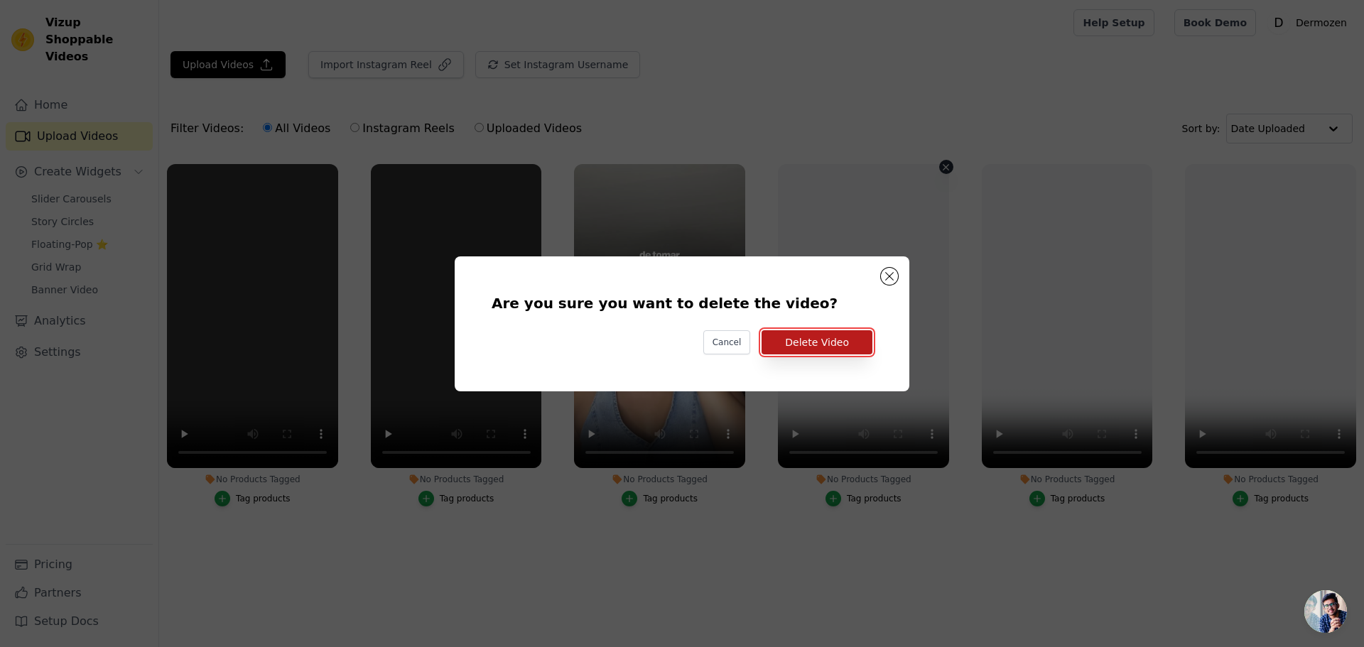
click at [815, 346] on button "Delete Video" at bounding box center [816, 342] width 111 height 24
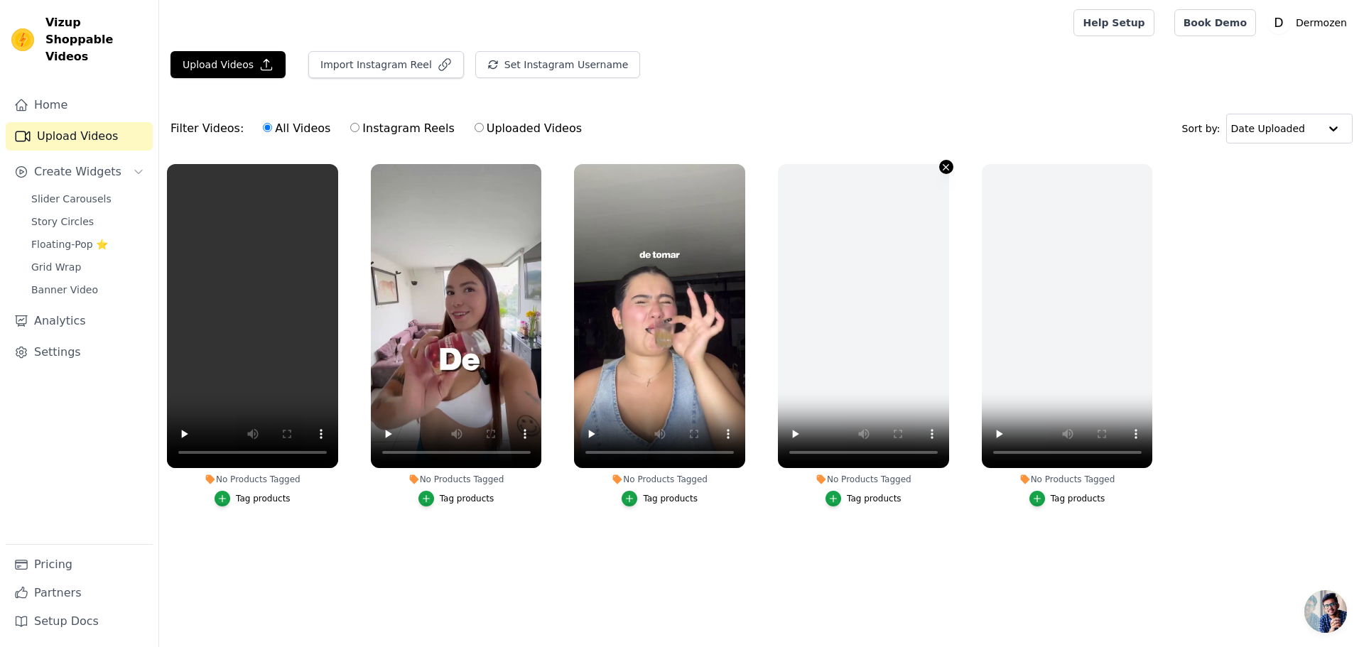
click at [948, 165] on icon "button" at bounding box center [946, 167] width 6 height 6
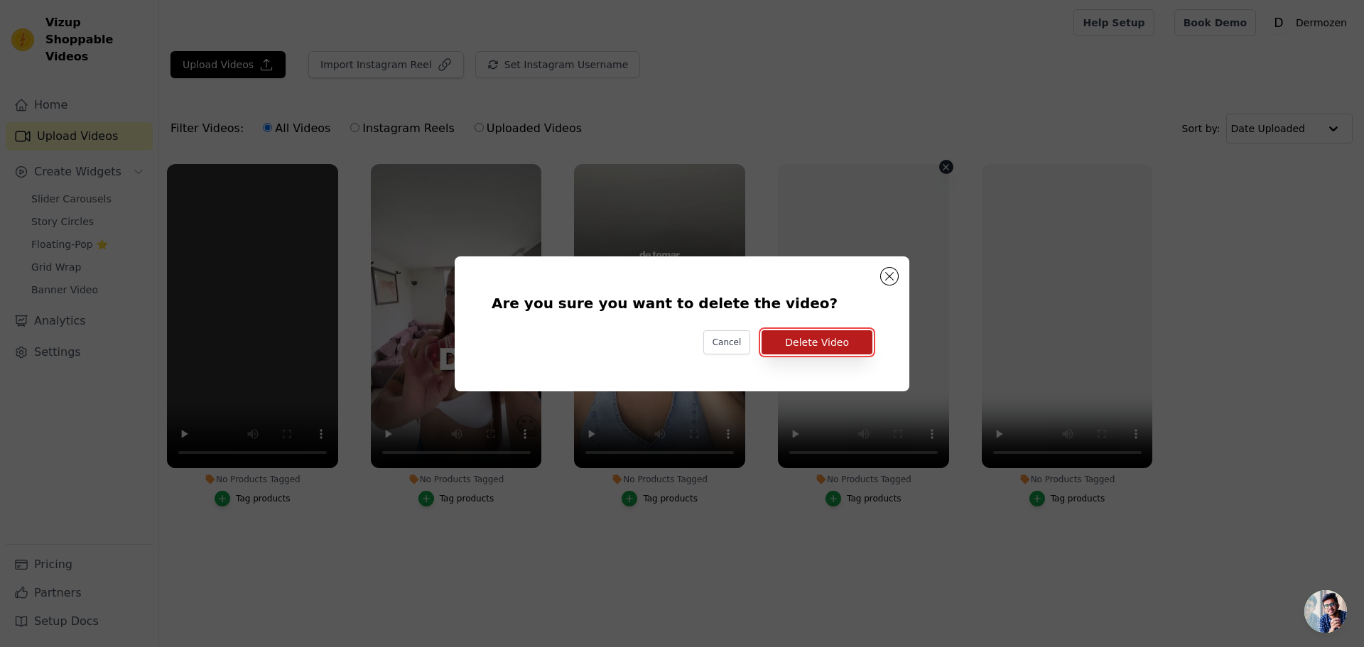
click at [837, 346] on button "Delete Video" at bounding box center [816, 342] width 111 height 24
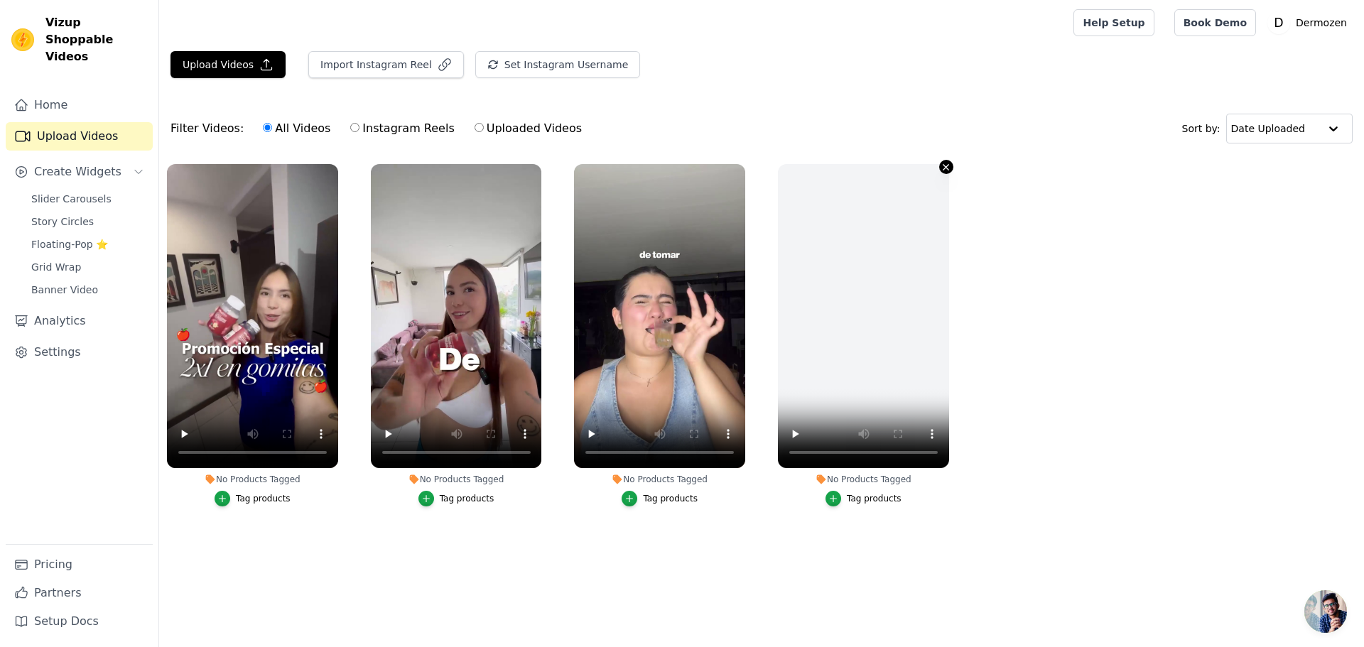
click at [945, 167] on icon "button" at bounding box center [945, 167] width 11 height 11
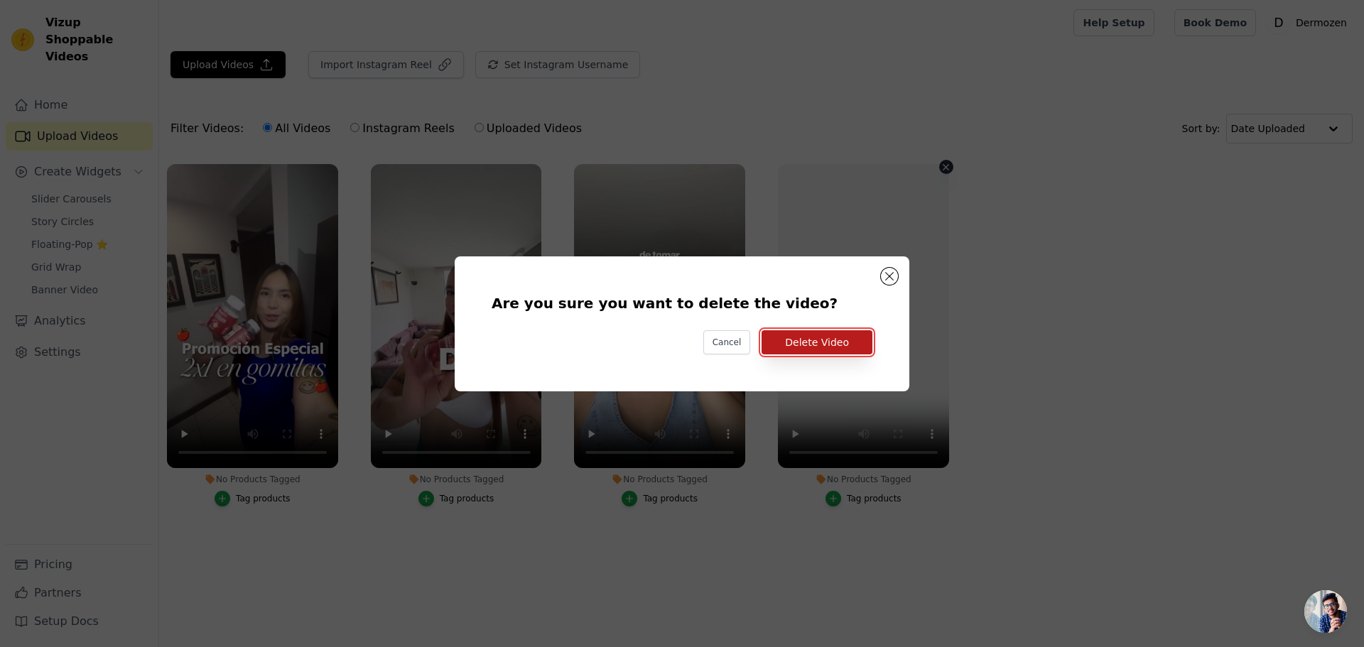
click at [843, 339] on button "Delete Video" at bounding box center [816, 342] width 111 height 24
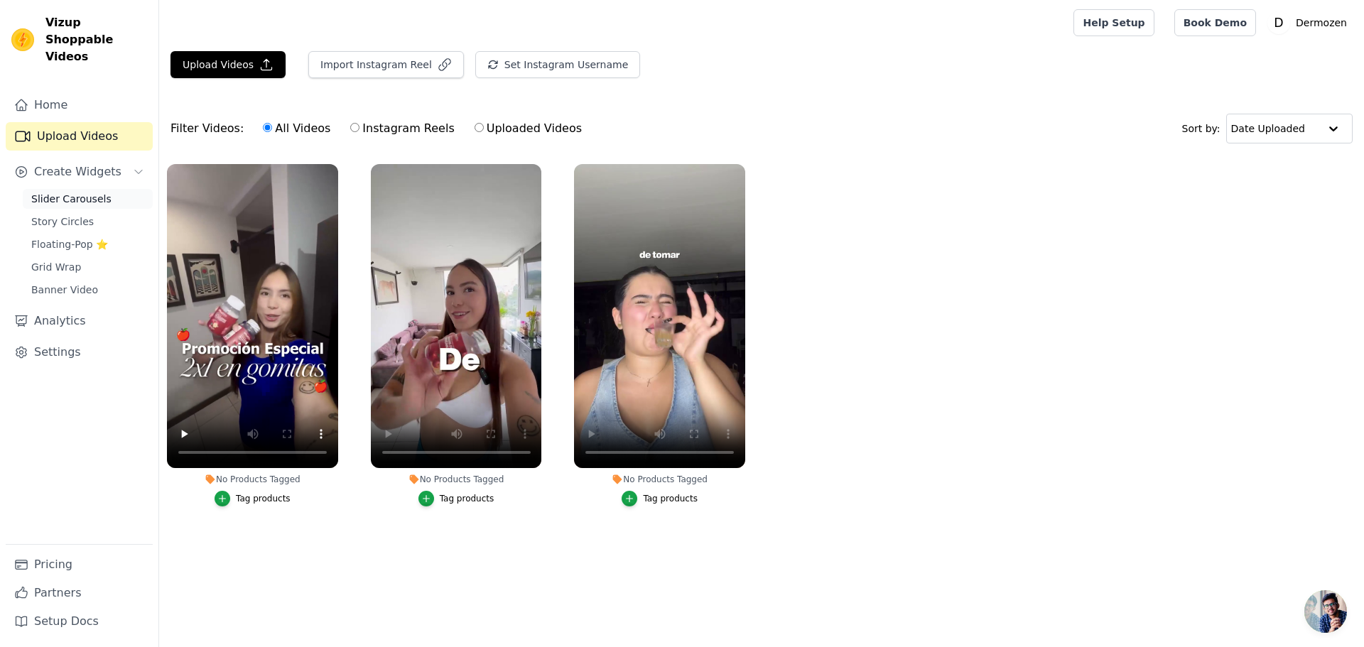
click at [74, 192] on span "Slider Carousels" at bounding box center [71, 199] width 80 height 14
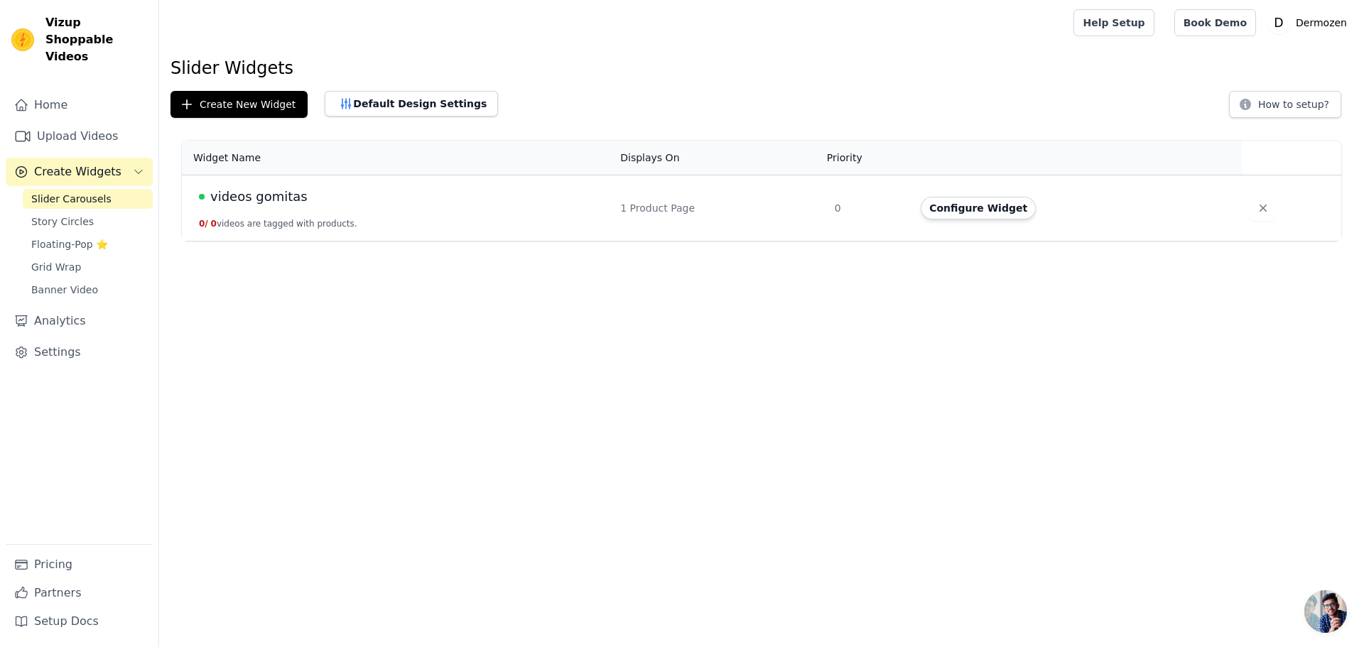
click at [299, 203] on div "videos gomitas" at bounding box center [401, 197] width 404 height 20
click at [955, 207] on button "Configure Widget" at bounding box center [978, 208] width 115 height 23
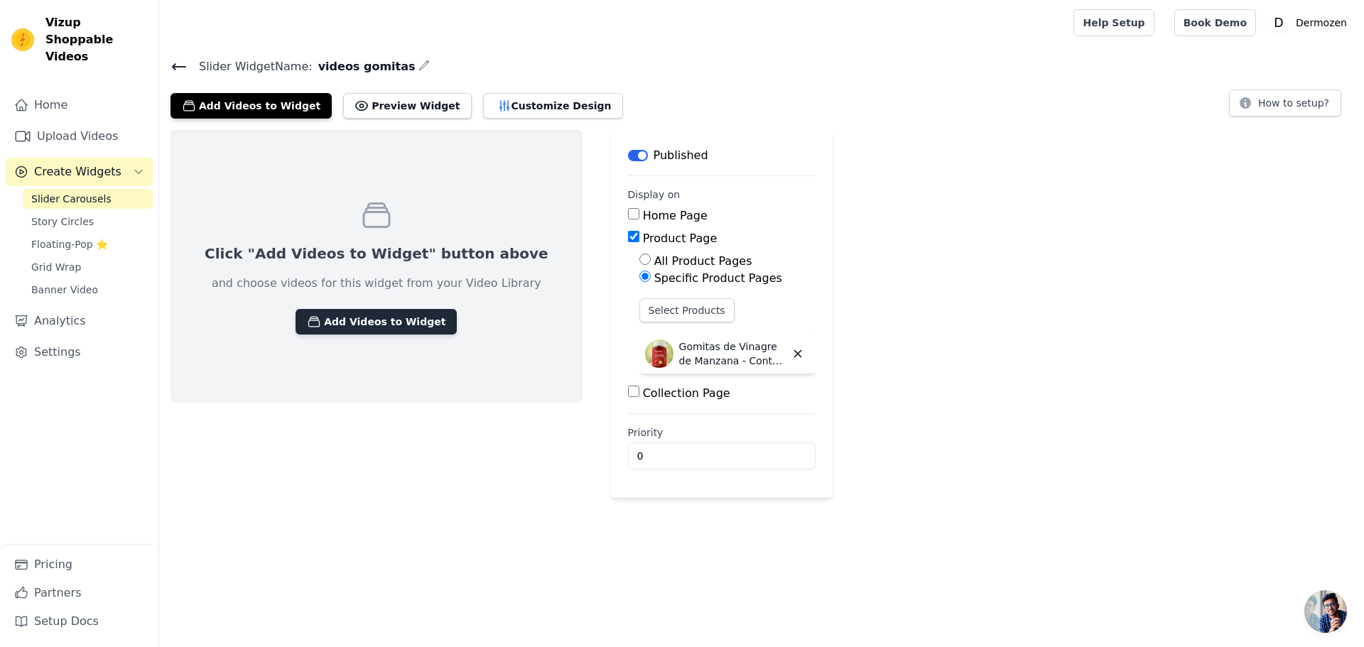
click at [381, 322] on button "Add Videos to Widget" at bounding box center [375, 322] width 161 height 26
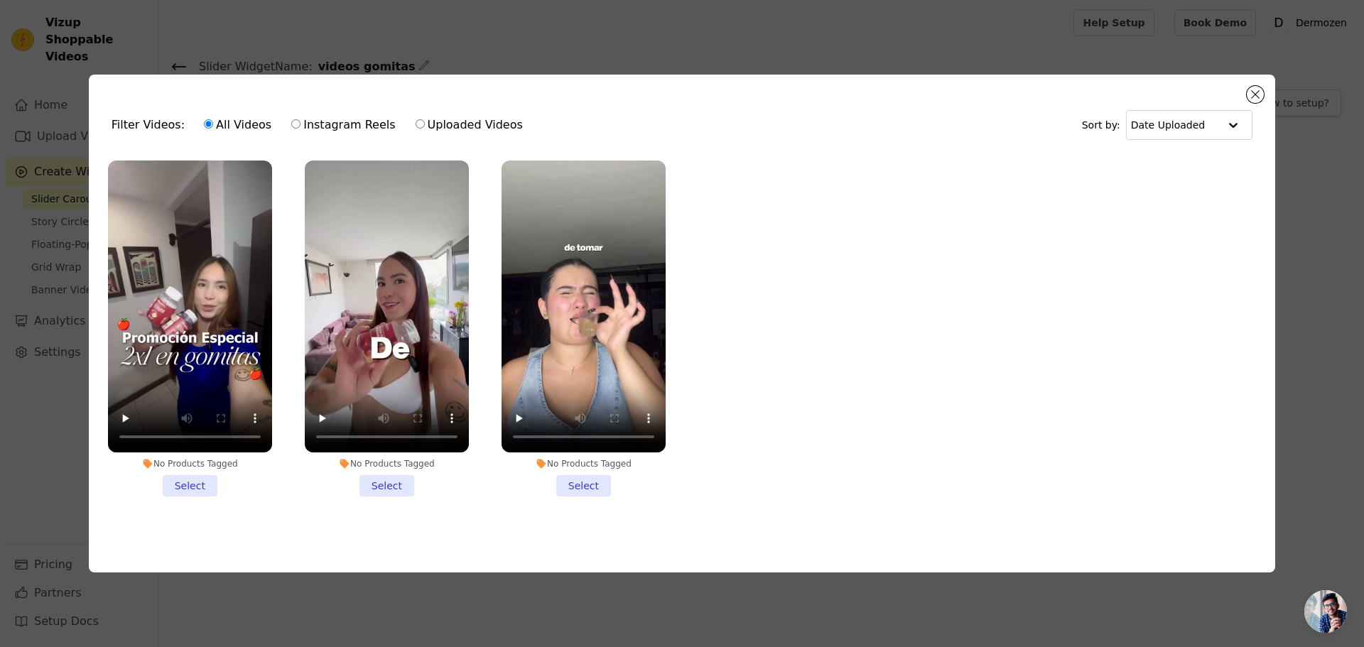
click at [202, 483] on li "No Products Tagged Select" at bounding box center [190, 329] width 164 height 336
click at [0, 0] on input "No Products Tagged Select" at bounding box center [0, 0] width 0 height 0
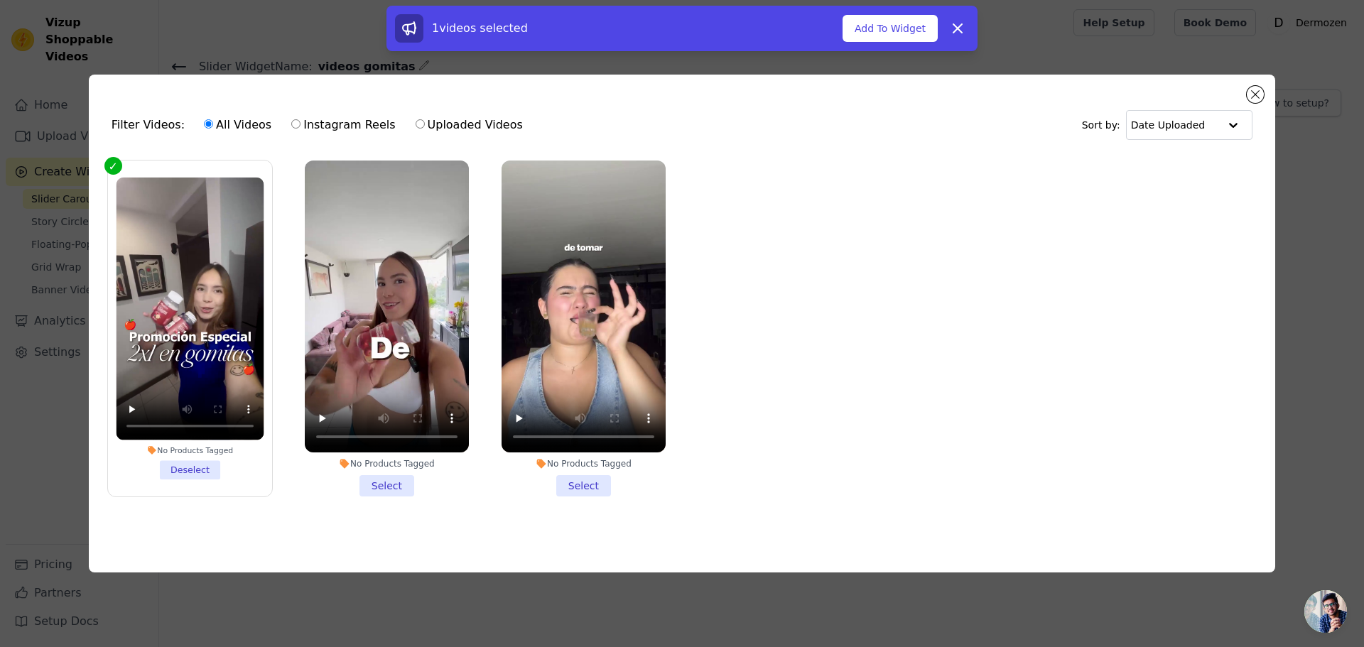
click at [391, 480] on li "No Products Tagged Select" at bounding box center [387, 329] width 164 height 336
click at [0, 0] on input "No Products Tagged Select" at bounding box center [0, 0] width 0 height 0
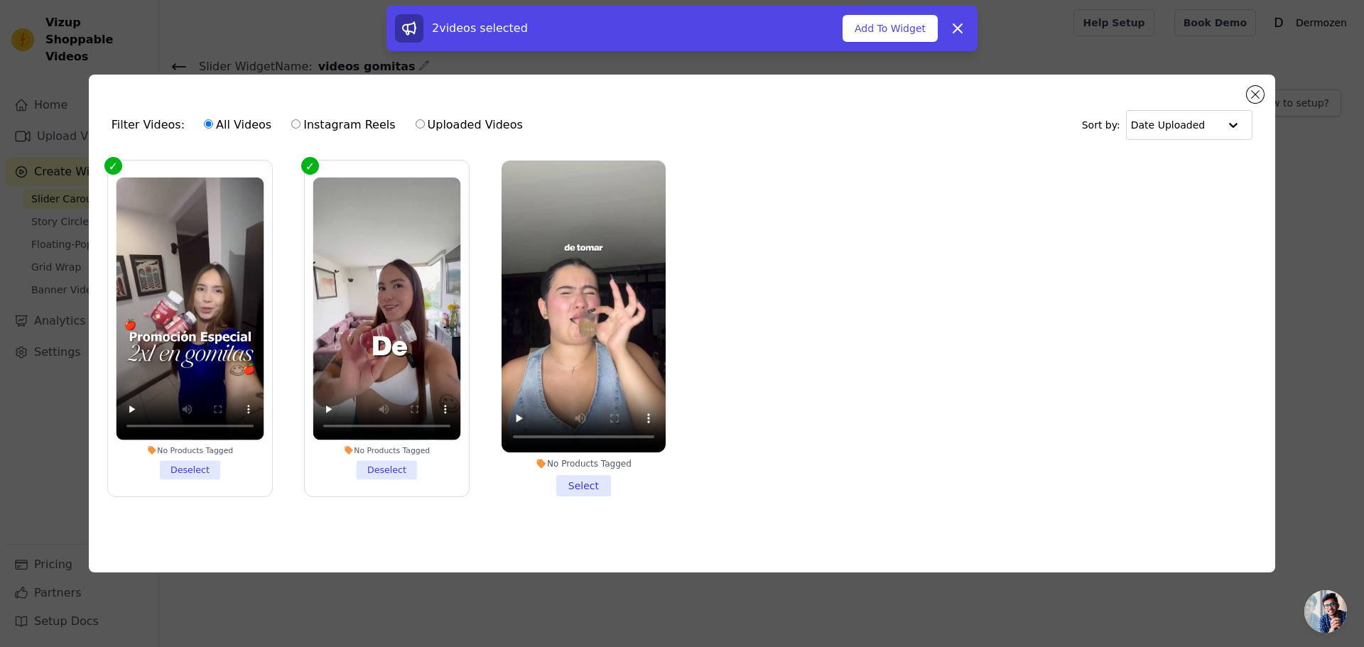
click at [575, 486] on li "No Products Tagged Select" at bounding box center [583, 329] width 164 height 336
click at [0, 0] on input "No Products Tagged Select" at bounding box center [0, 0] width 0 height 0
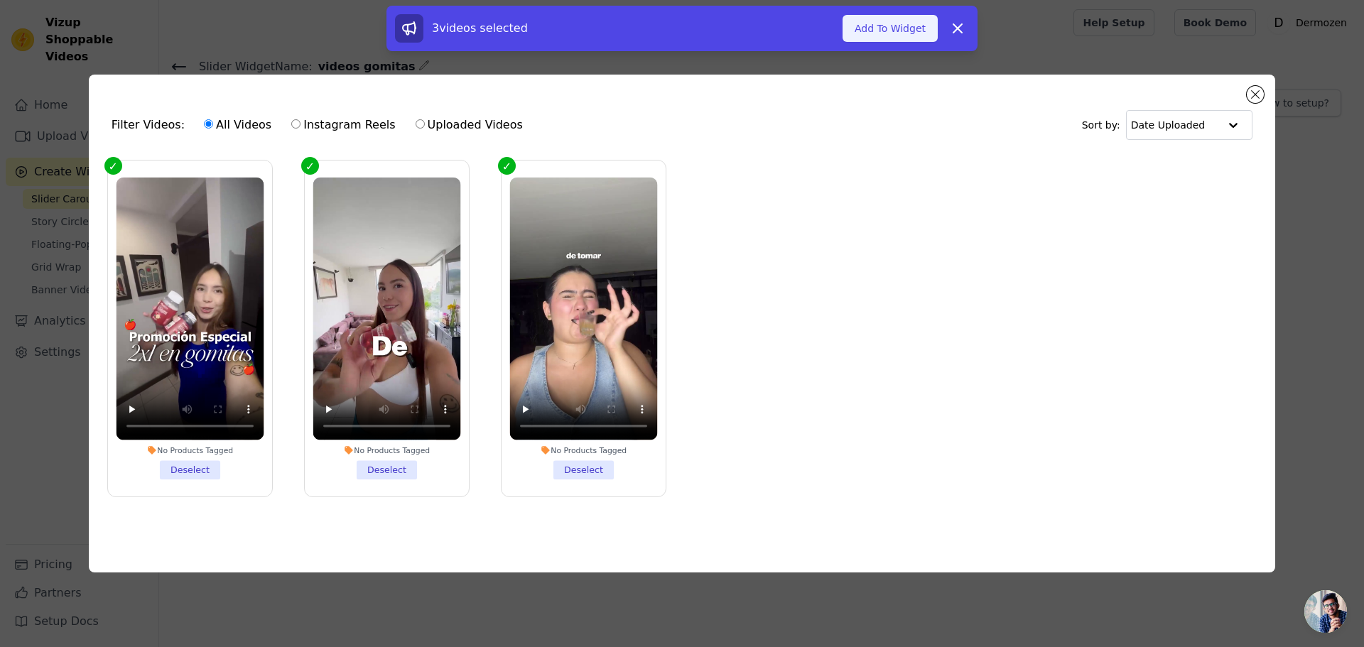
click at [873, 26] on button "Add To Widget" at bounding box center [889, 28] width 95 height 27
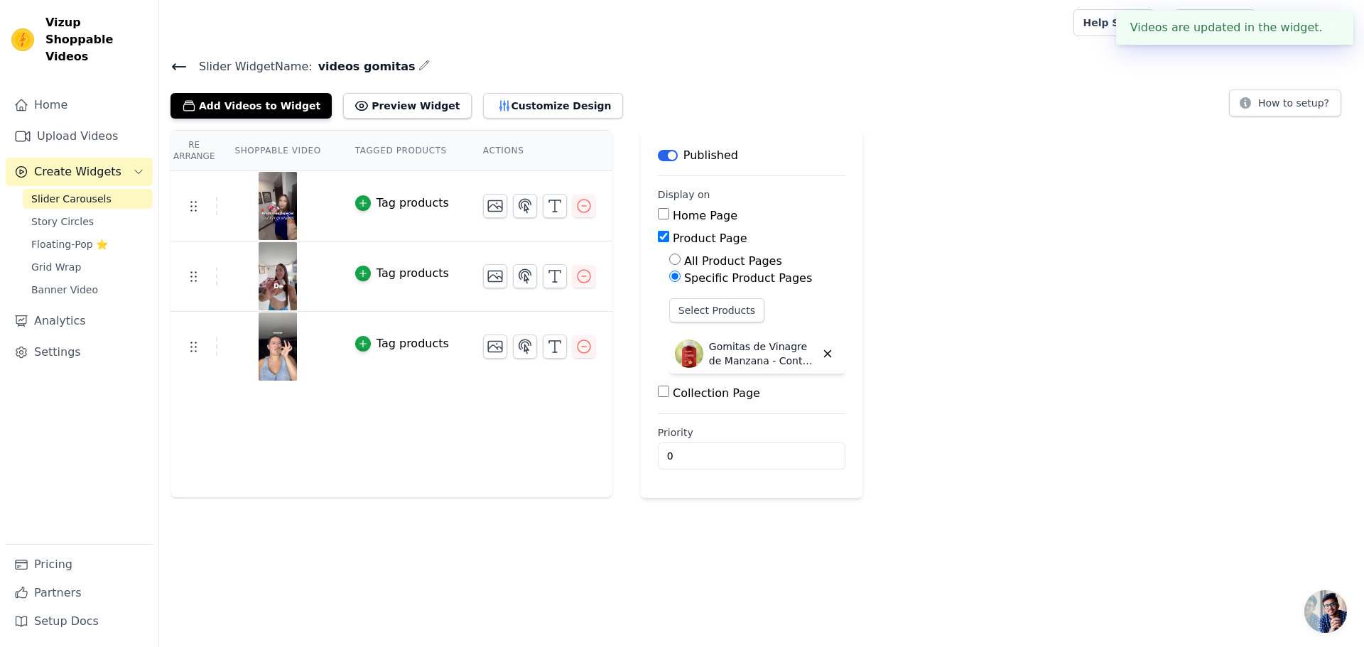
drag, startPoint x: 1334, startPoint y: 26, endPoint x: 1321, endPoint y: 27, distance: 12.9
click at [1334, 26] on button "✖" at bounding box center [1331, 27] width 16 height 17
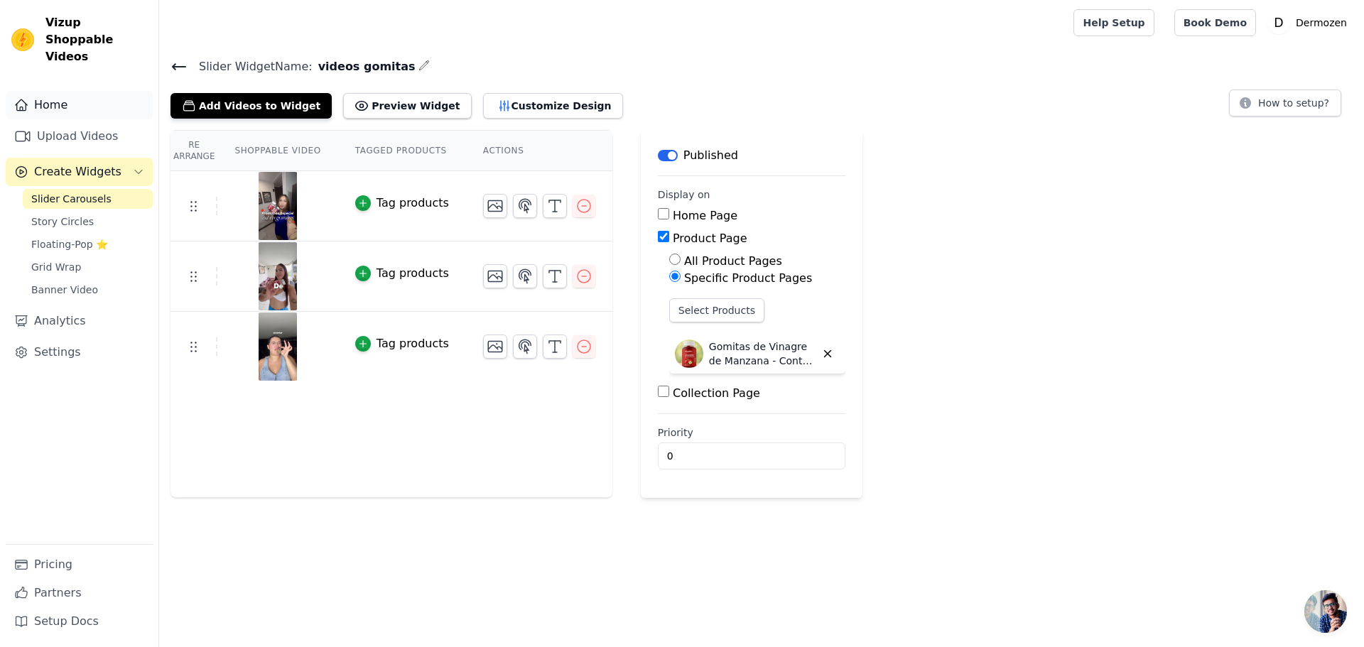
click at [48, 92] on link "Home" at bounding box center [79, 105] width 147 height 28
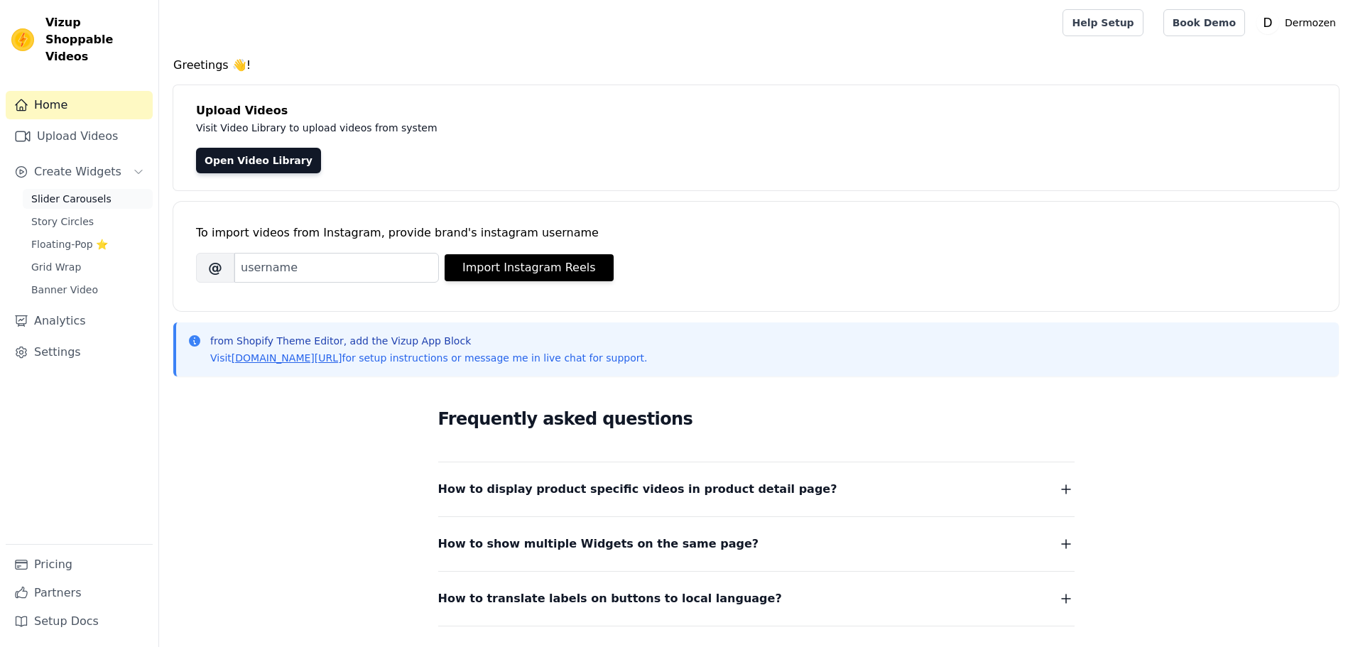
click at [80, 192] on span "Slider Carousels" at bounding box center [71, 199] width 80 height 14
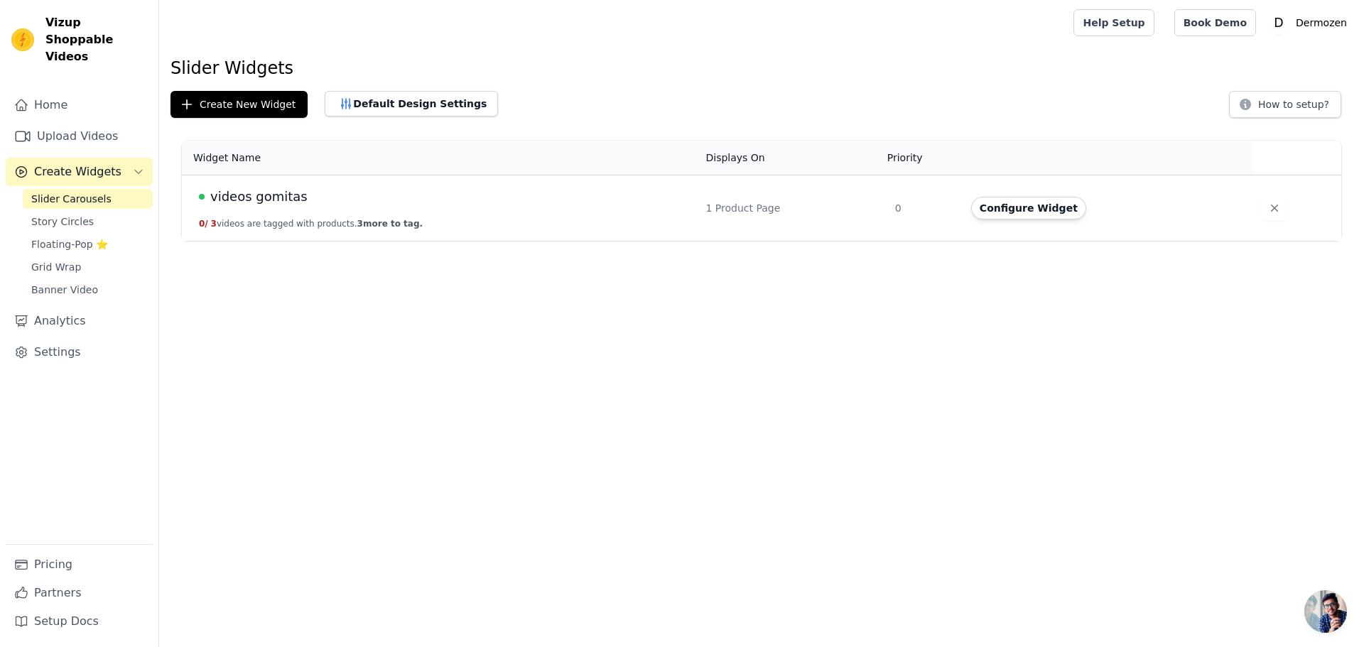
click at [507, 207] on td "videos gomitas 0 / 3 videos are tagged with products. 3 more to tag." at bounding box center [440, 208] width 516 height 66
click at [1031, 211] on button "Configure Widget" at bounding box center [1028, 208] width 115 height 23
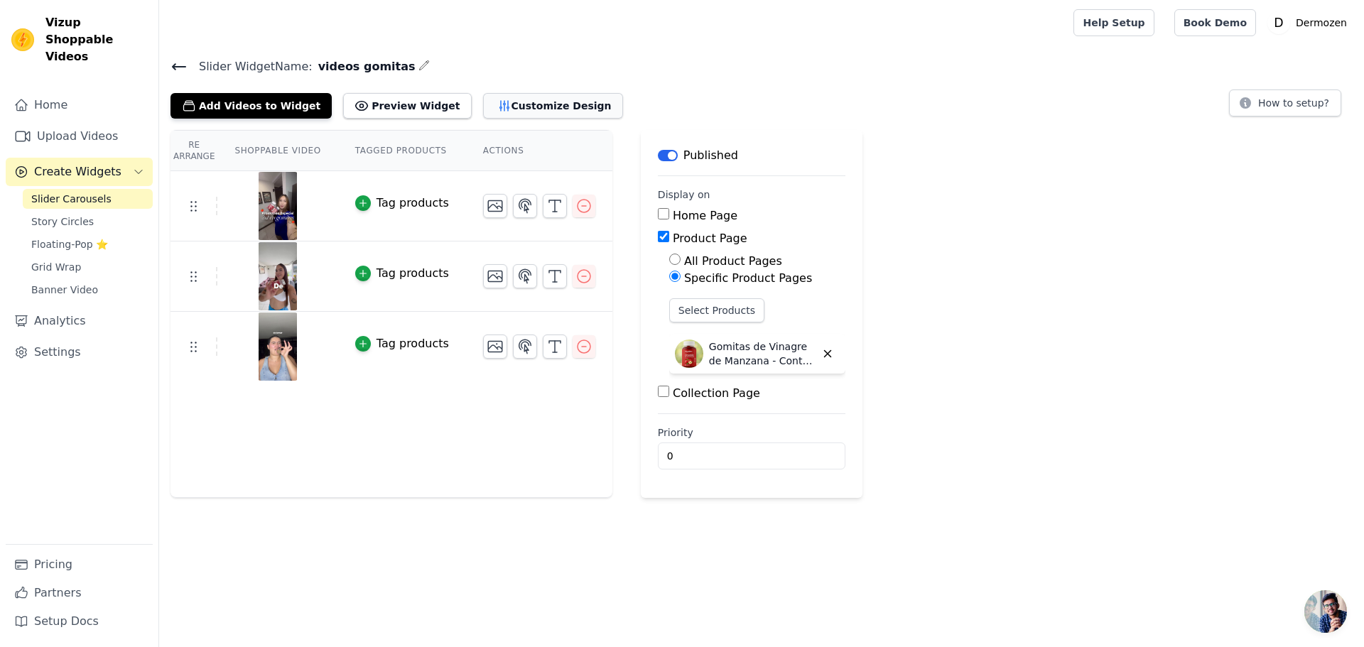
click at [511, 103] on button "Customize Design" at bounding box center [553, 106] width 140 height 26
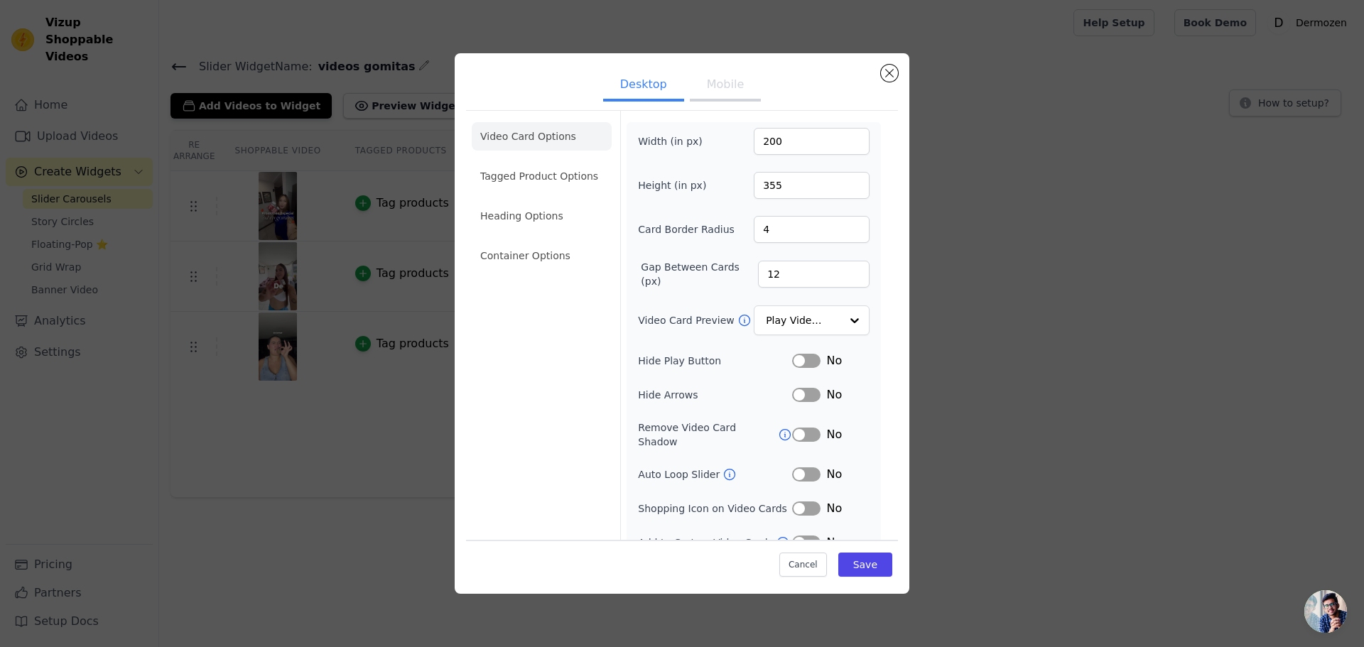
click at [720, 86] on button "Mobile" at bounding box center [725, 85] width 71 height 31
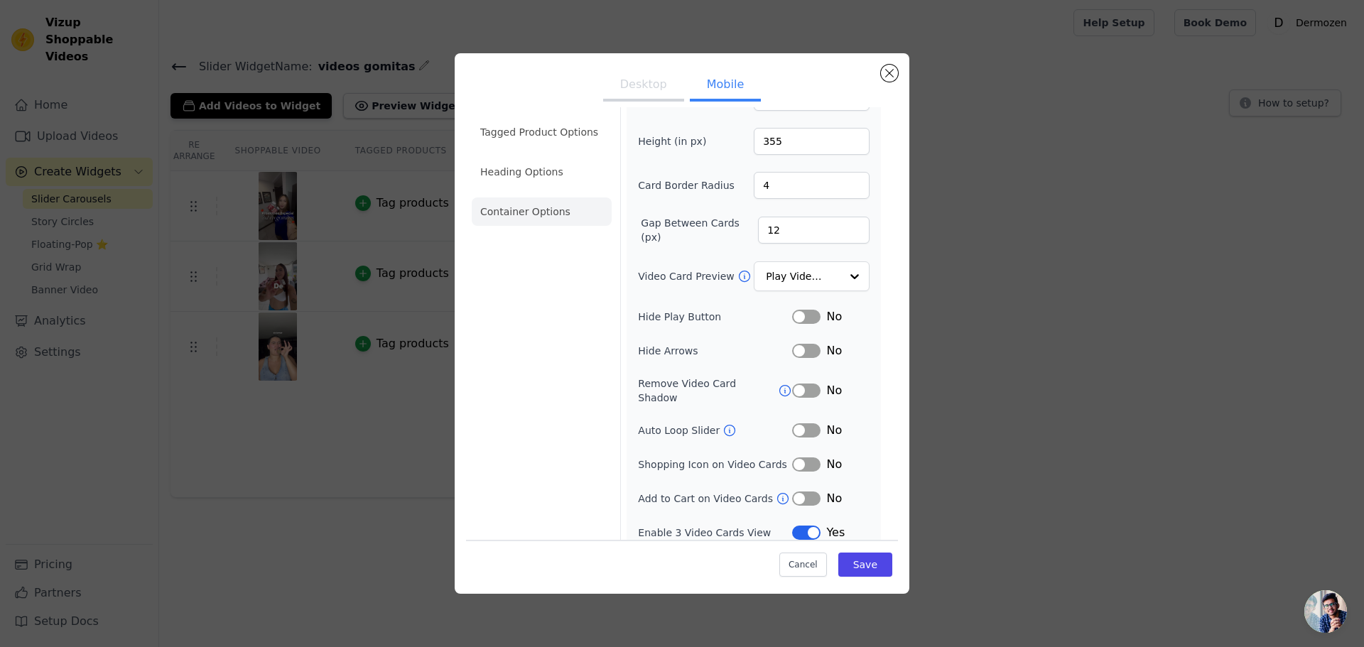
click at [533, 209] on li "Container Options" at bounding box center [542, 211] width 140 height 28
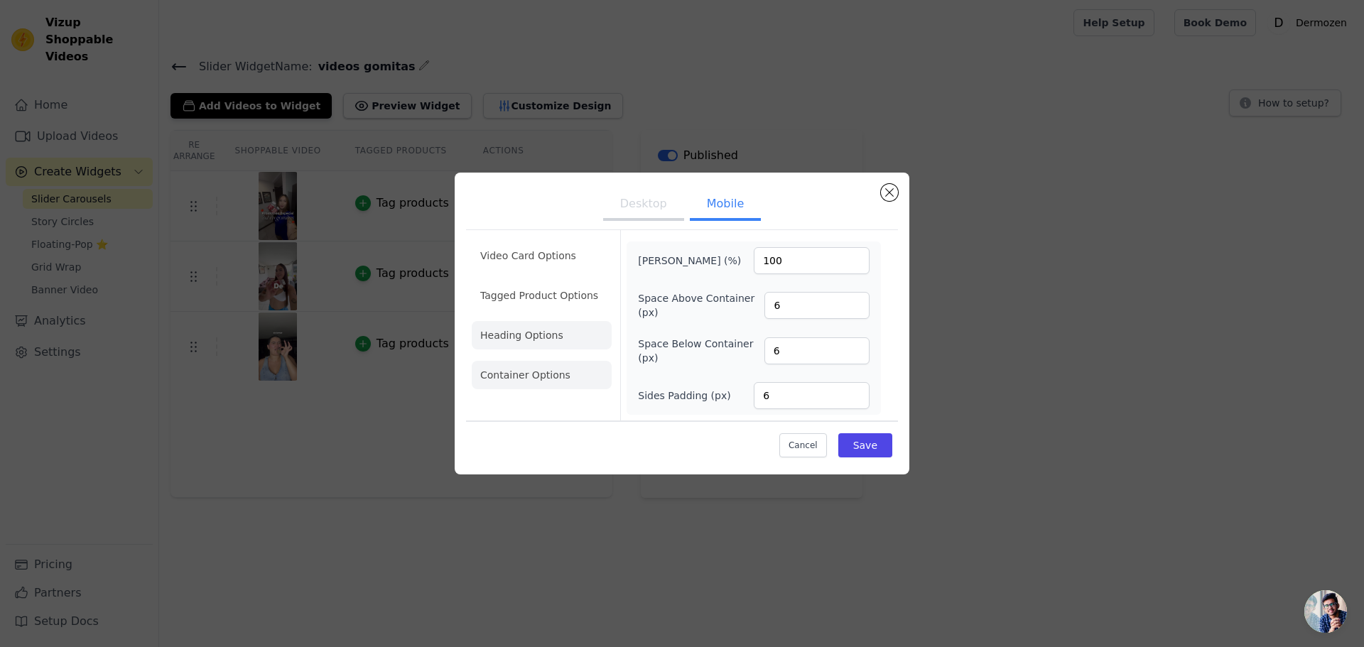
click at [538, 332] on li "Heading Options" at bounding box center [542, 335] width 140 height 28
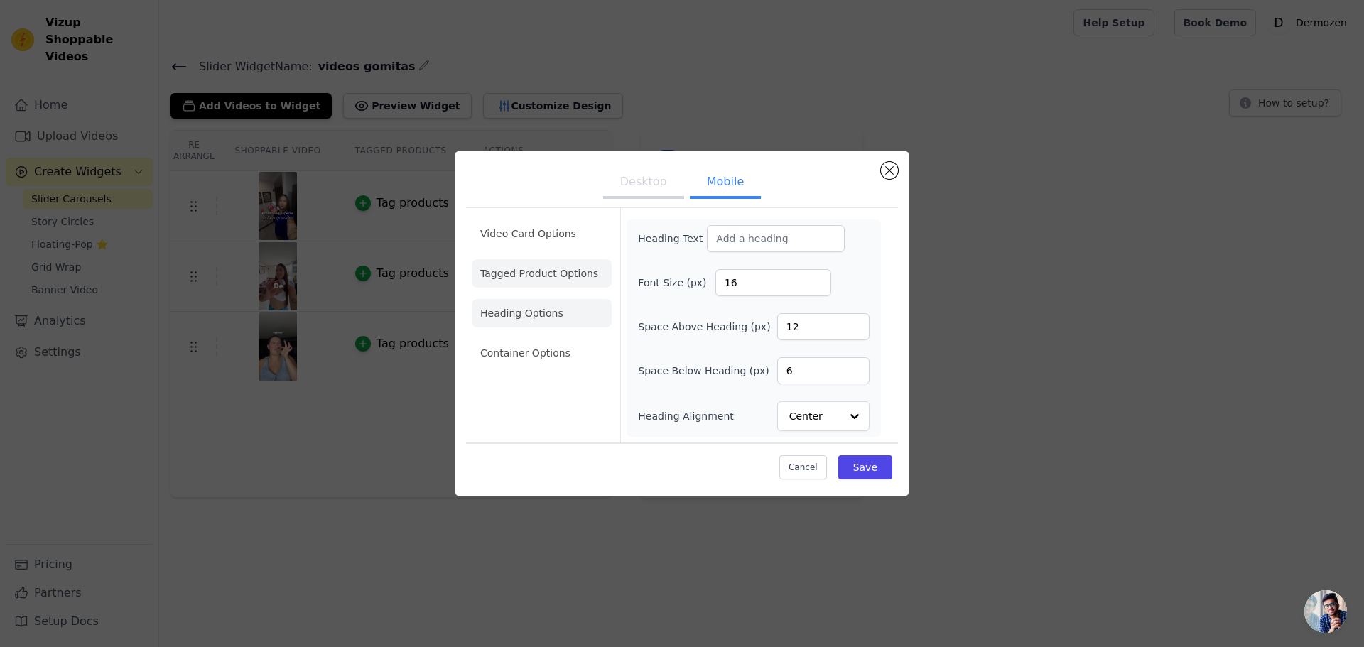
click at [546, 273] on li "Tagged Product Options" at bounding box center [542, 273] width 140 height 28
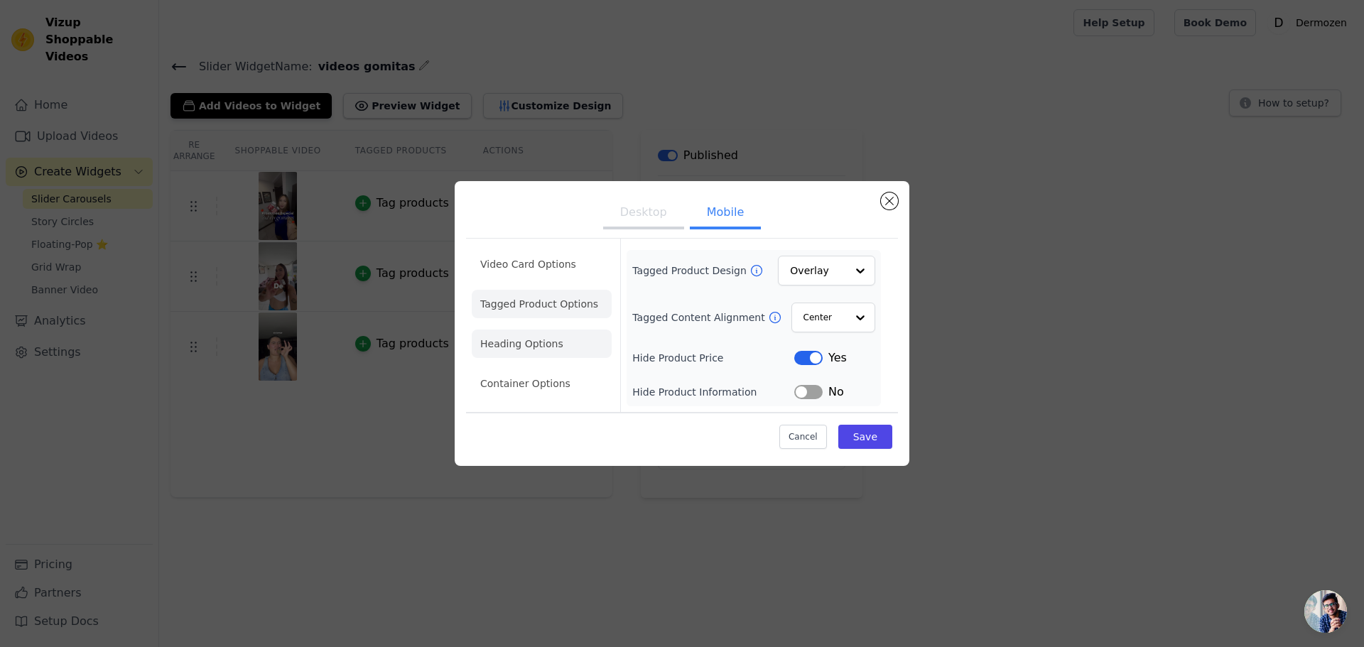
click at [530, 342] on li "Heading Options" at bounding box center [542, 344] width 140 height 28
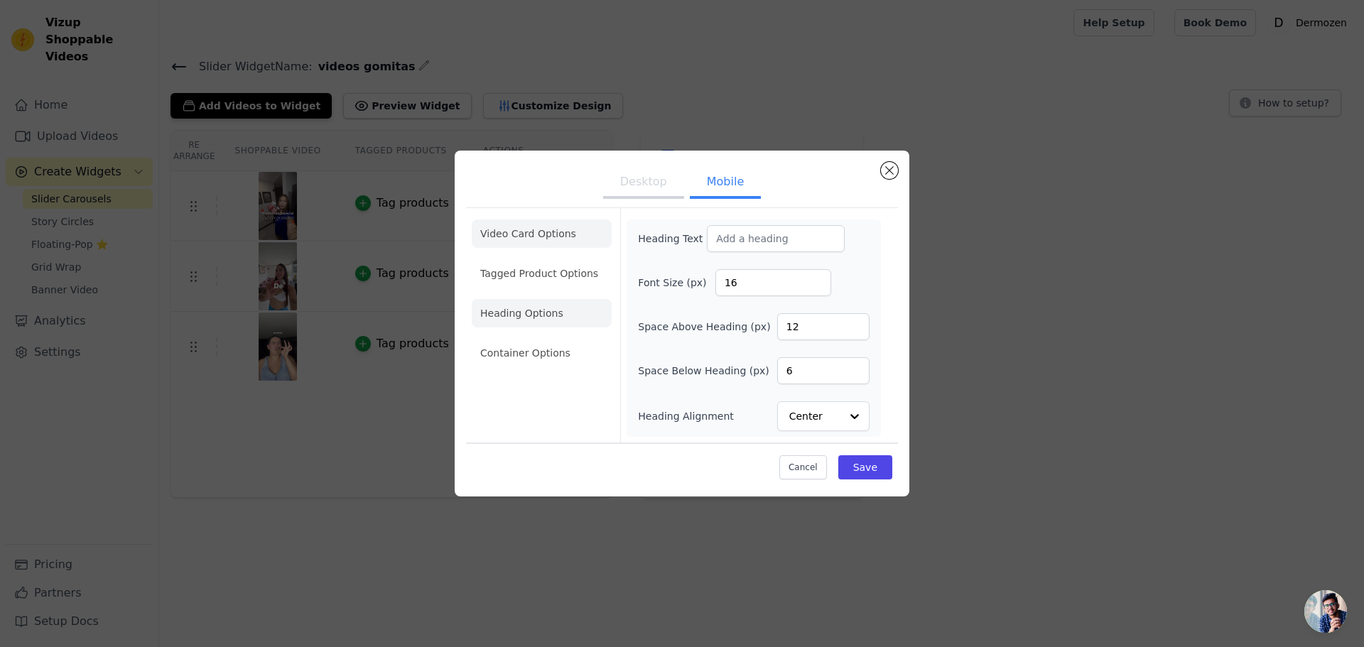
click at [531, 237] on li "Video Card Options" at bounding box center [542, 233] width 140 height 28
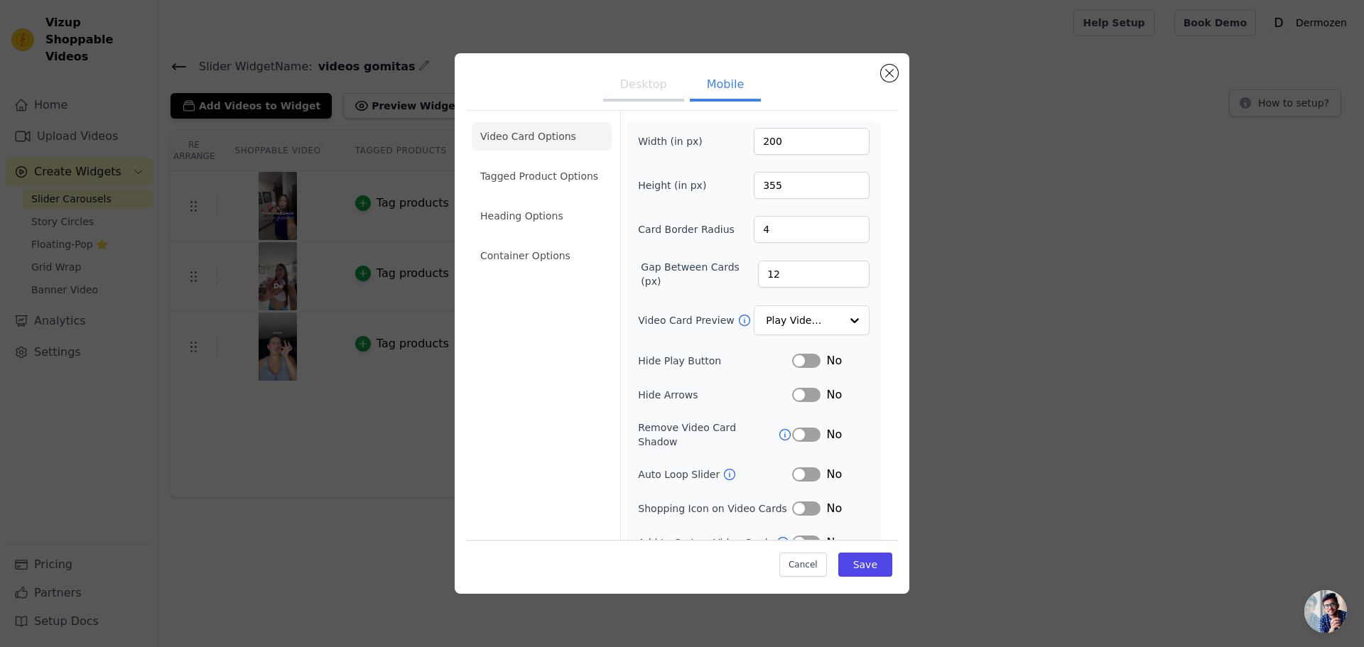
click at [626, 87] on button "Desktop" at bounding box center [643, 85] width 81 height 31
click at [536, 167] on li "Tagged Product Options" at bounding box center [542, 176] width 140 height 28
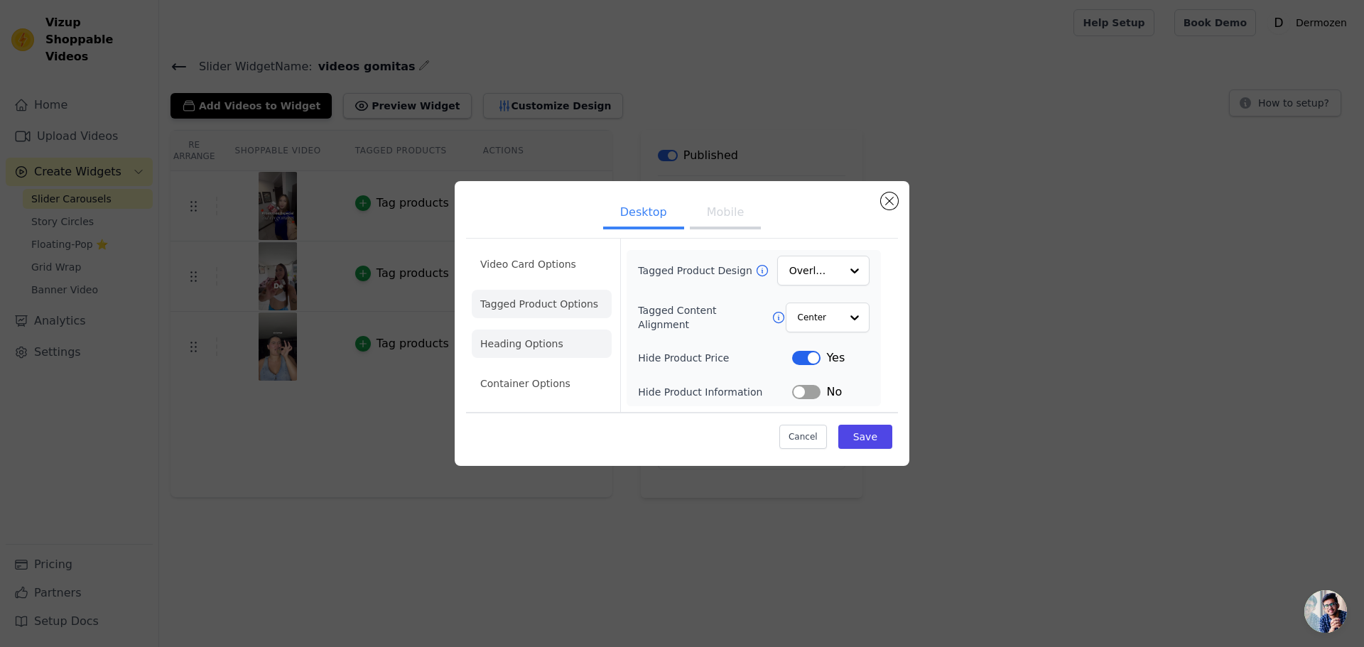
click at [544, 352] on li "Heading Options" at bounding box center [542, 344] width 140 height 28
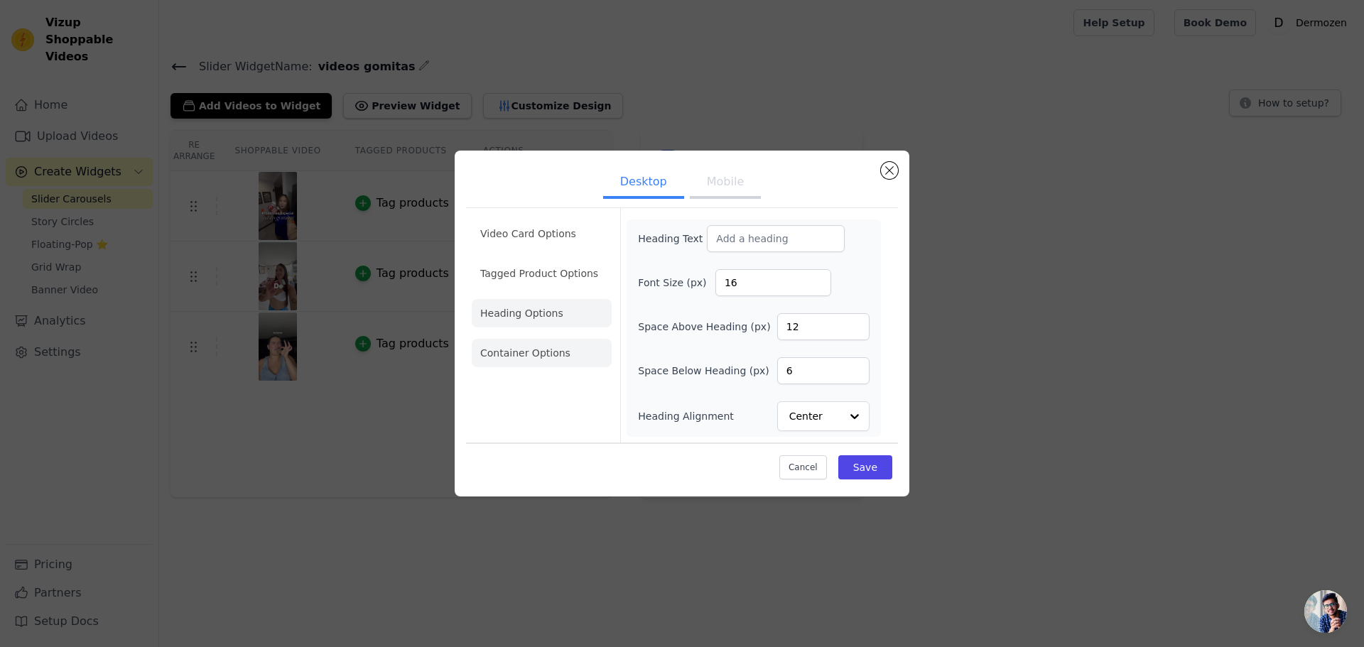
click at [538, 354] on li "Container Options" at bounding box center [542, 353] width 140 height 28
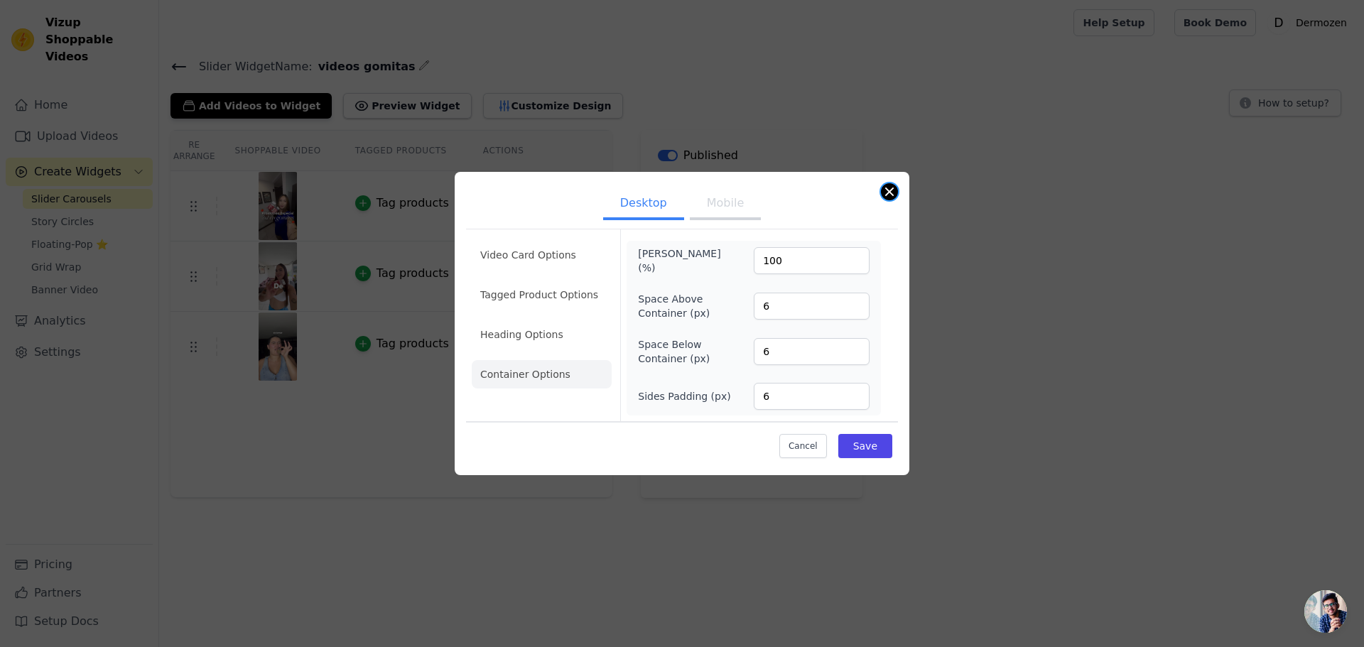
click at [884, 196] on button "Close modal" at bounding box center [889, 191] width 17 height 17
